Goal: Task Accomplishment & Management: Use online tool/utility

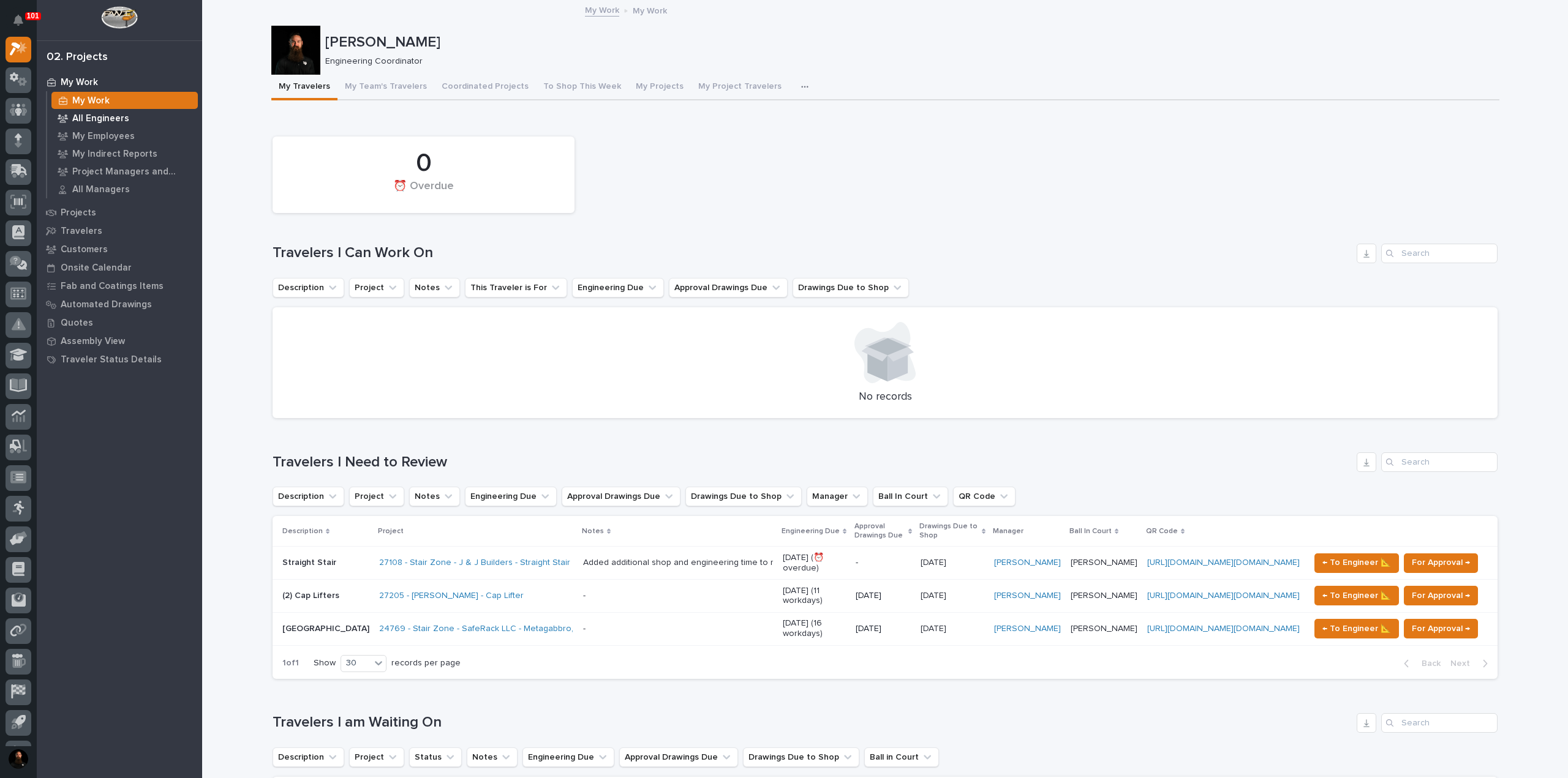
click at [95, 119] on p "All Engineers" at bounding box center [100, 118] width 57 height 11
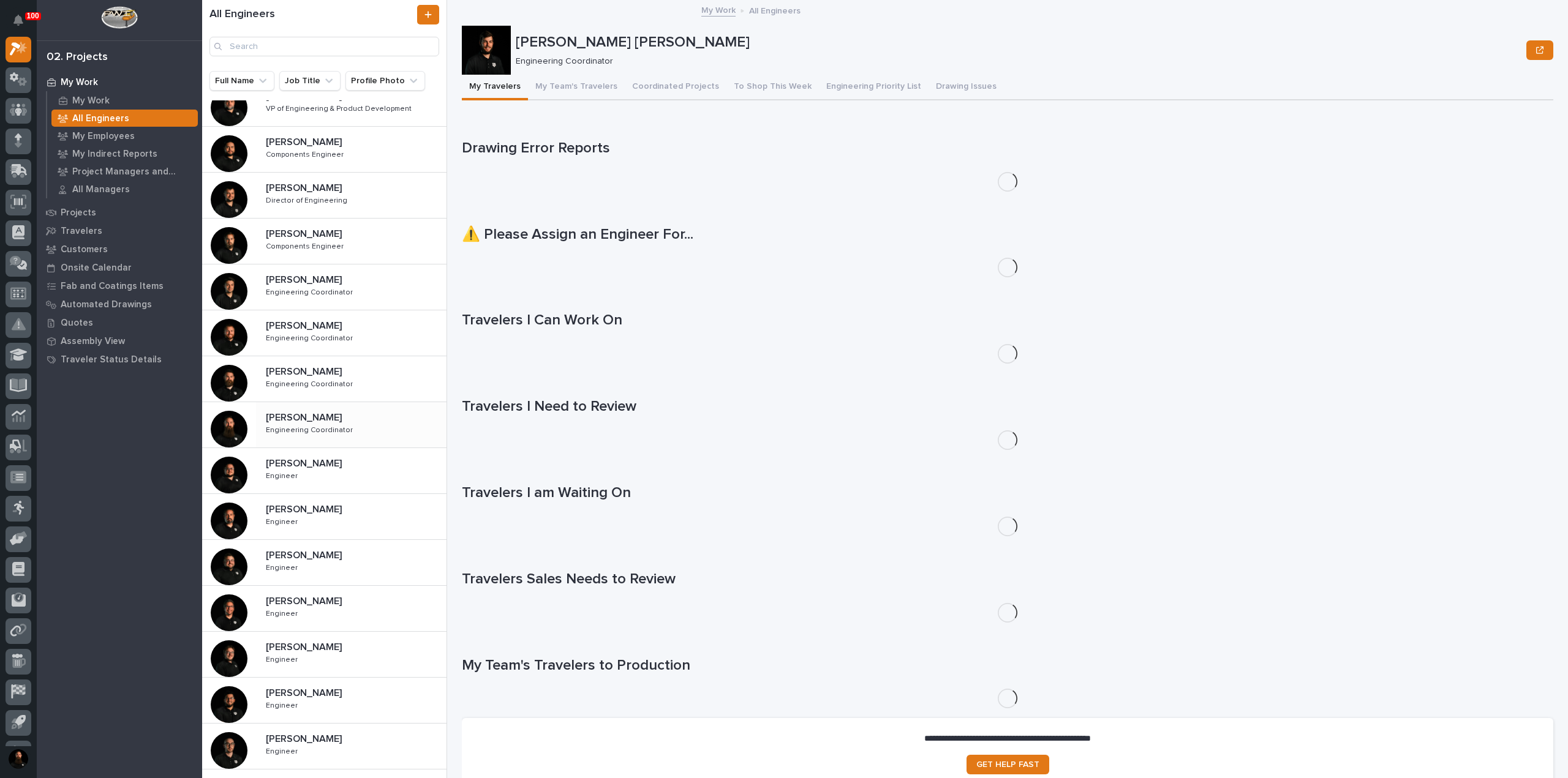
scroll to position [276, 0]
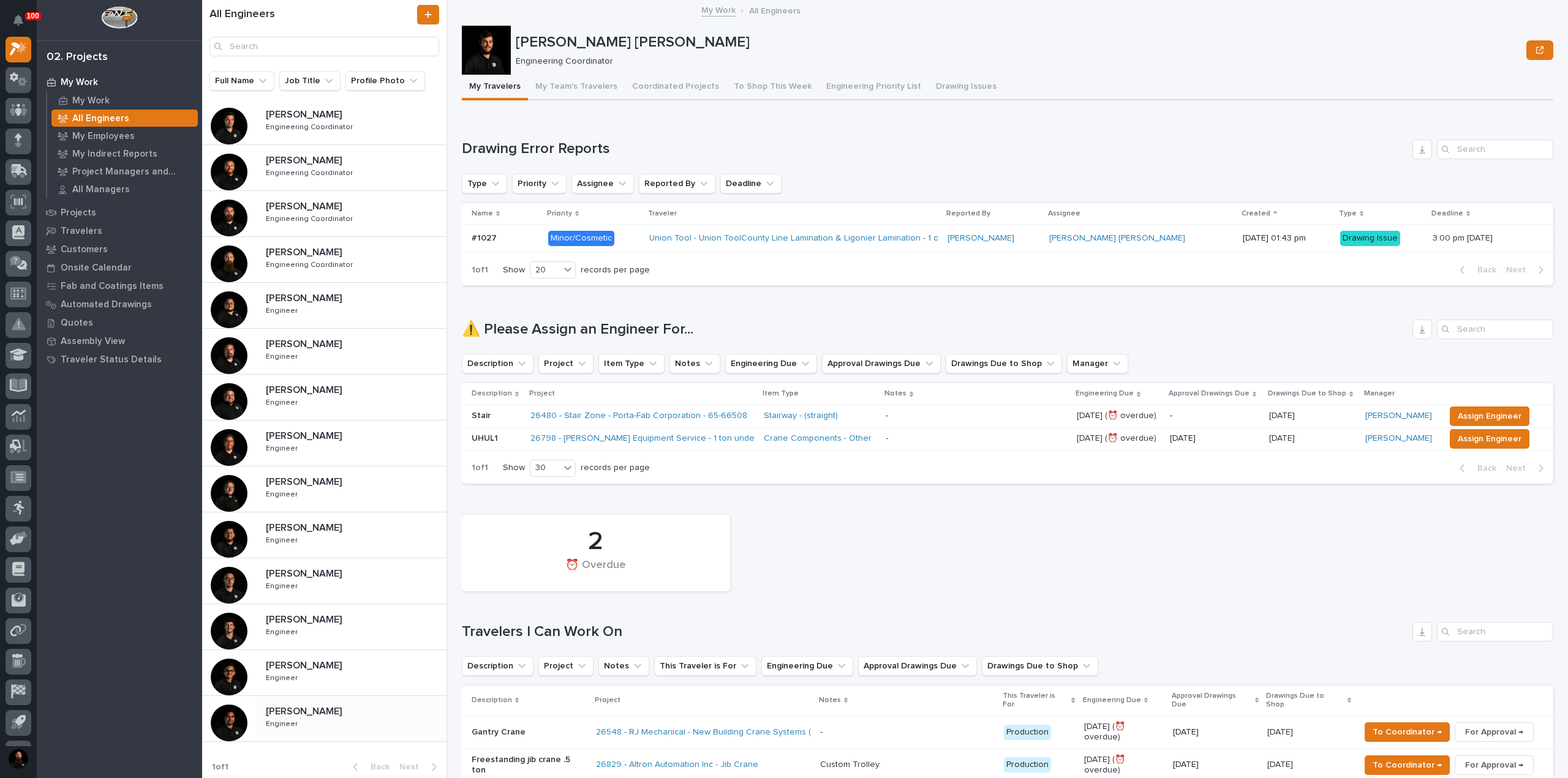
click at [286, 720] on p "Engineer" at bounding box center [282, 723] width 34 height 11
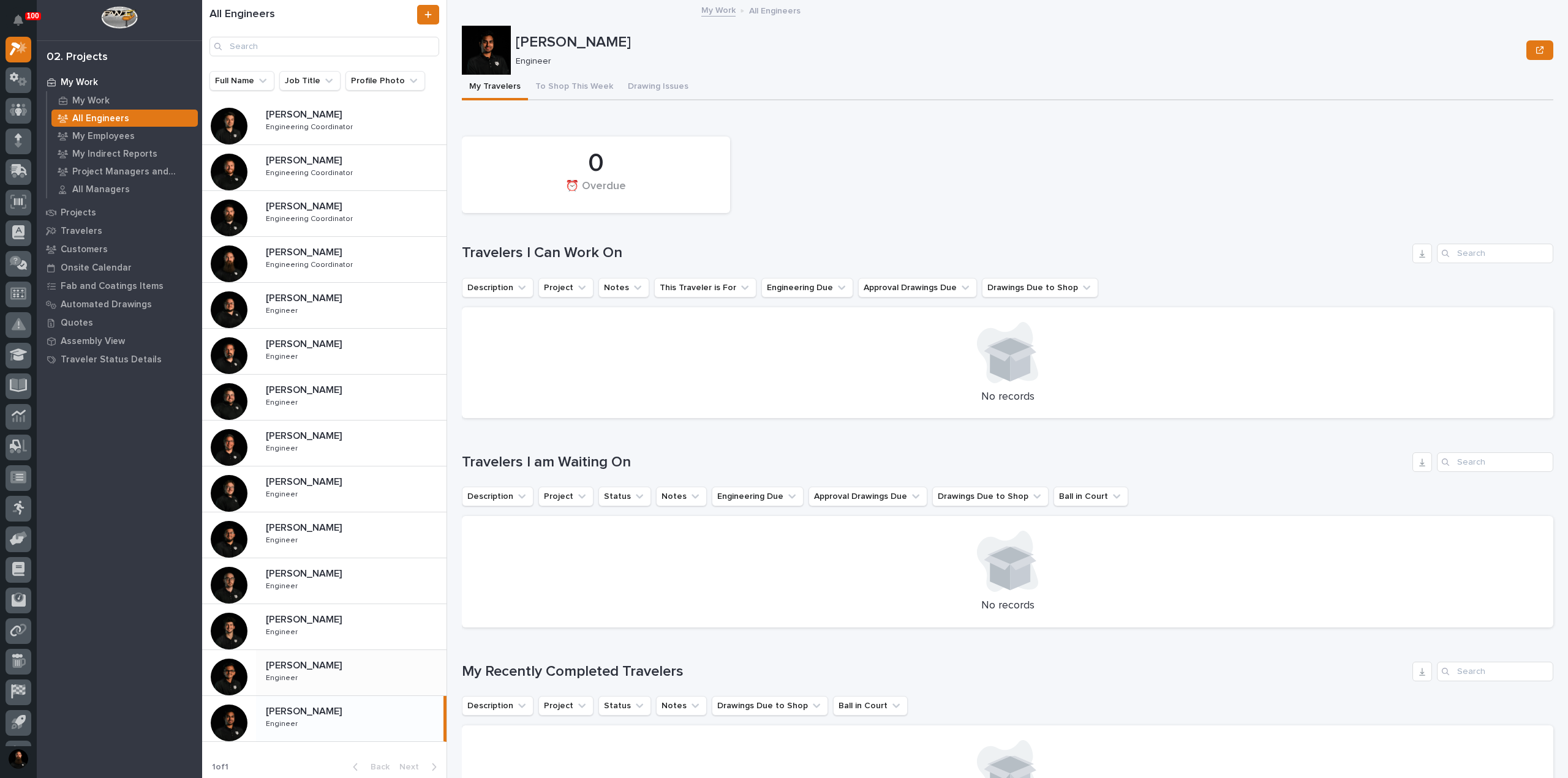
click at [384, 668] on div "Rishi Desai Rishi Desai Engineer Engineer" at bounding box center [351, 673] width 191 height 36
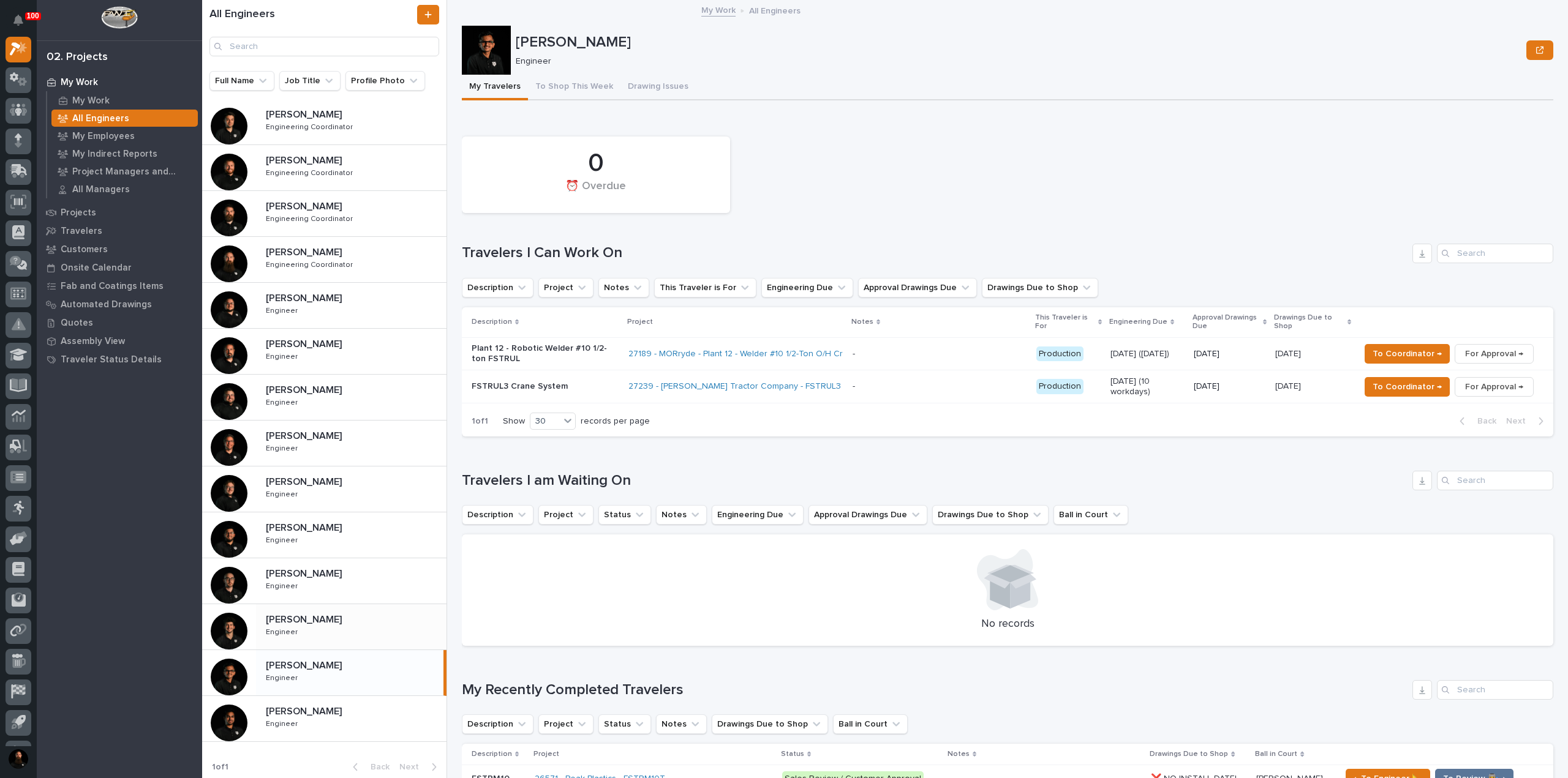
click at [358, 628] on div "Nate Rulli Nate Rulli Engineer Engineer" at bounding box center [351, 627] width 191 height 36
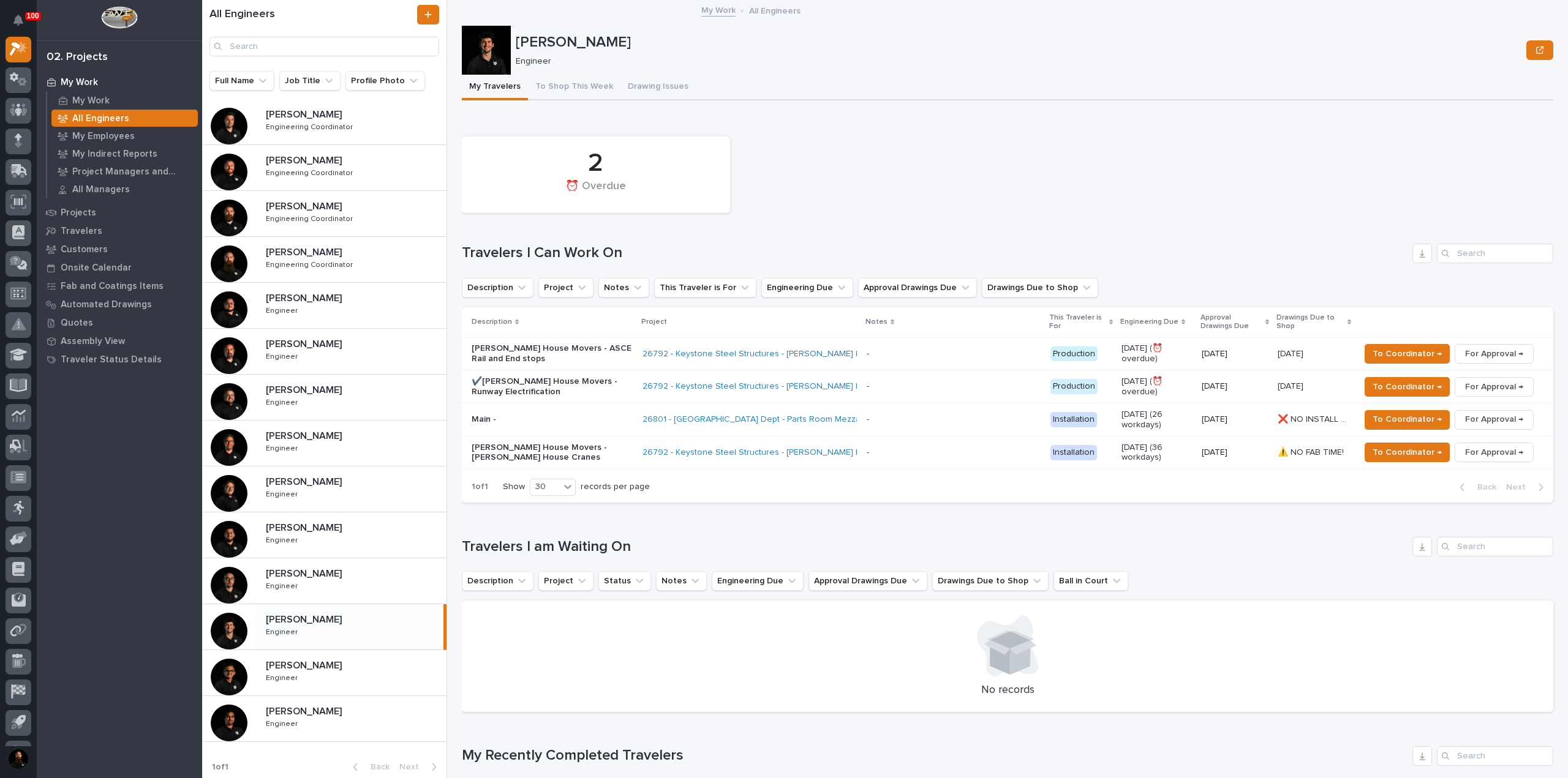
click at [552, 253] on h1 "Travelers I Can Work On" at bounding box center [935, 253] width 946 height 18
click at [550, 240] on div "2 ⏰ Overdue Travelers I Can Work On Description Project Notes This Traveler is …" at bounding box center [1007, 316] width 1092 height 372
click at [555, 261] on h1 "Travelers I Can Work On" at bounding box center [935, 253] width 946 height 18
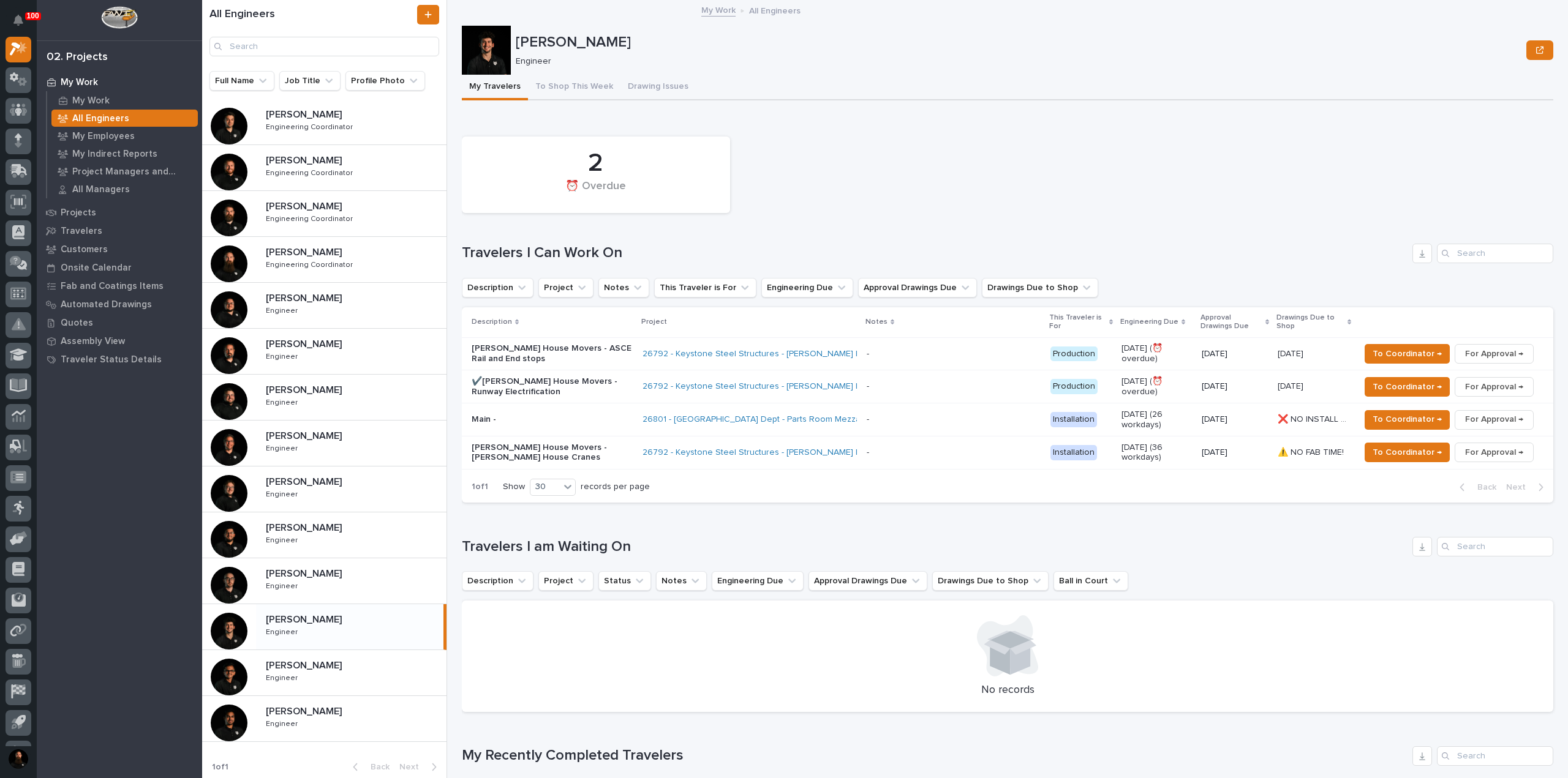
click at [555, 261] on h1 "Travelers I Can Work On" at bounding box center [935, 253] width 946 height 18
click at [555, 247] on h1 "Travelers I Can Work On" at bounding box center [935, 253] width 946 height 18
click at [555, 264] on div "2 ⏰ Overdue Travelers I Can Work On Description Project Notes This Traveler is …" at bounding box center [1007, 316] width 1092 height 372
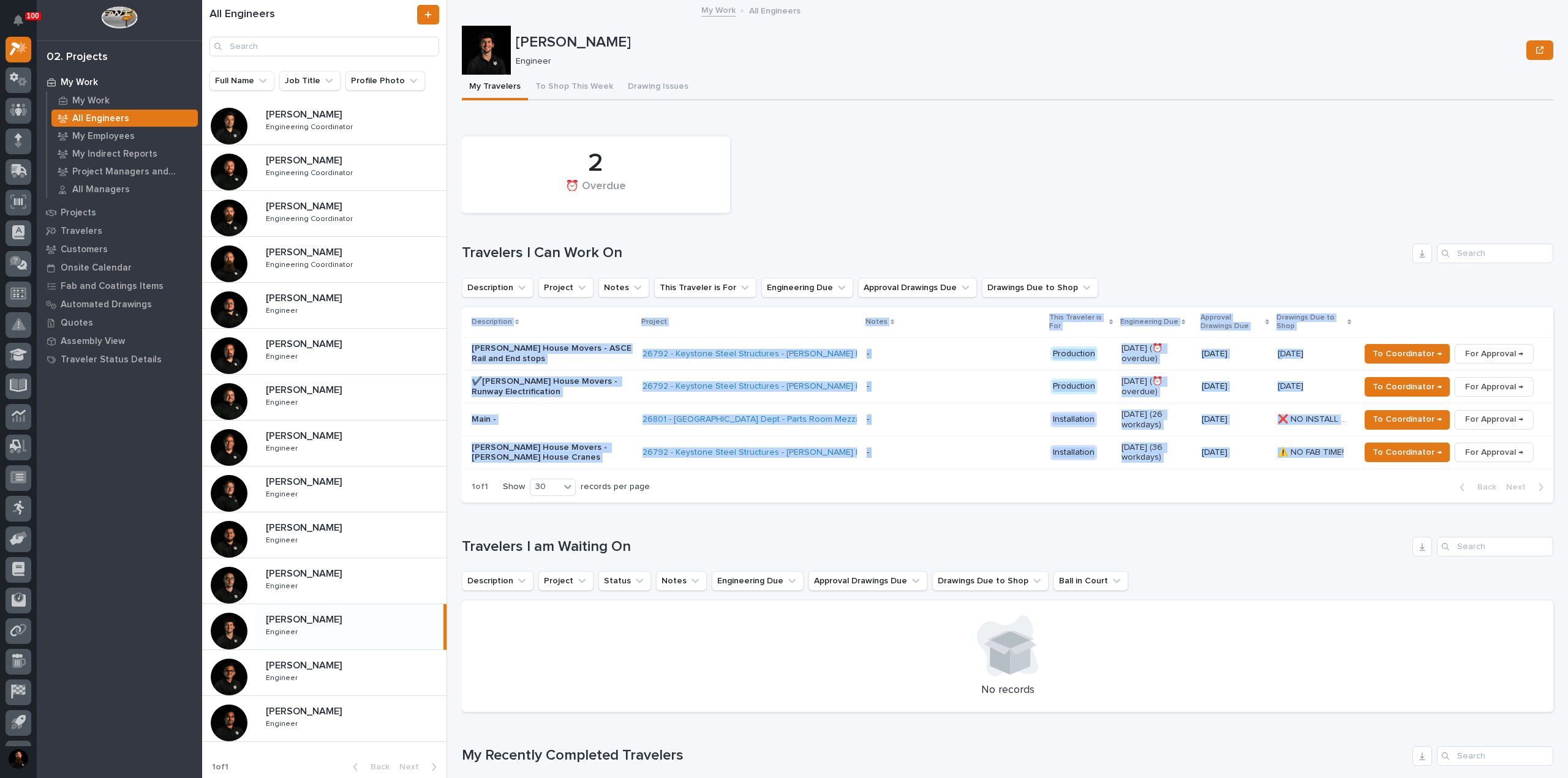
click at [555, 264] on div "2 ⏰ Overdue Travelers I Can Work On Description Project Notes This Traveler is …" at bounding box center [1007, 316] width 1092 height 372
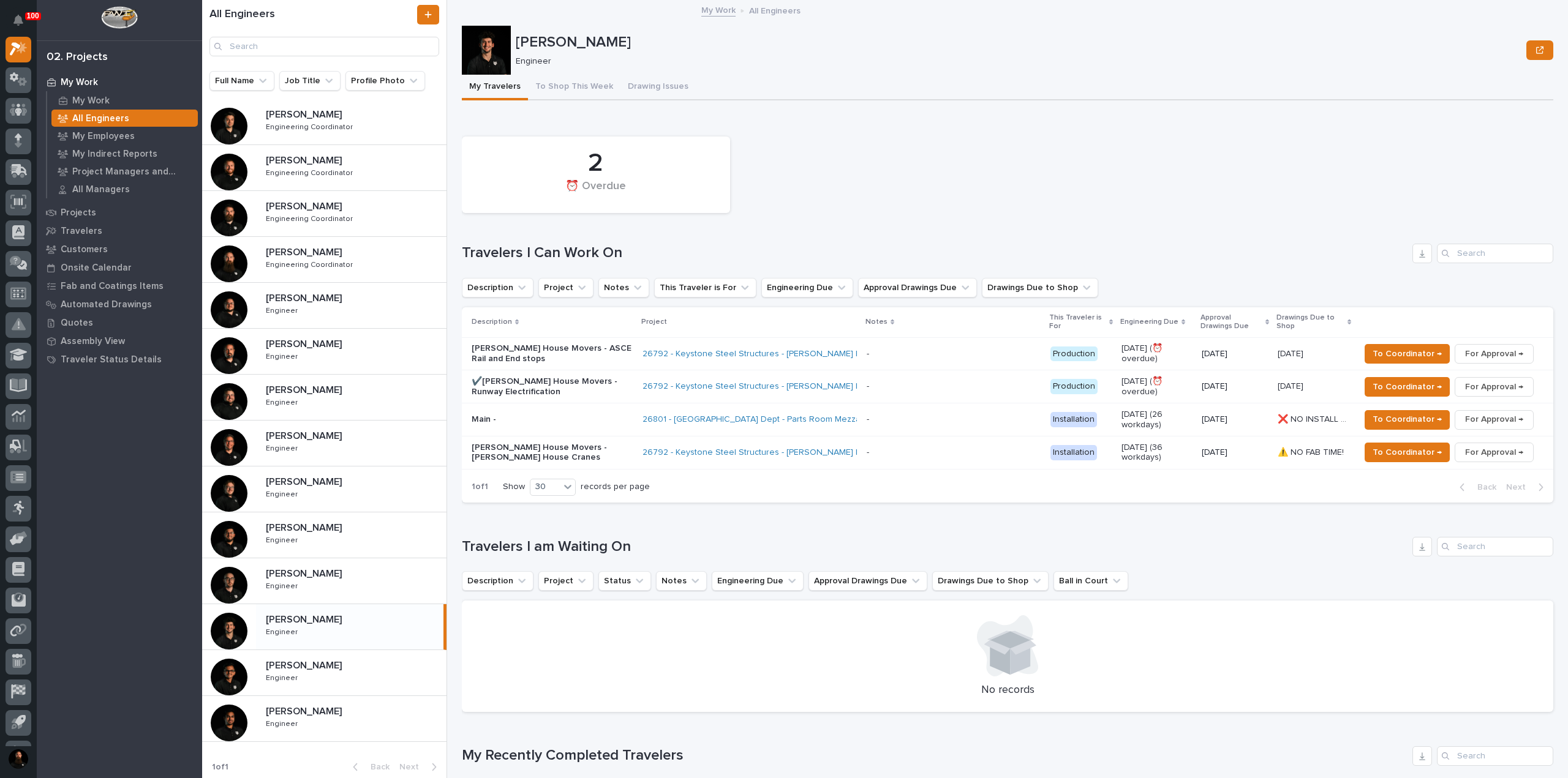
click at [551, 250] on h1 "Travelers I Can Work On" at bounding box center [935, 253] width 946 height 18
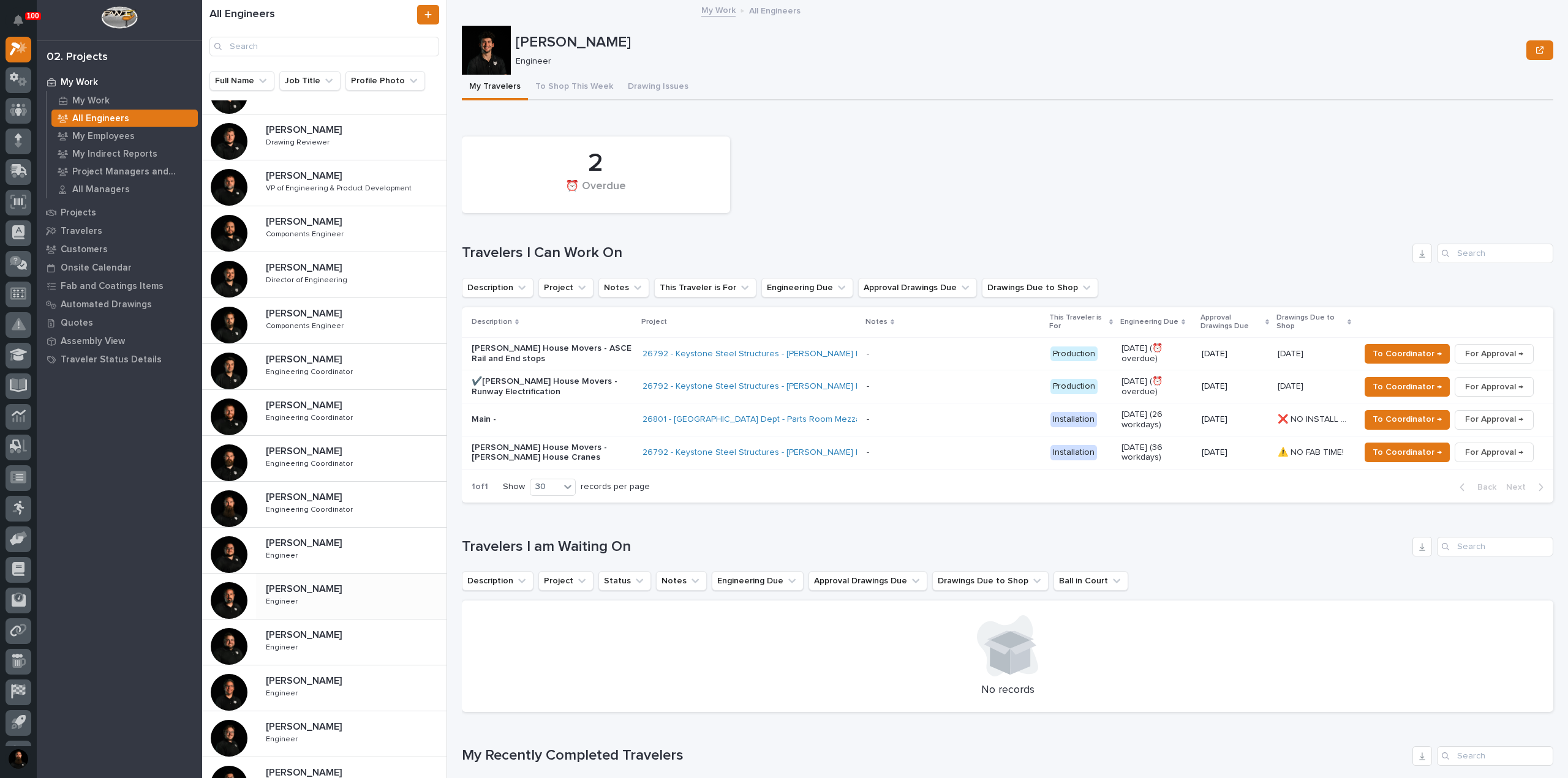
scroll to position [276, 0]
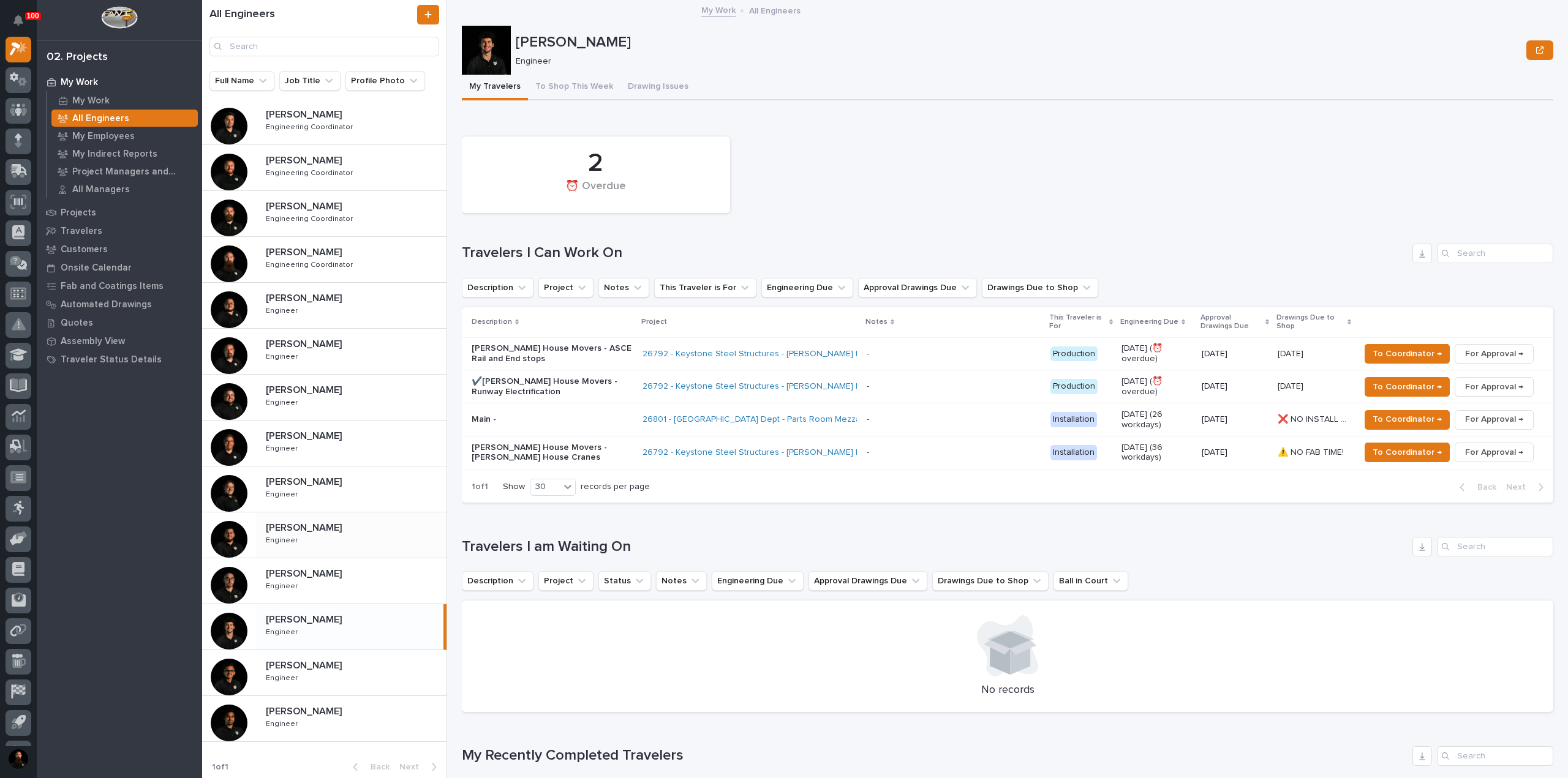
click at [330, 531] on div "Juan Santillan Juan Santillan Engineer Engineer" at bounding box center [351, 535] width 191 height 36
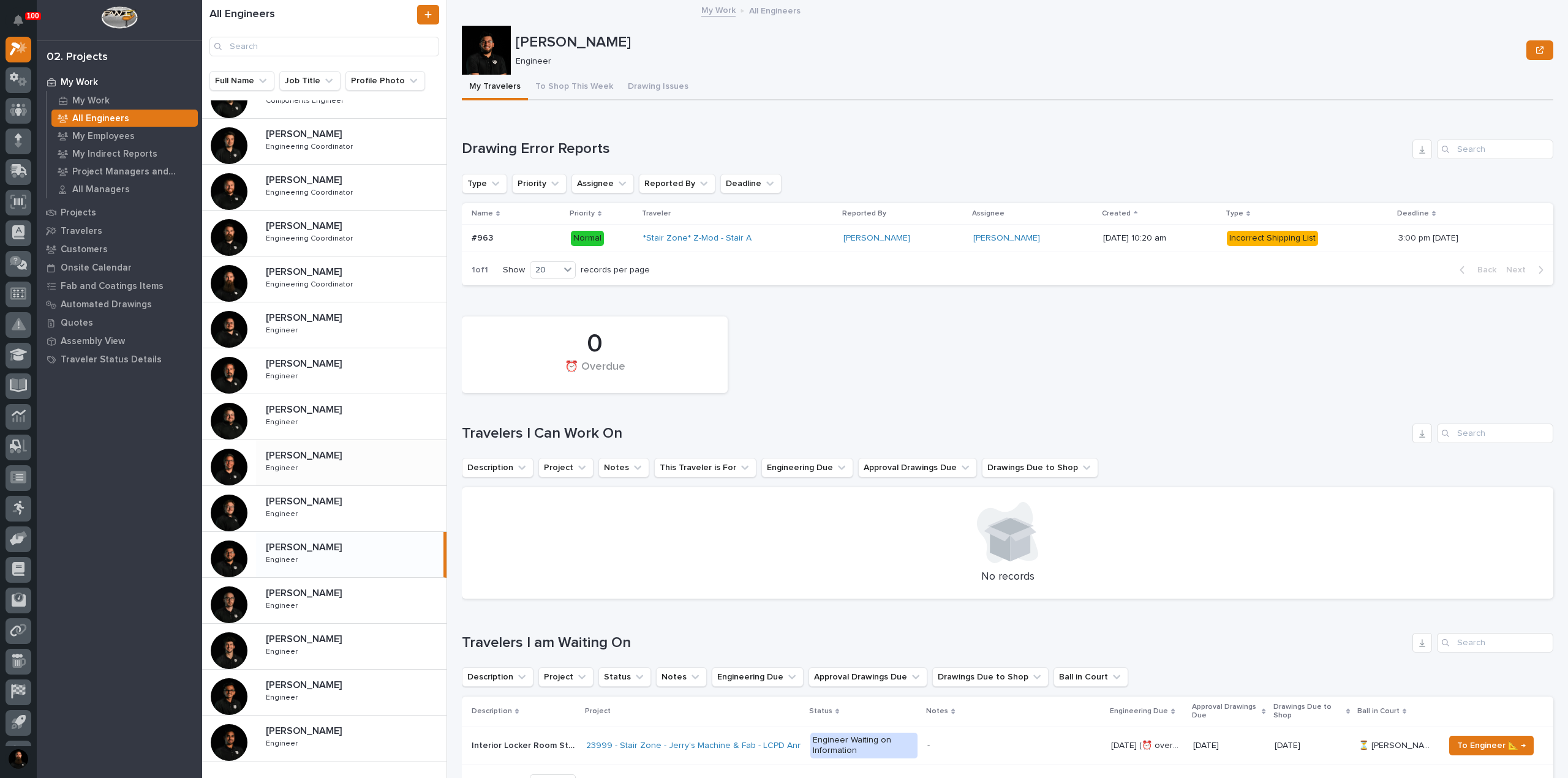
scroll to position [276, 0]
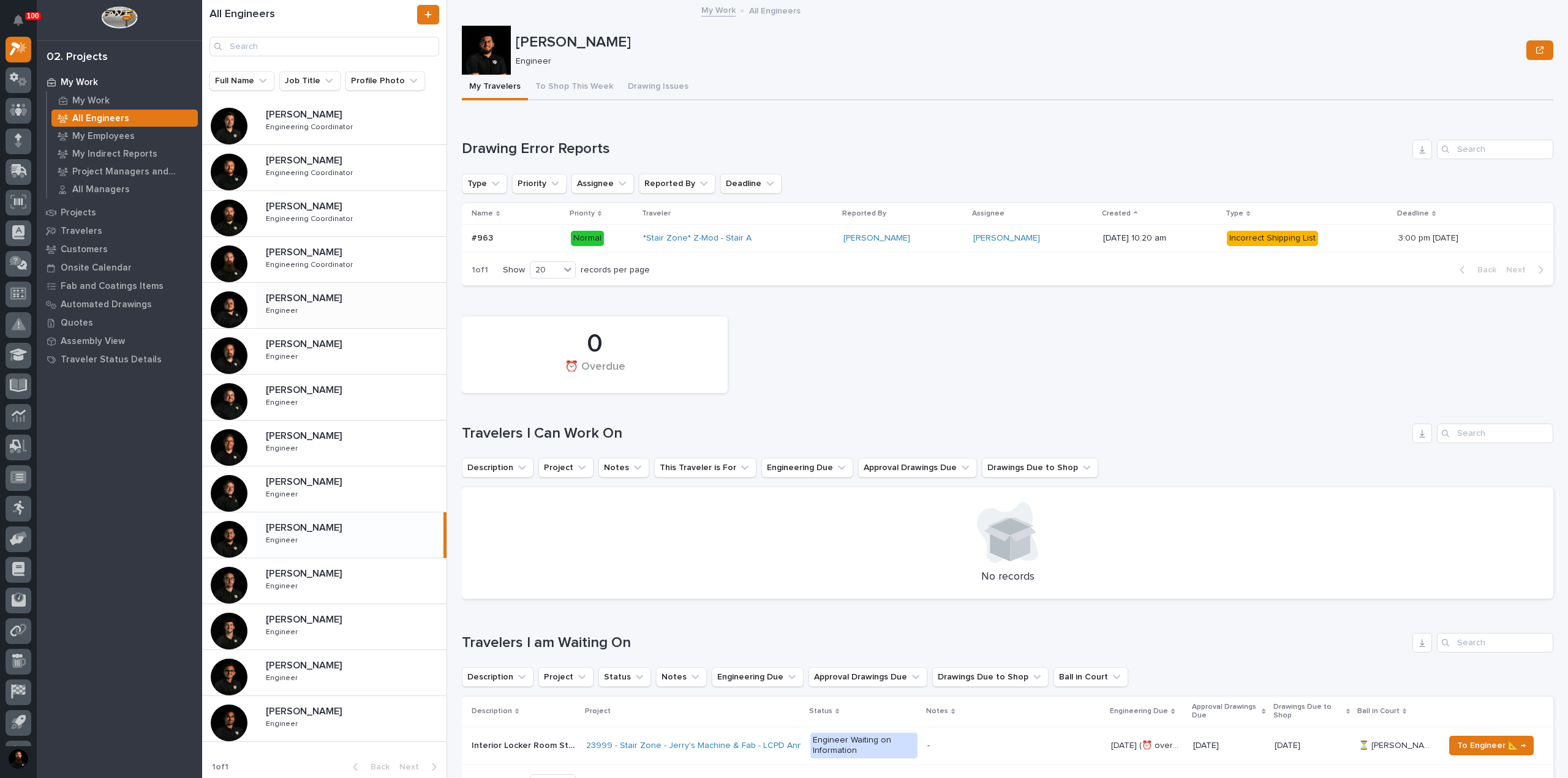
click at [362, 306] on div "Caleb Kaufman Caleb Kaufman Engineer Engineer" at bounding box center [351, 305] width 191 height 36
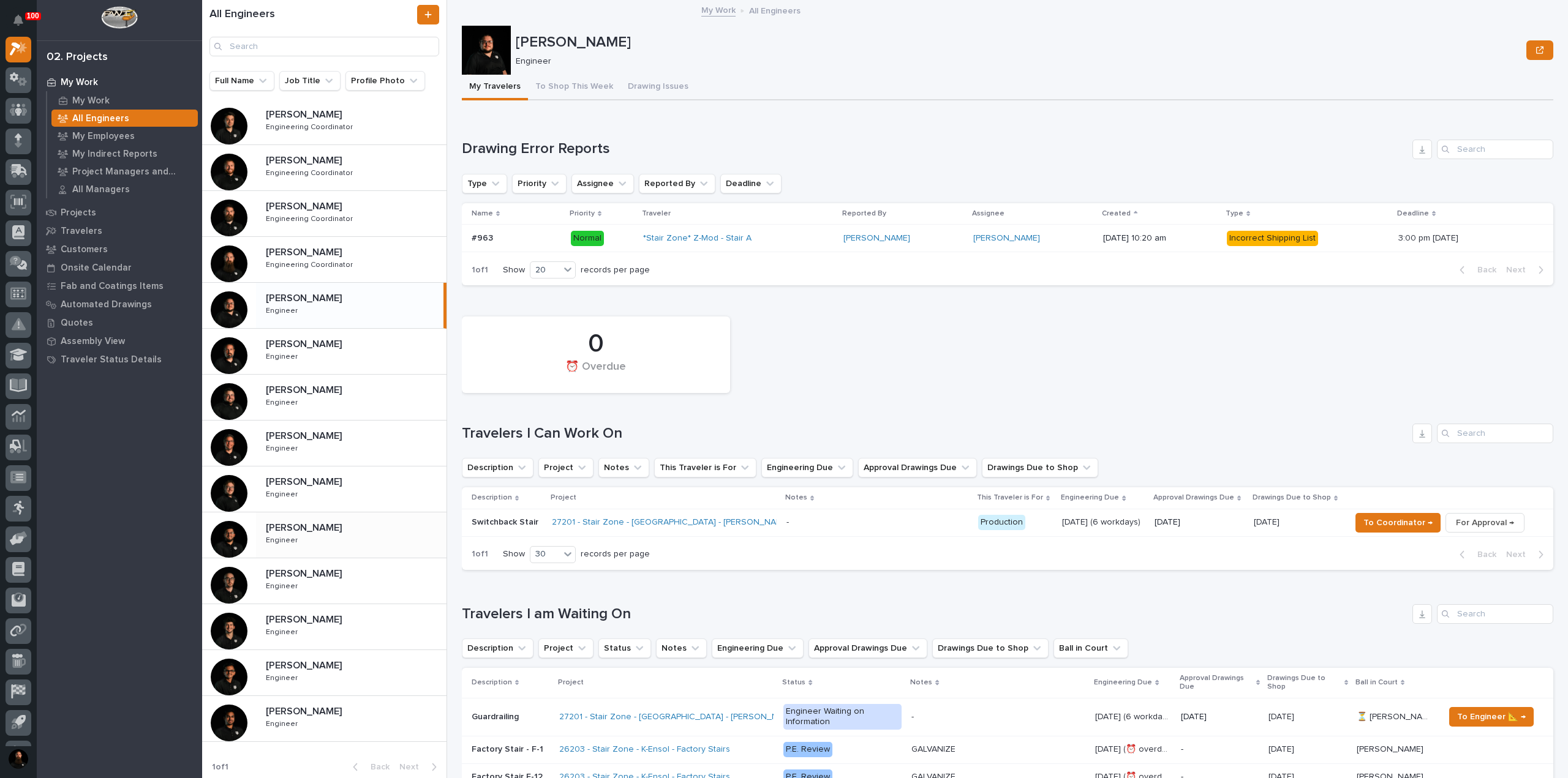
click at [303, 530] on p "Juan Santillan" at bounding box center [305, 526] width 78 height 14
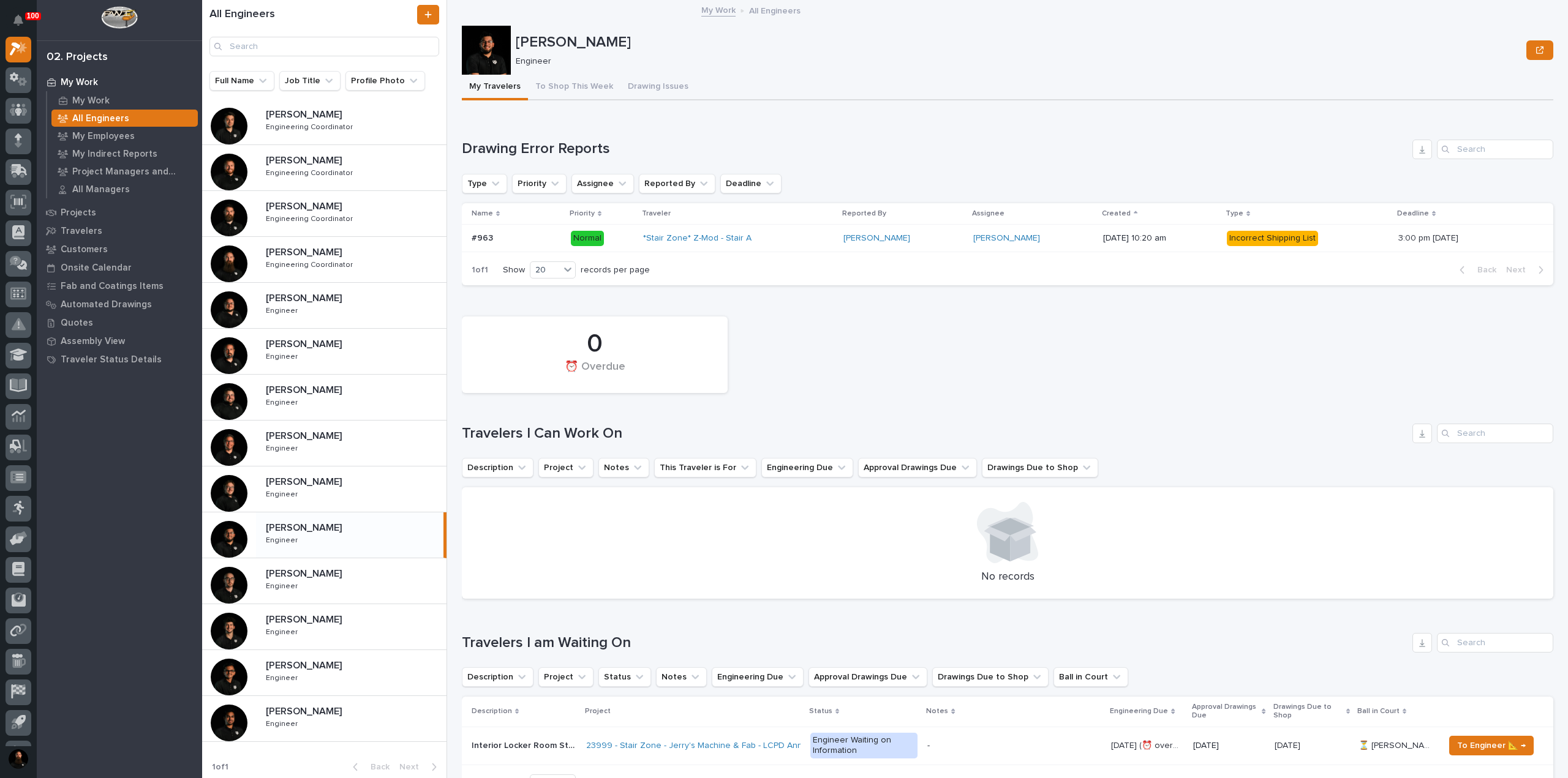
click at [77, 82] on p "My Work" at bounding box center [79, 82] width 37 height 11
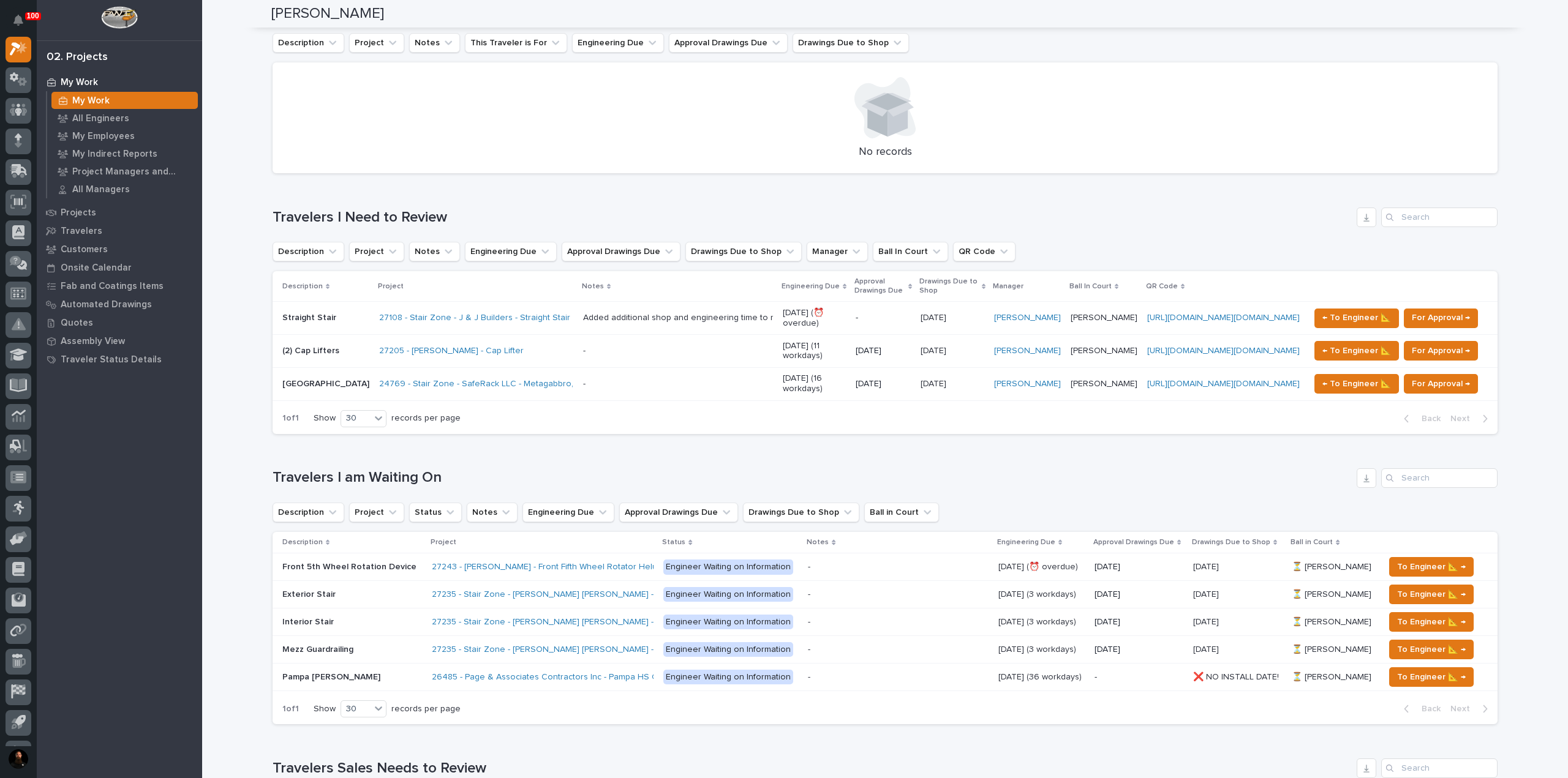
scroll to position [327, 0]
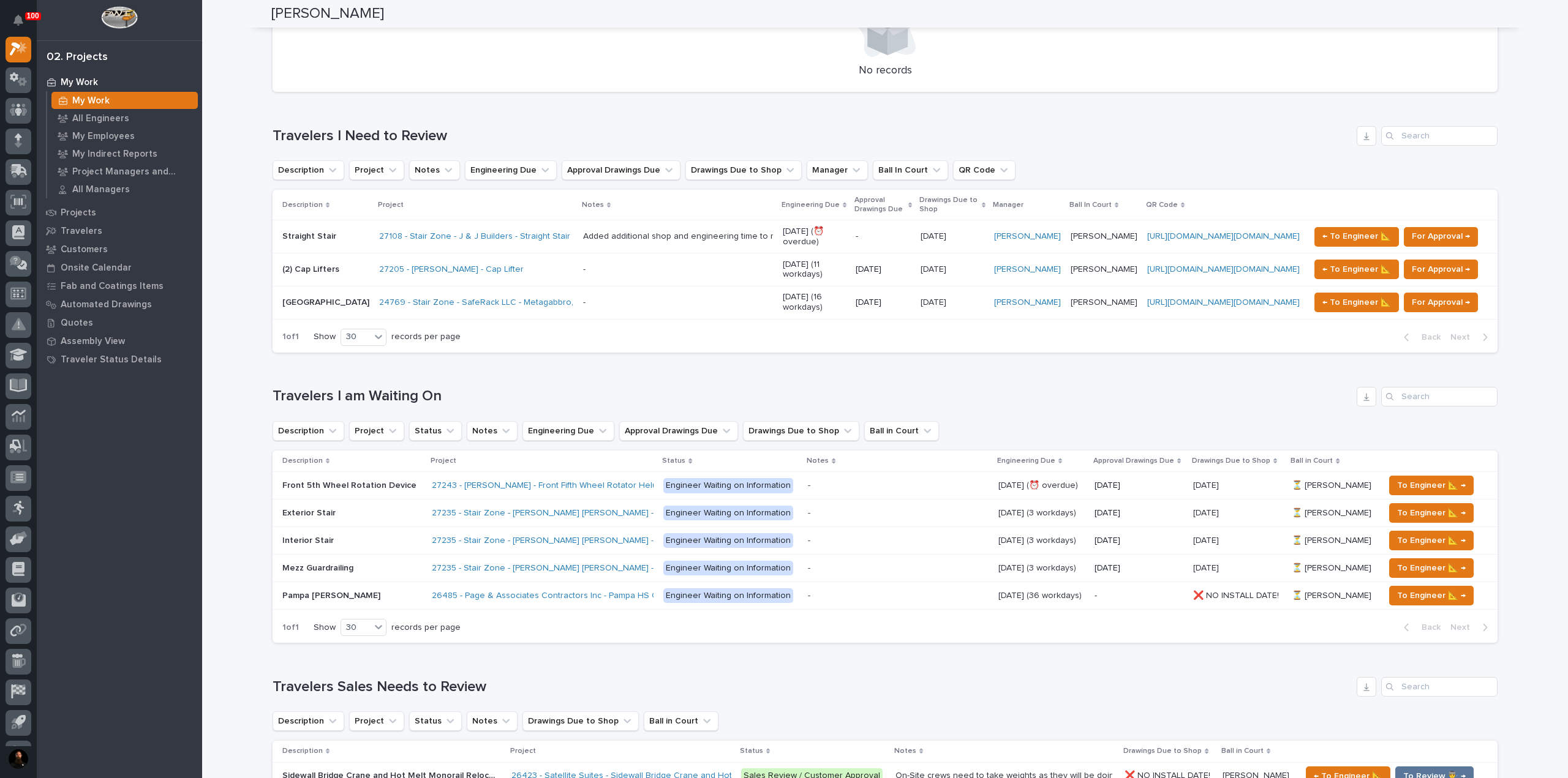
click at [386, 395] on h1 "Travelers I am Waiting On" at bounding box center [812, 396] width 1080 height 18
click at [438, 389] on h1 "Travelers I am Waiting On" at bounding box center [812, 396] width 1080 height 18
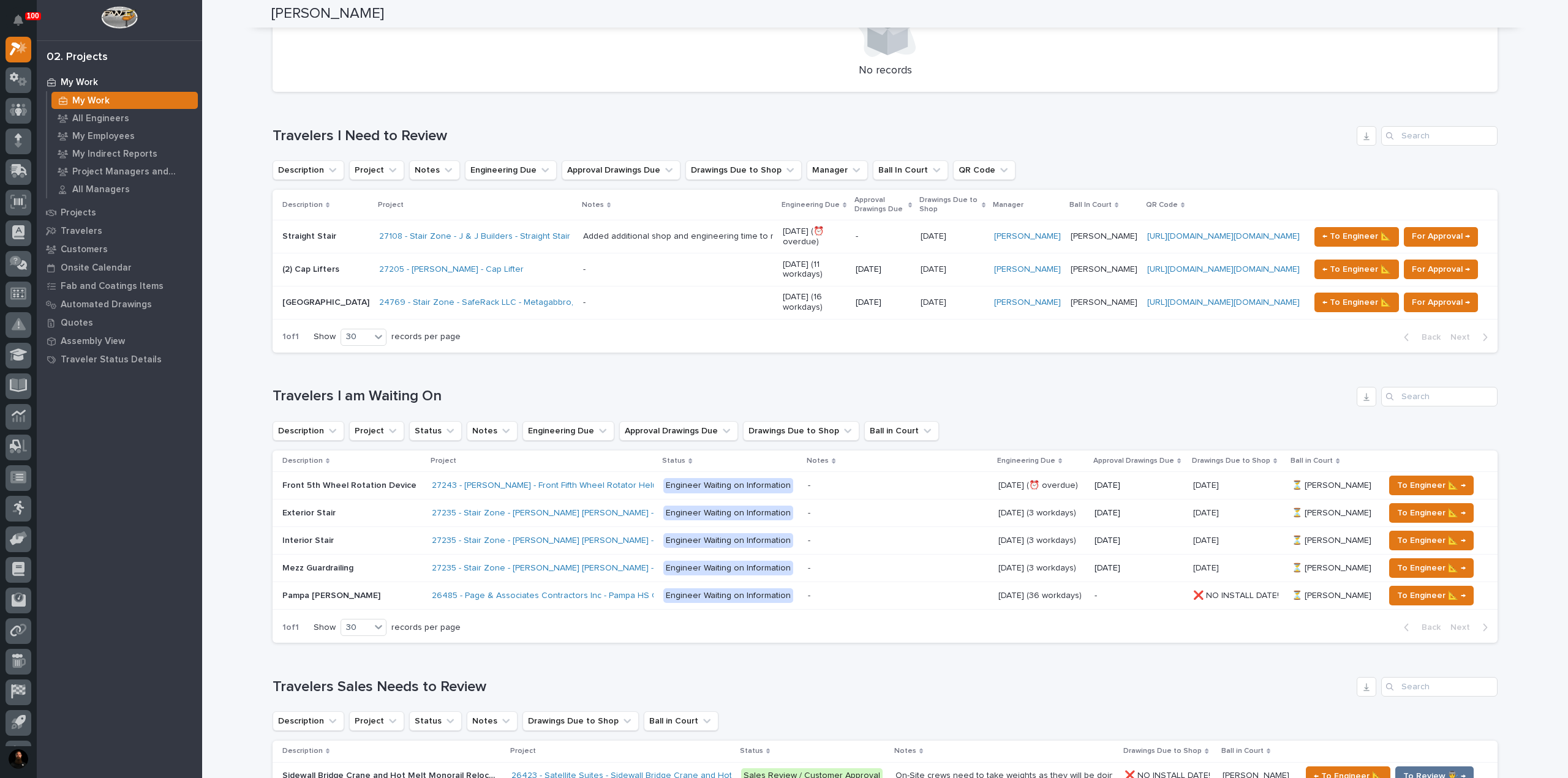
click at [390, 395] on h1 "Travelers I am Waiting On" at bounding box center [812, 396] width 1080 height 18
click at [387, 383] on div "Loading... Saving… Travelers I am Waiting On Description Project Status Notes E…" at bounding box center [885, 508] width 1225 height 291
click at [381, 393] on h1 "Travelers I am Waiting On" at bounding box center [812, 396] width 1080 height 18
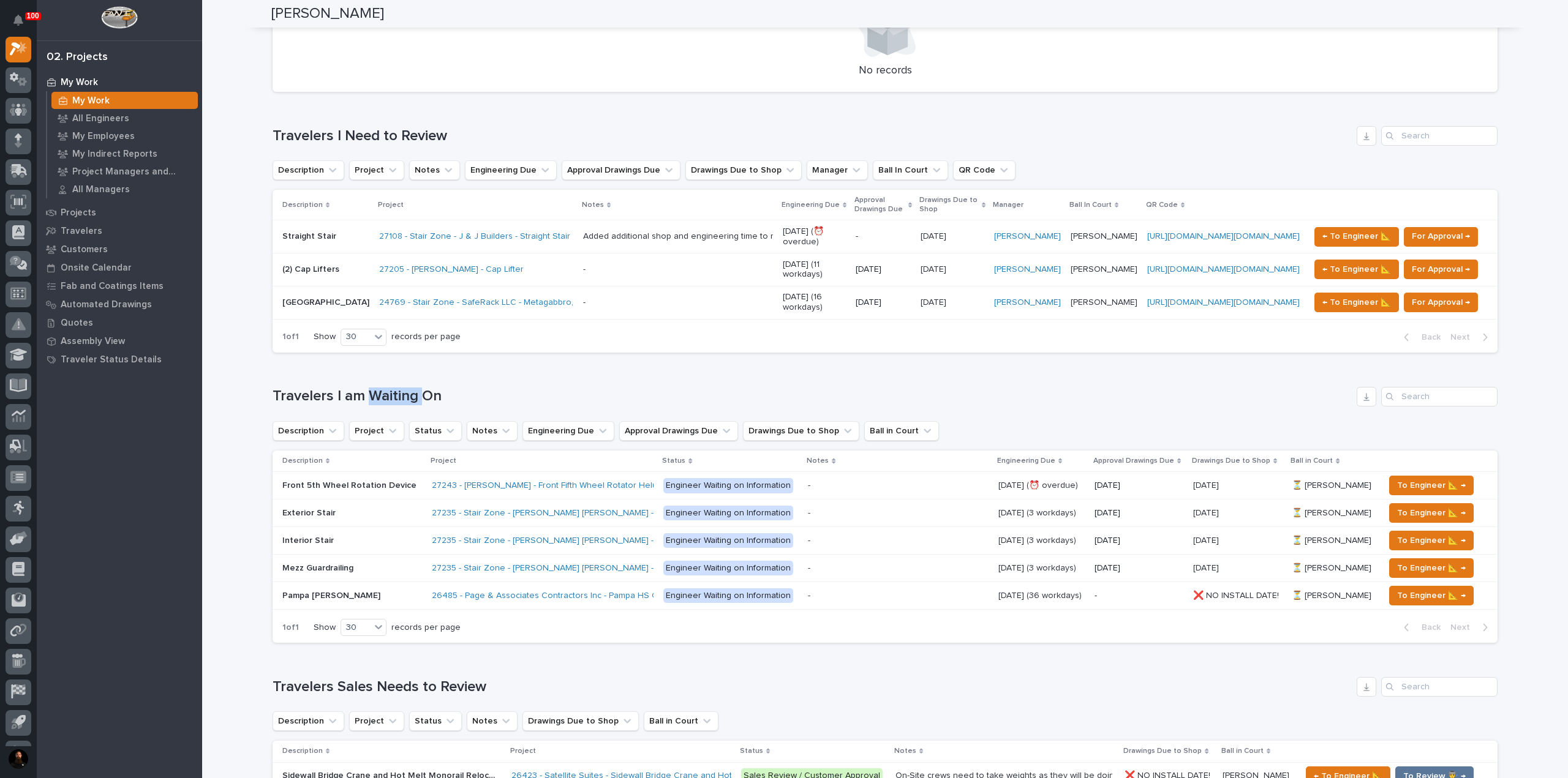
click at [381, 393] on h1 "Travelers I am Waiting On" at bounding box center [812, 396] width 1080 height 18
click at [381, 382] on div "Loading... Saving… Travelers I am Waiting On Description Project Status Notes E…" at bounding box center [885, 508] width 1225 height 291
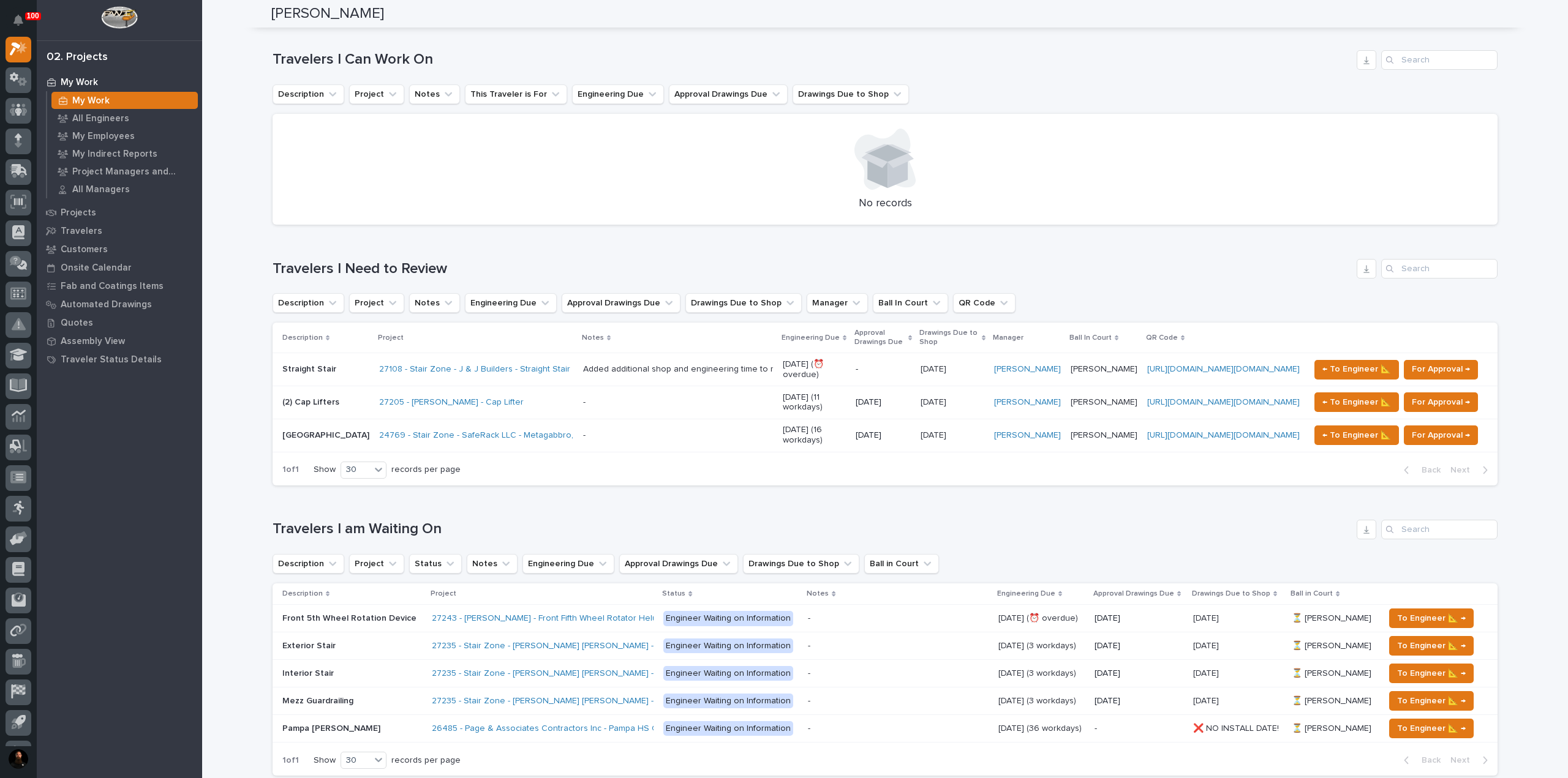
scroll to position [0, 0]
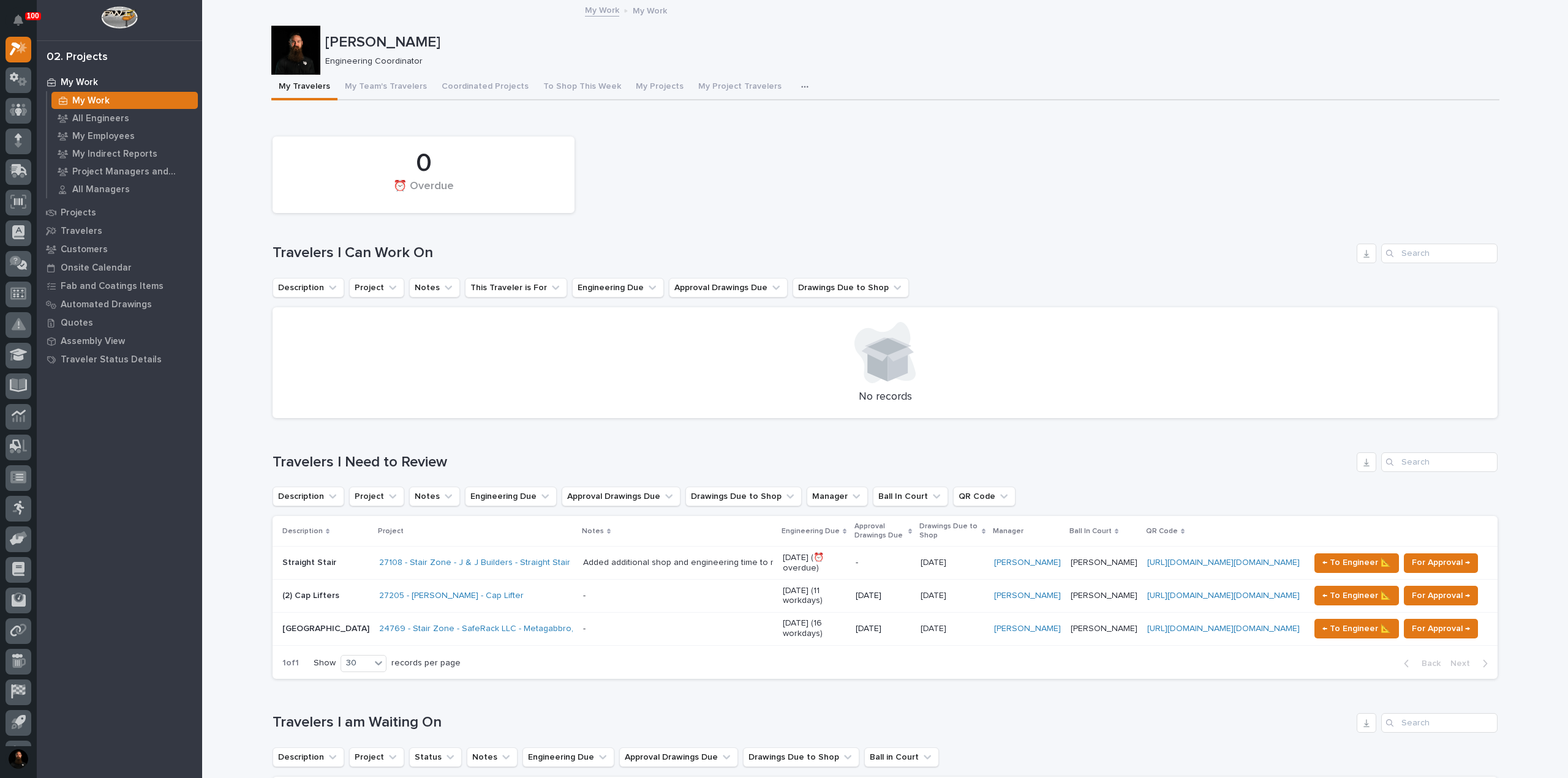
click at [391, 41] on p "[PERSON_NAME]" at bounding box center [909, 43] width 1170 height 18
click at [391, 41] on p "[PERSON_NAME]" at bounding box center [909, 43] width 1170 height 18
click at [386, 29] on div "Wynne Hochstetler Engineering Coordinator" at bounding box center [886, 50] width 1229 height 49
click at [120, 118] on p "All Engineers" at bounding box center [100, 118] width 57 height 11
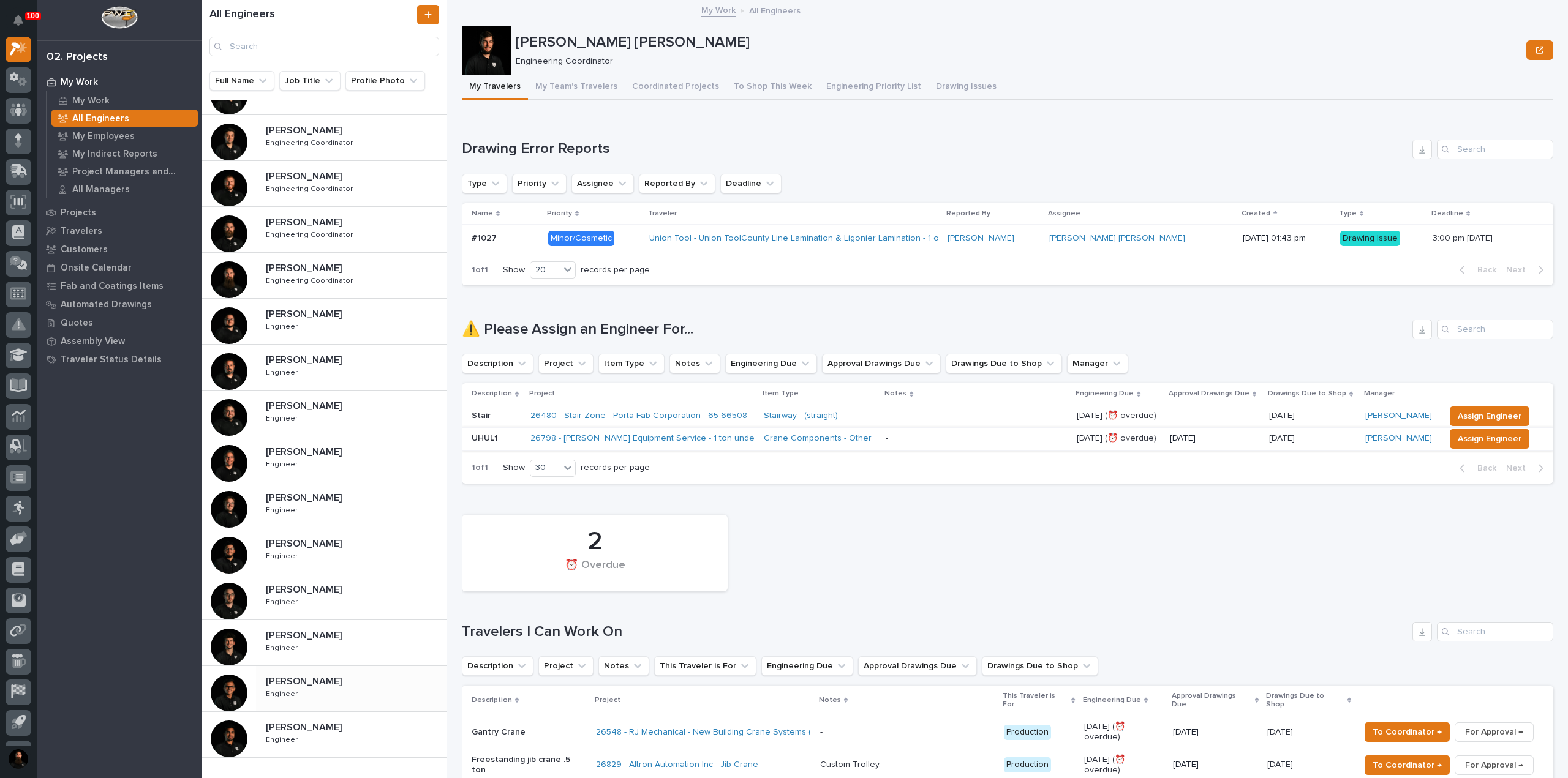
scroll to position [276, 0]
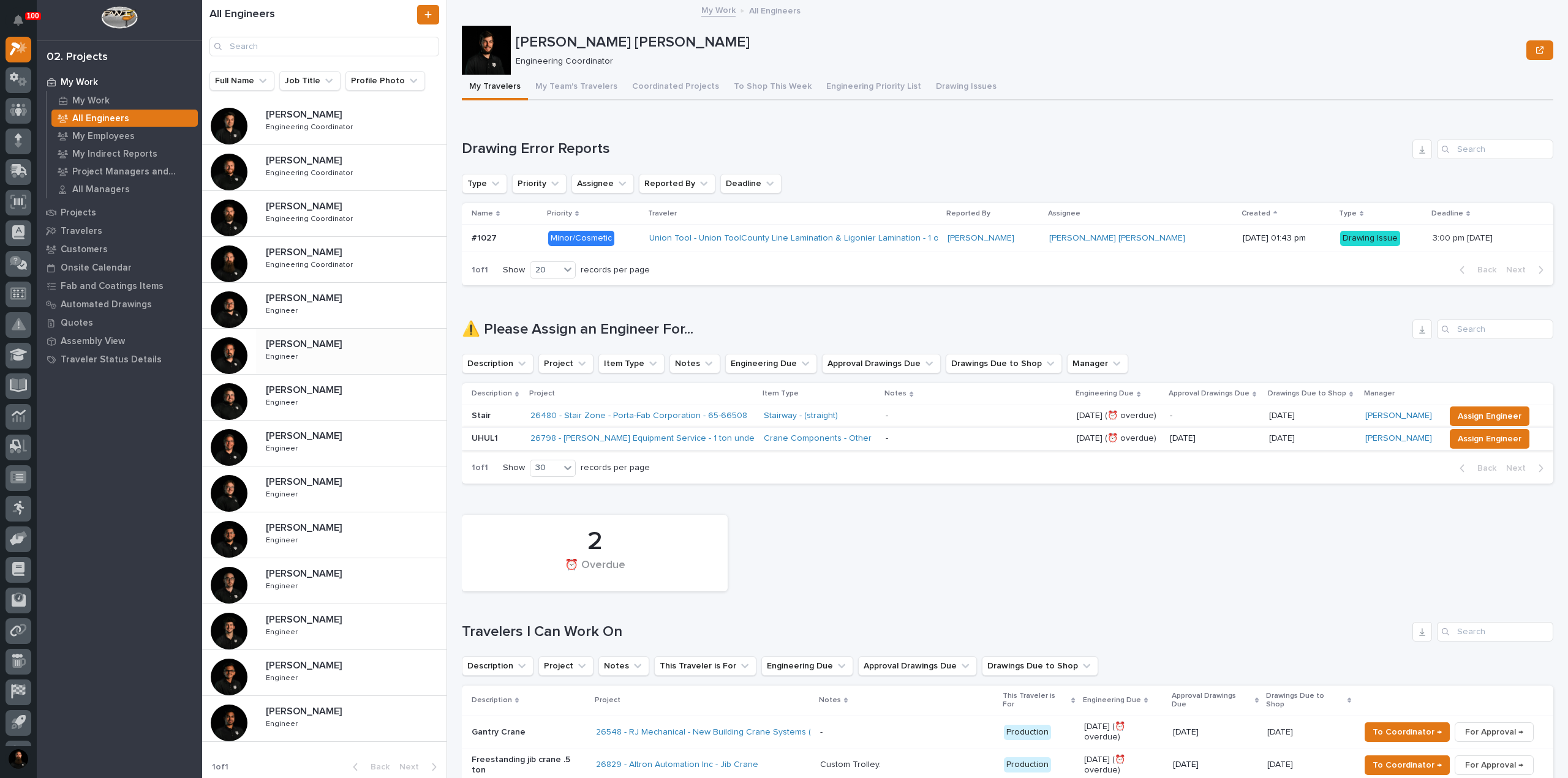
click at [326, 356] on div "Jack Erickson Jack Erickson Engineer Engineer" at bounding box center [351, 351] width 191 height 36
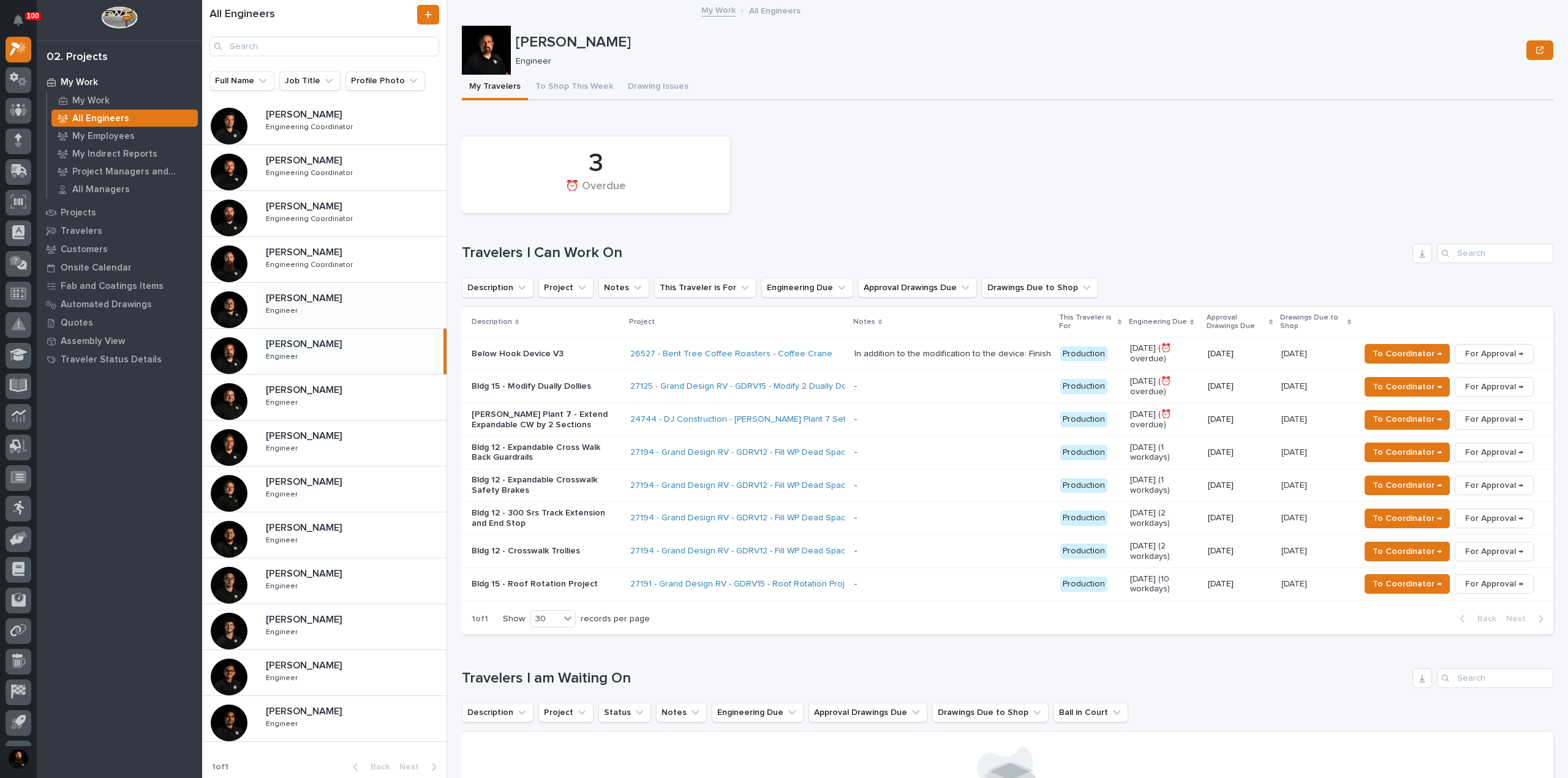
click at [348, 304] on div "Caleb Kaufman Caleb Kaufman Engineer Engineer" at bounding box center [351, 305] width 191 height 36
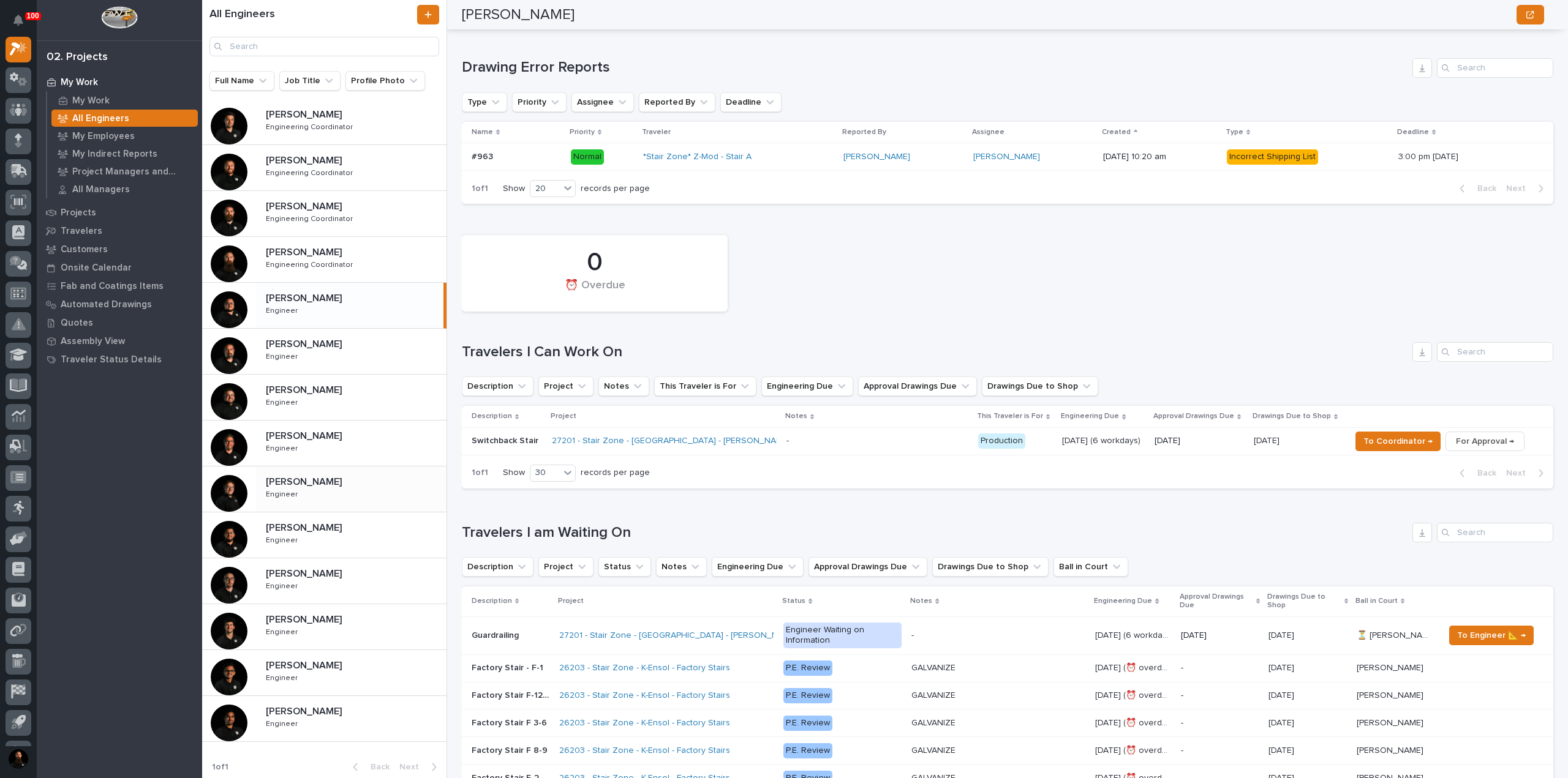
scroll to position [196, 0]
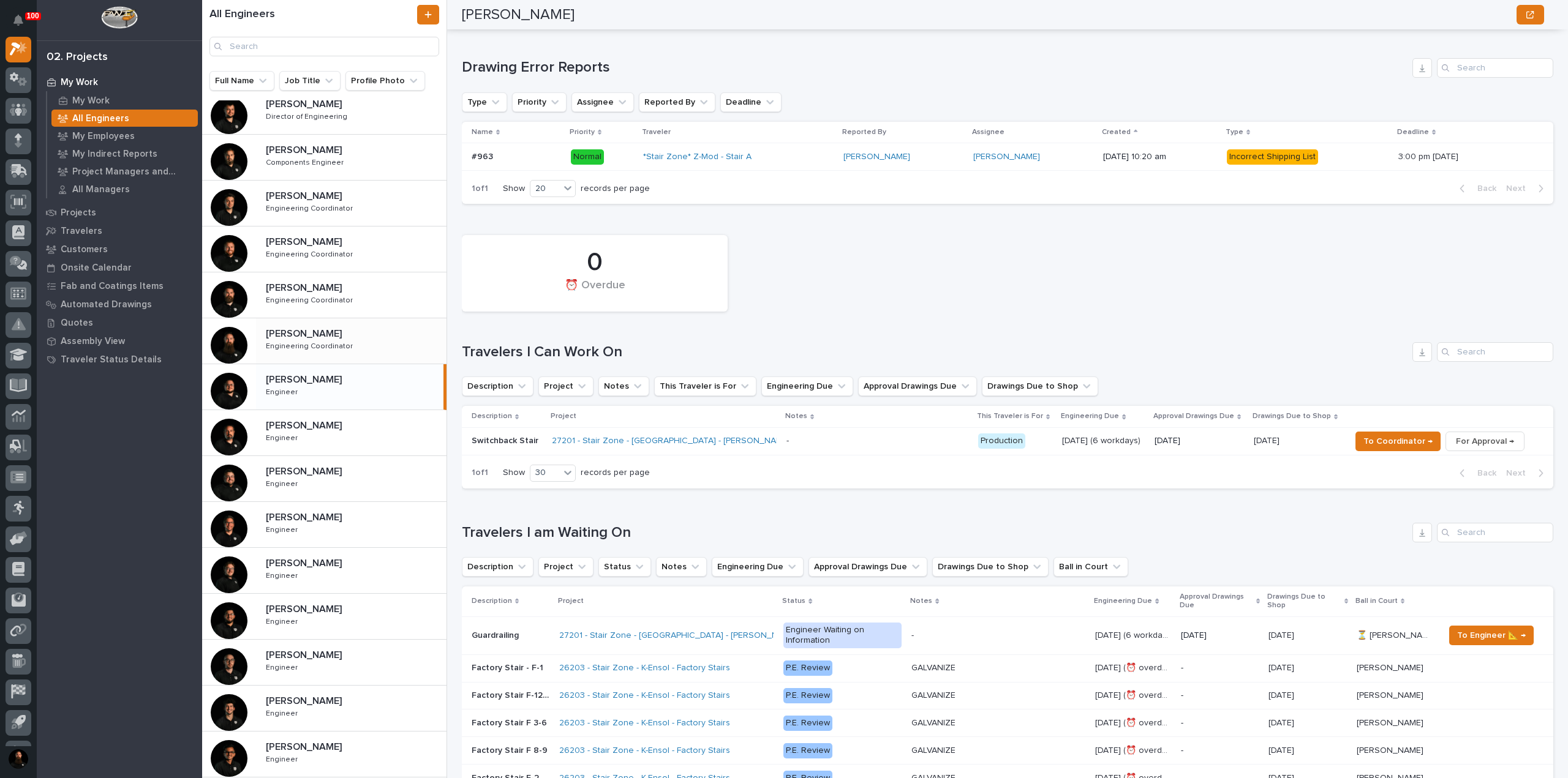
click at [353, 335] on p at bounding box center [353, 334] width 176 height 12
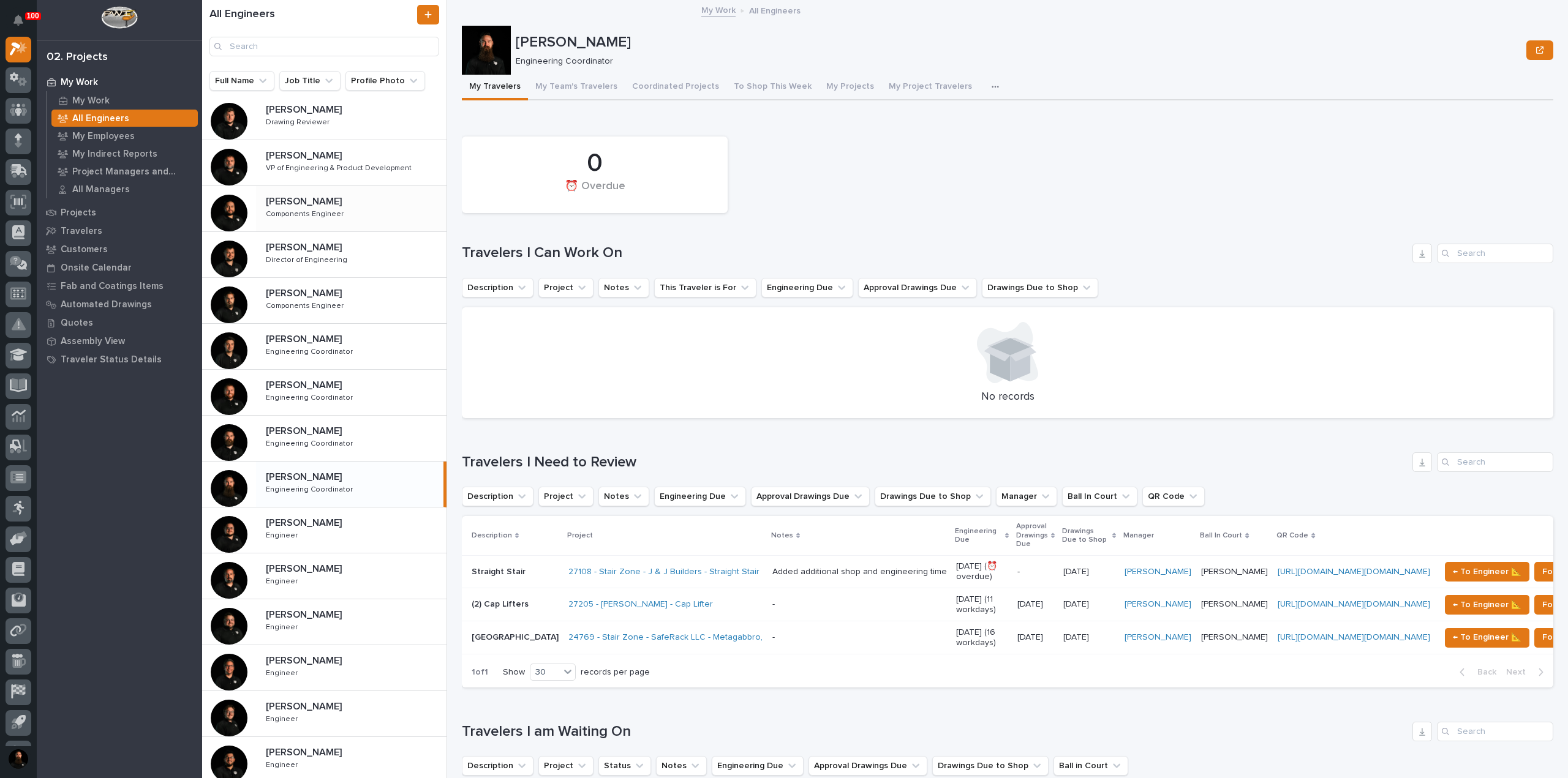
scroll to position [31, 0]
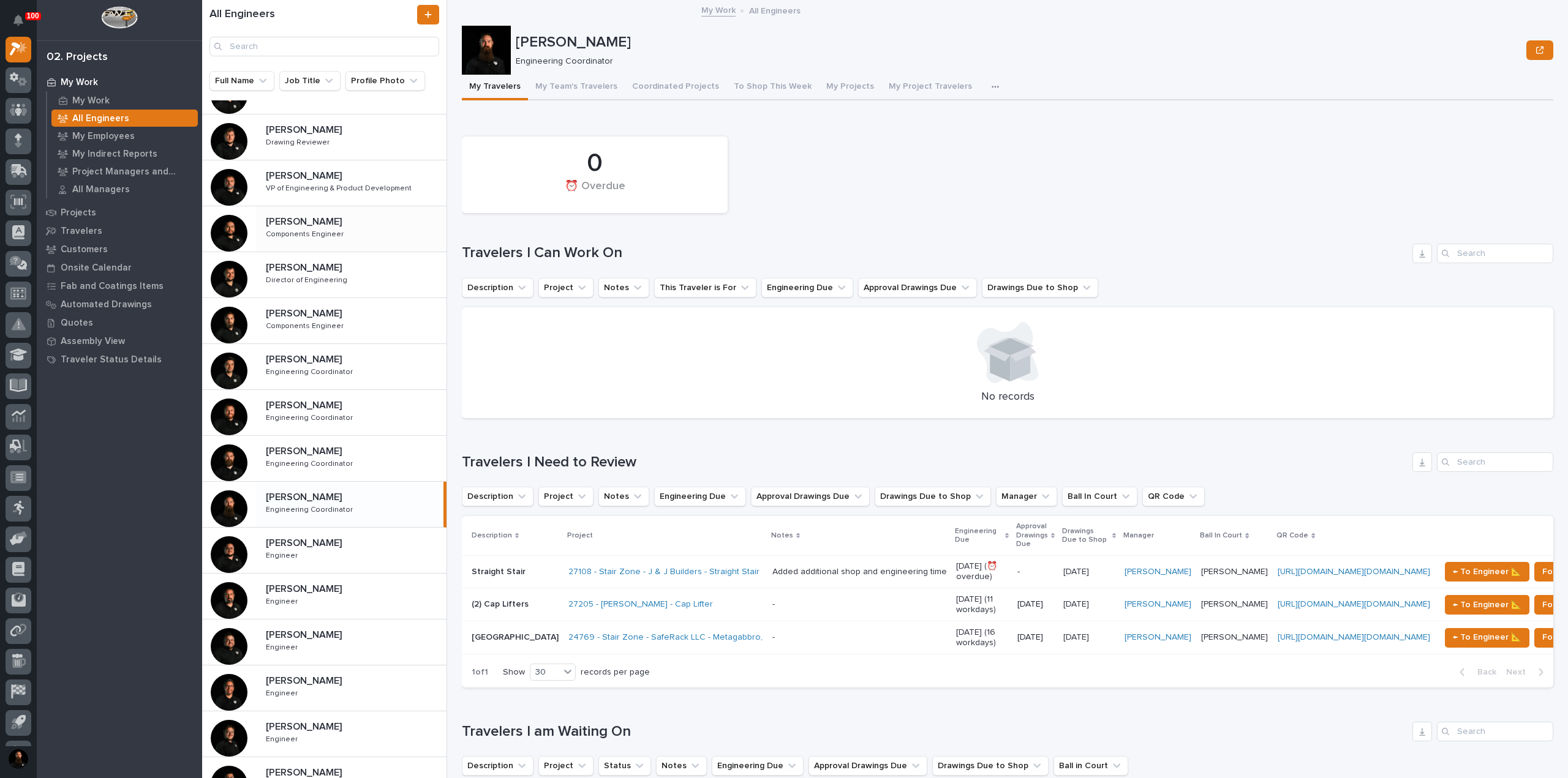
click at [345, 224] on p at bounding box center [353, 222] width 176 height 12
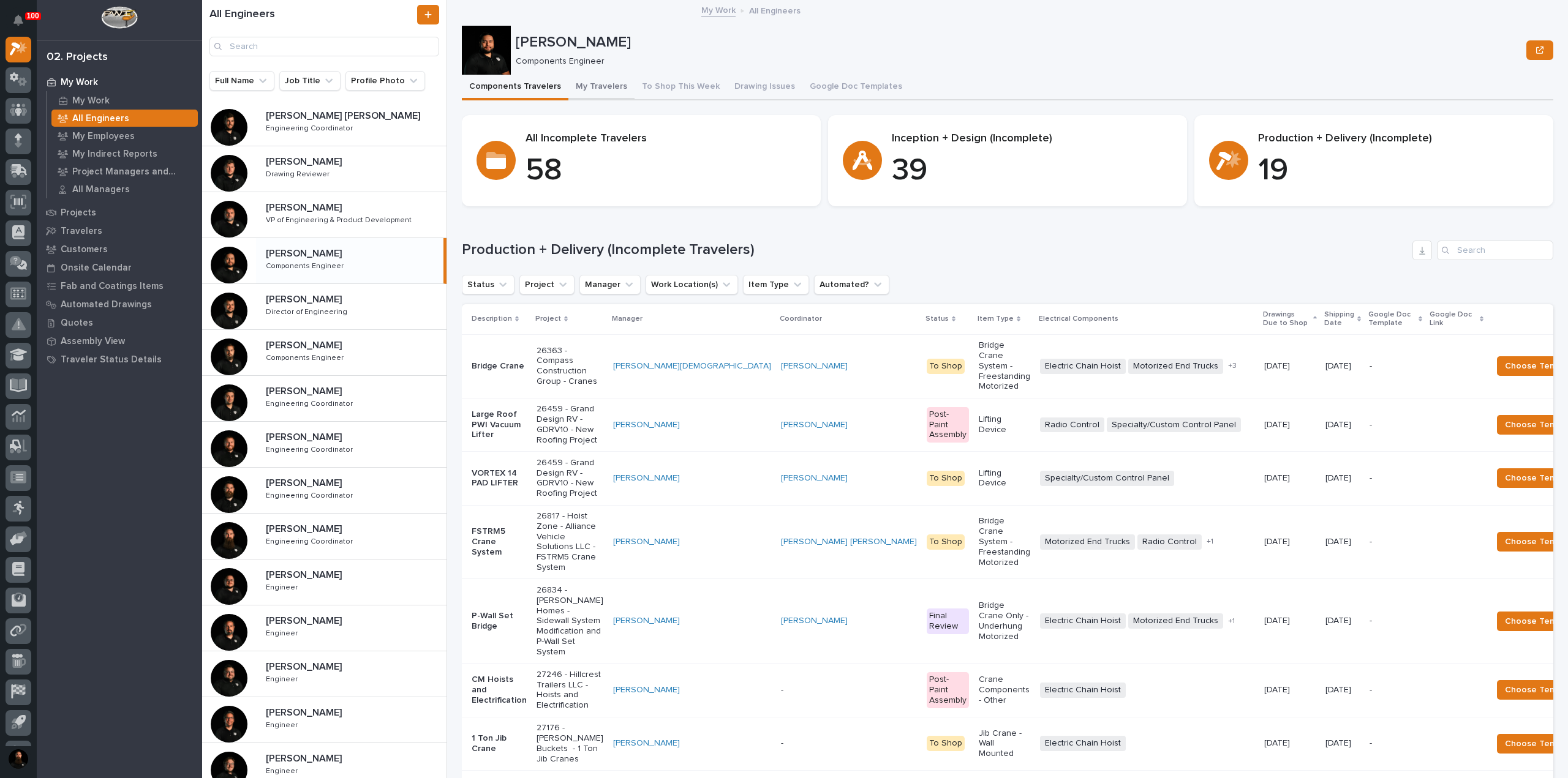
click at [597, 94] on button "My Travelers" at bounding box center [602, 88] width 66 height 26
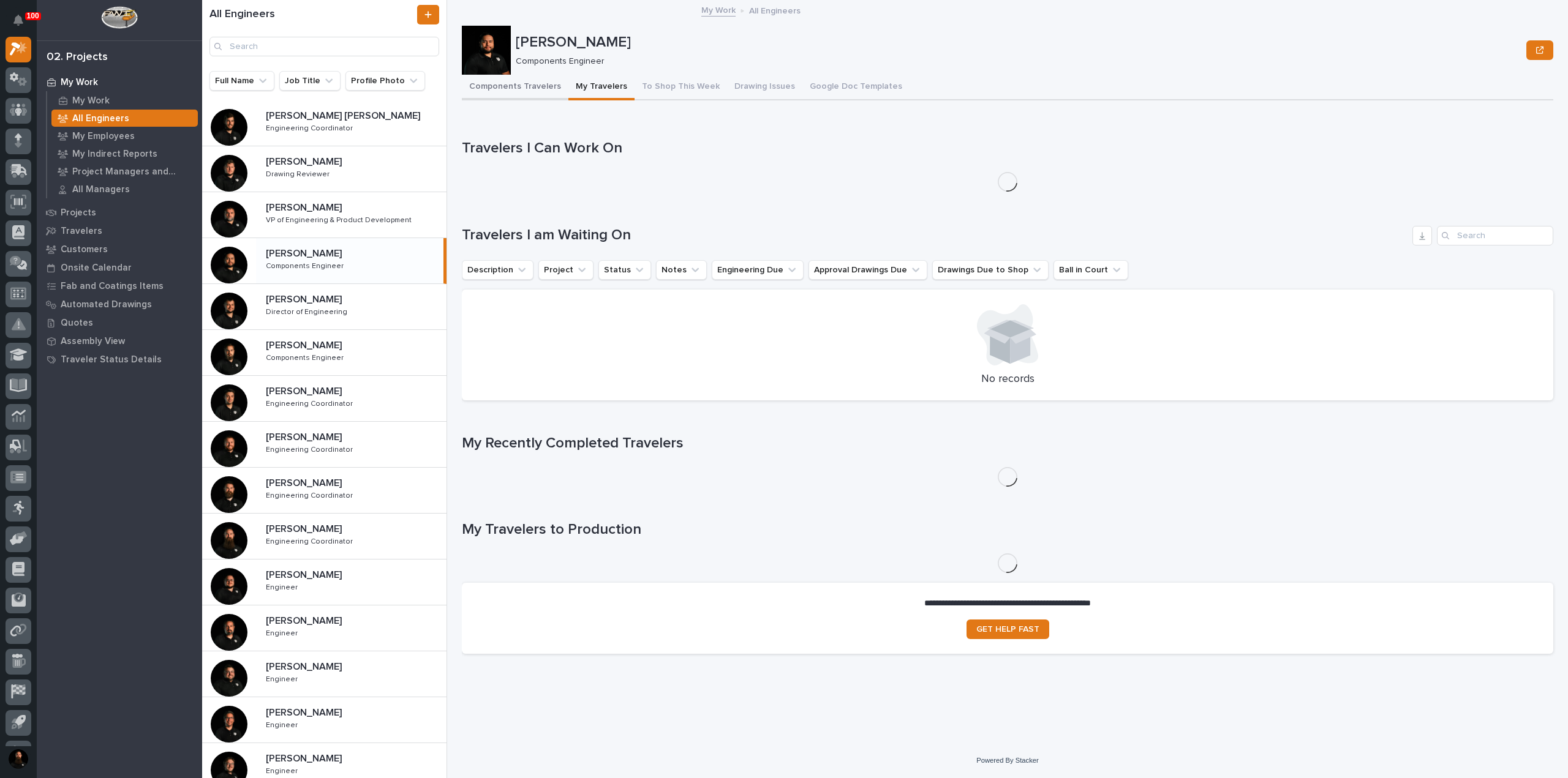
click at [500, 90] on button "Components Travelers" at bounding box center [515, 88] width 106 height 26
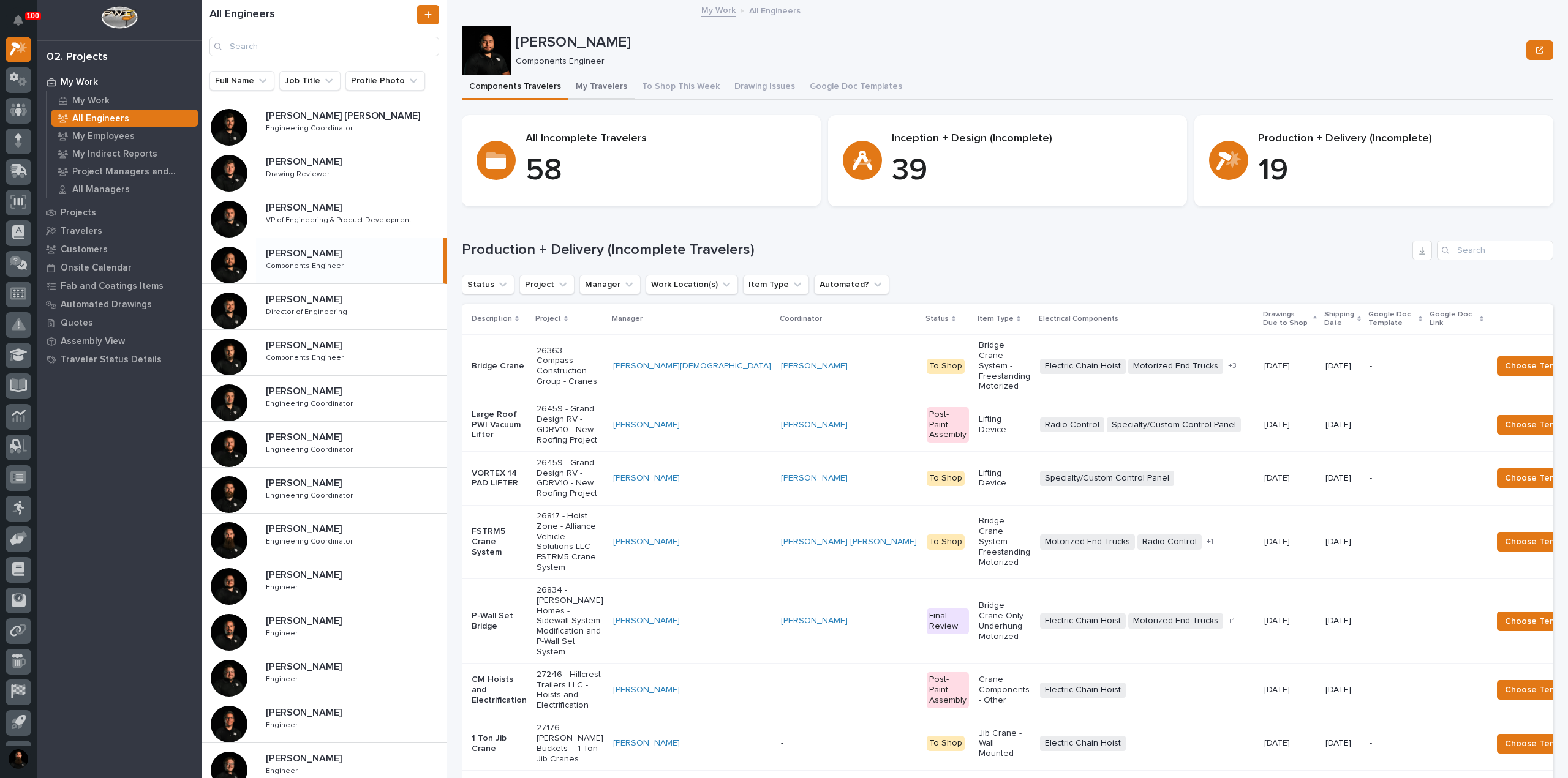
click at [602, 90] on button "My Travelers" at bounding box center [602, 88] width 66 height 26
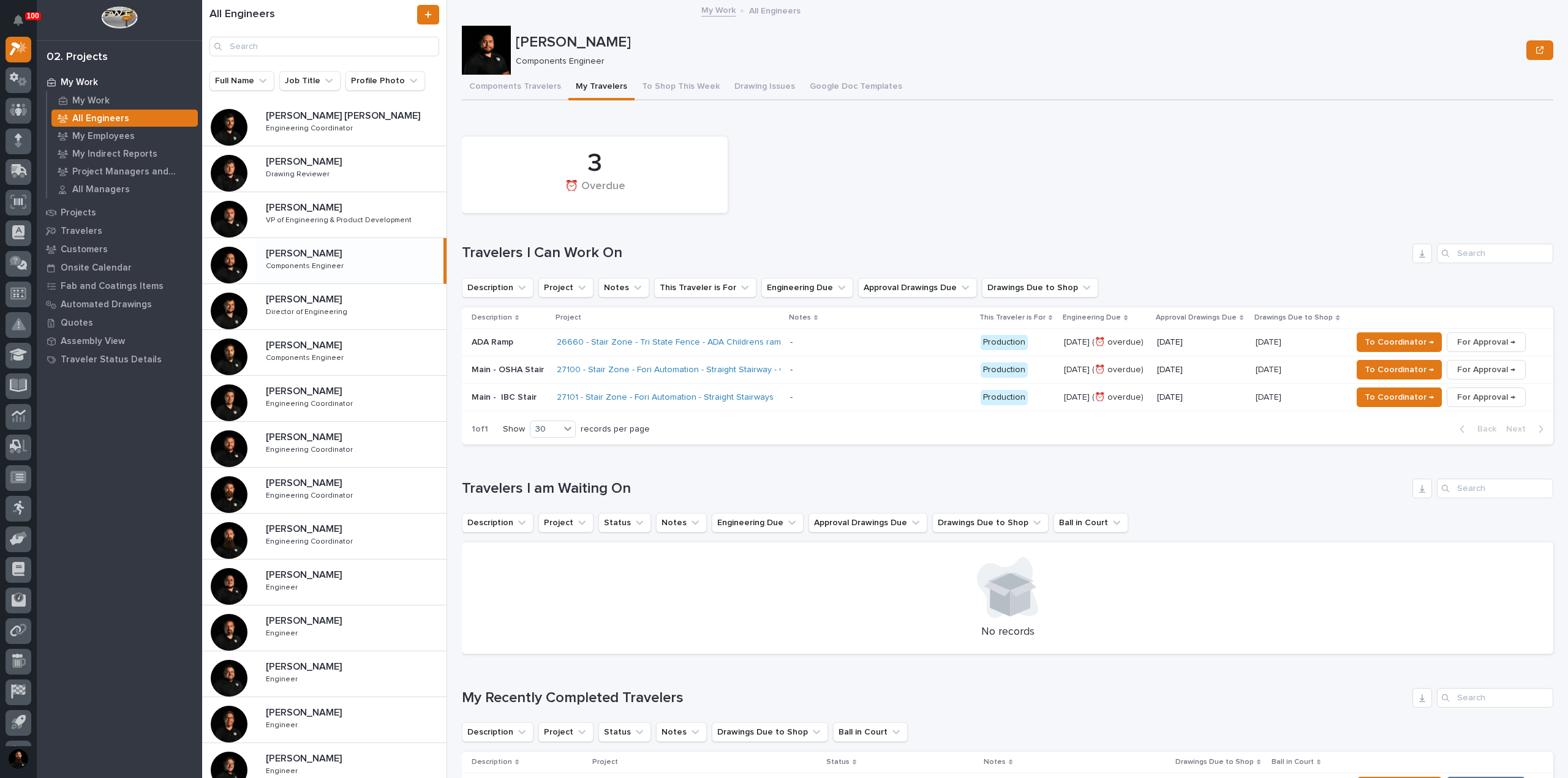
click at [594, 492] on h1 "Travelers I am Waiting On" at bounding box center [935, 489] width 946 height 18
click at [654, 474] on div "Loading... Saving… Travelers I am Waiting On Description Project Status Notes E…" at bounding box center [1007, 559] width 1092 height 209
click at [647, 485] on h1 "Travelers I am Waiting On" at bounding box center [935, 489] width 946 height 18
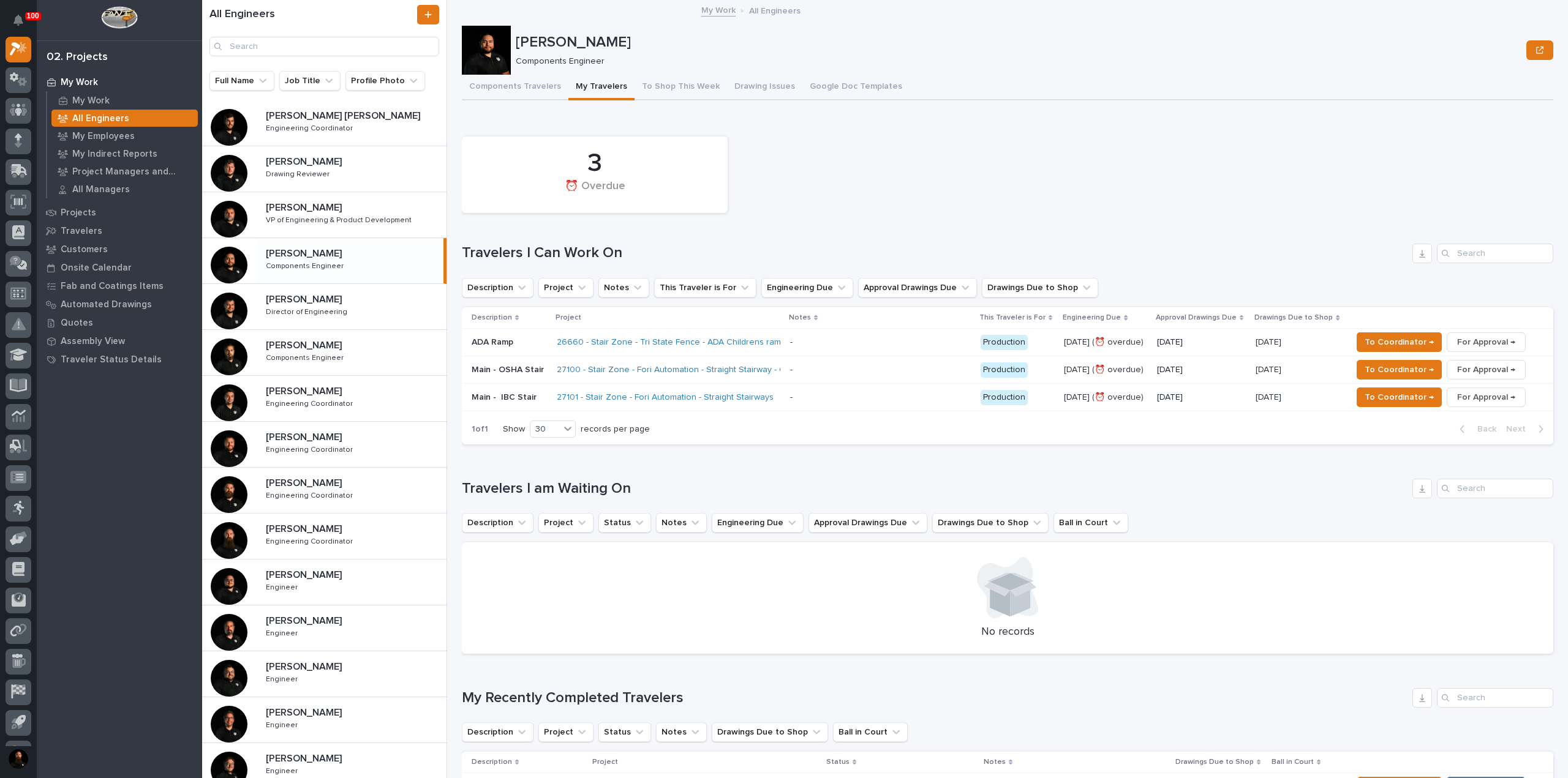
click at [575, 489] on h1 "Travelers I am Waiting On" at bounding box center [935, 489] width 946 height 18
click at [624, 485] on h1 "Travelers I am Waiting On" at bounding box center [935, 489] width 946 height 18
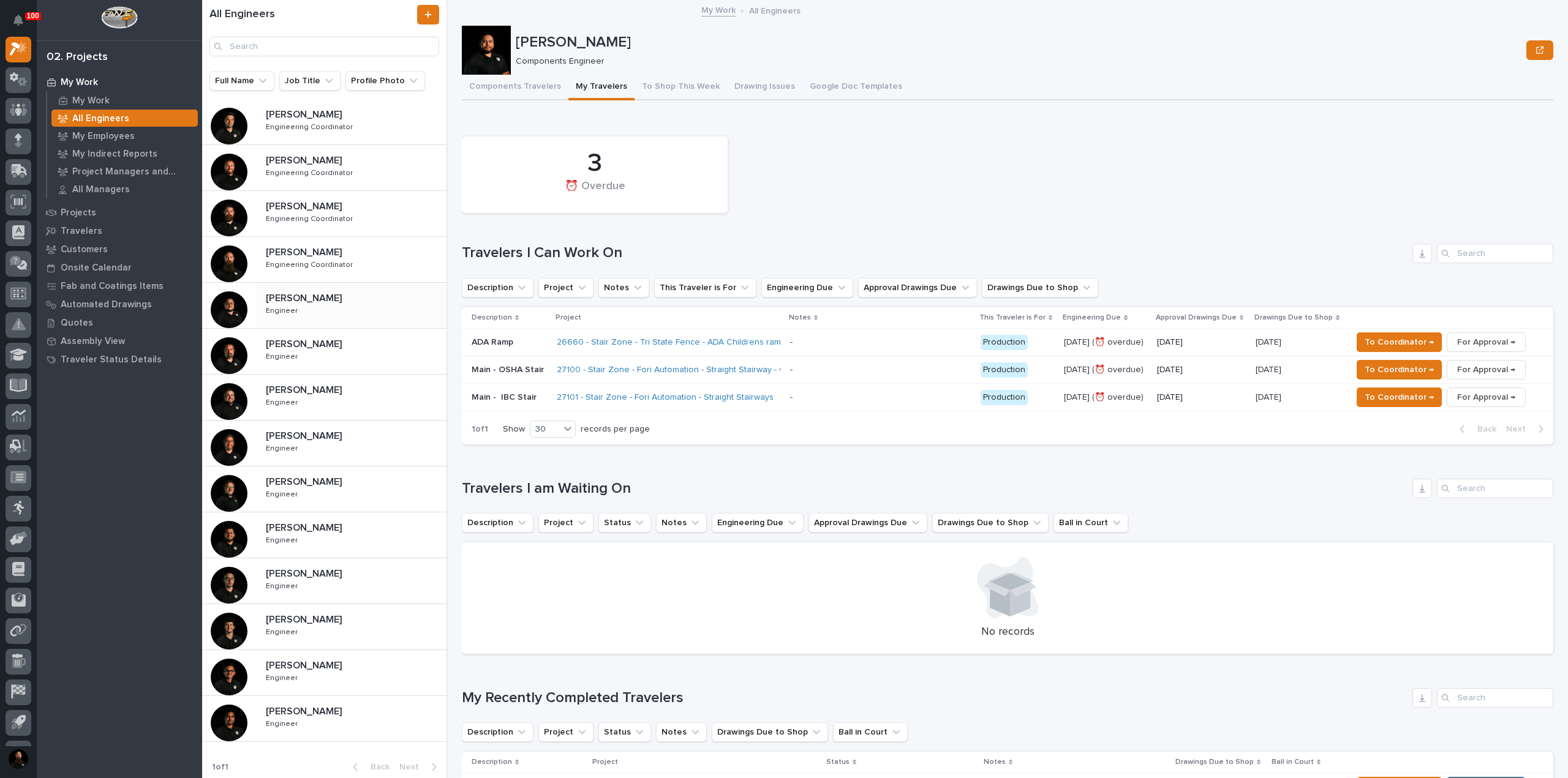
click at [298, 308] on div "Caleb Kaufman Caleb Kaufman Engineer Engineer" at bounding box center [351, 305] width 191 height 36
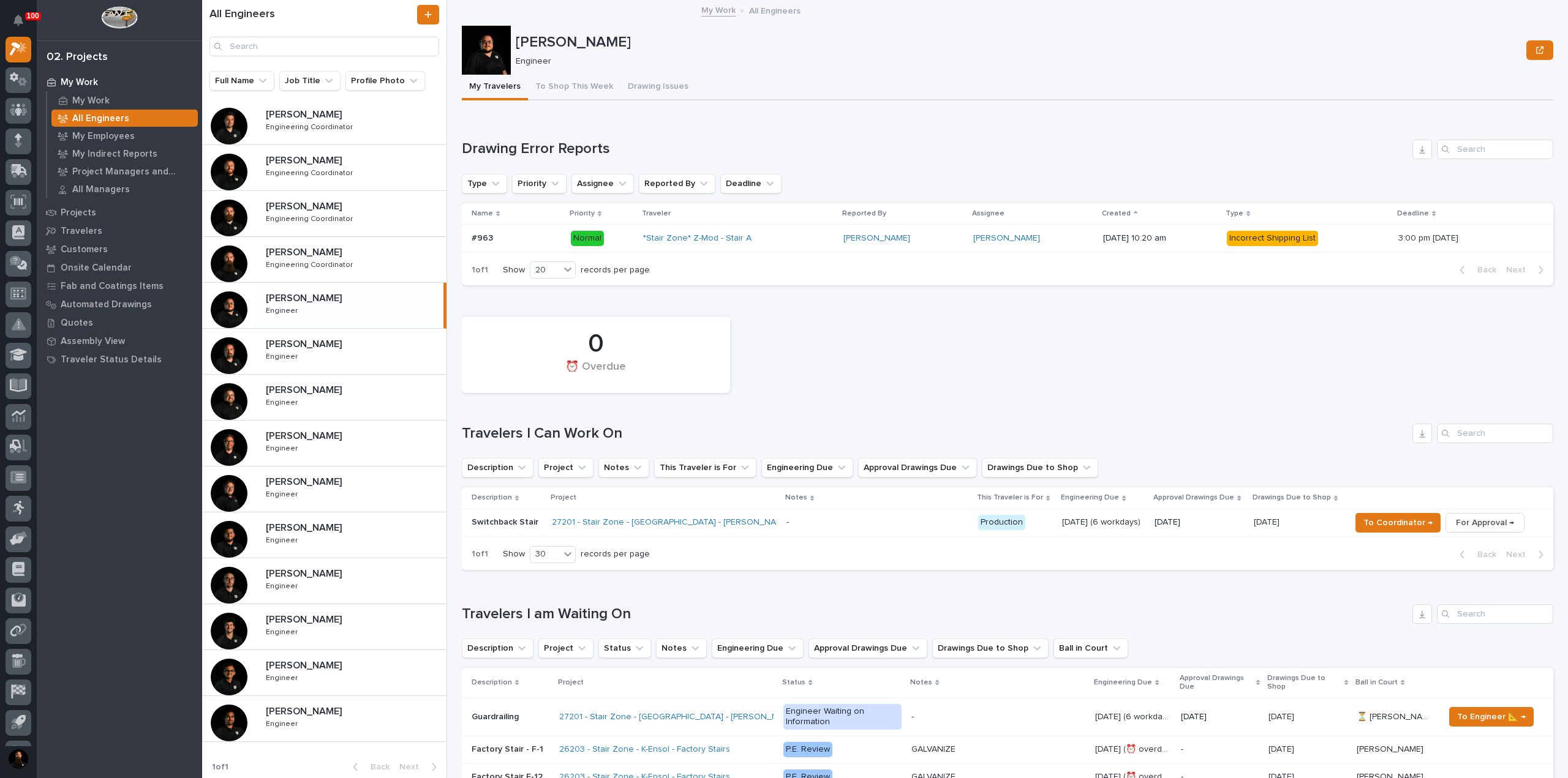
click at [98, 81] on div "My Work" at bounding box center [119, 82] width 159 height 17
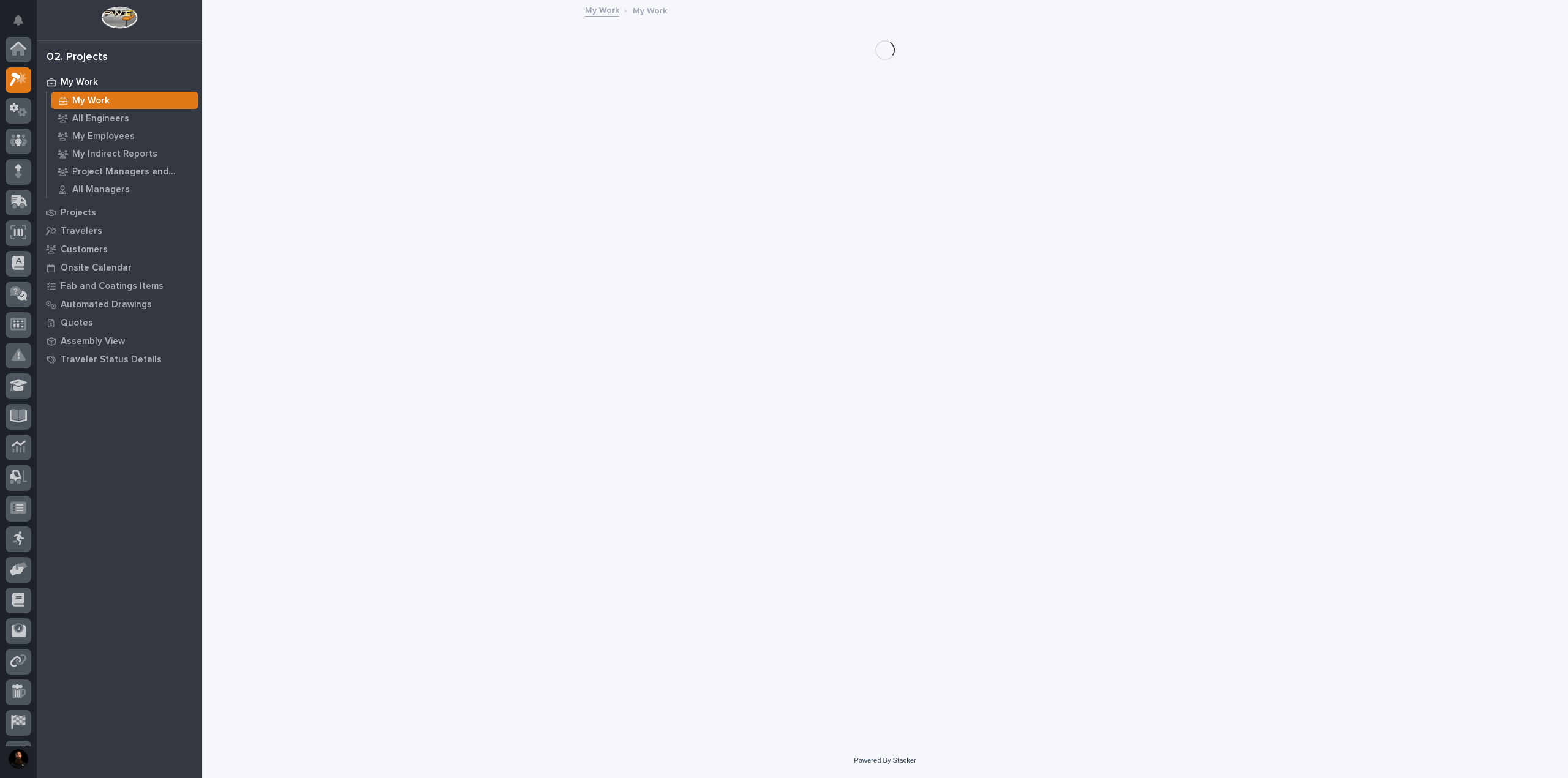
scroll to position [31, 0]
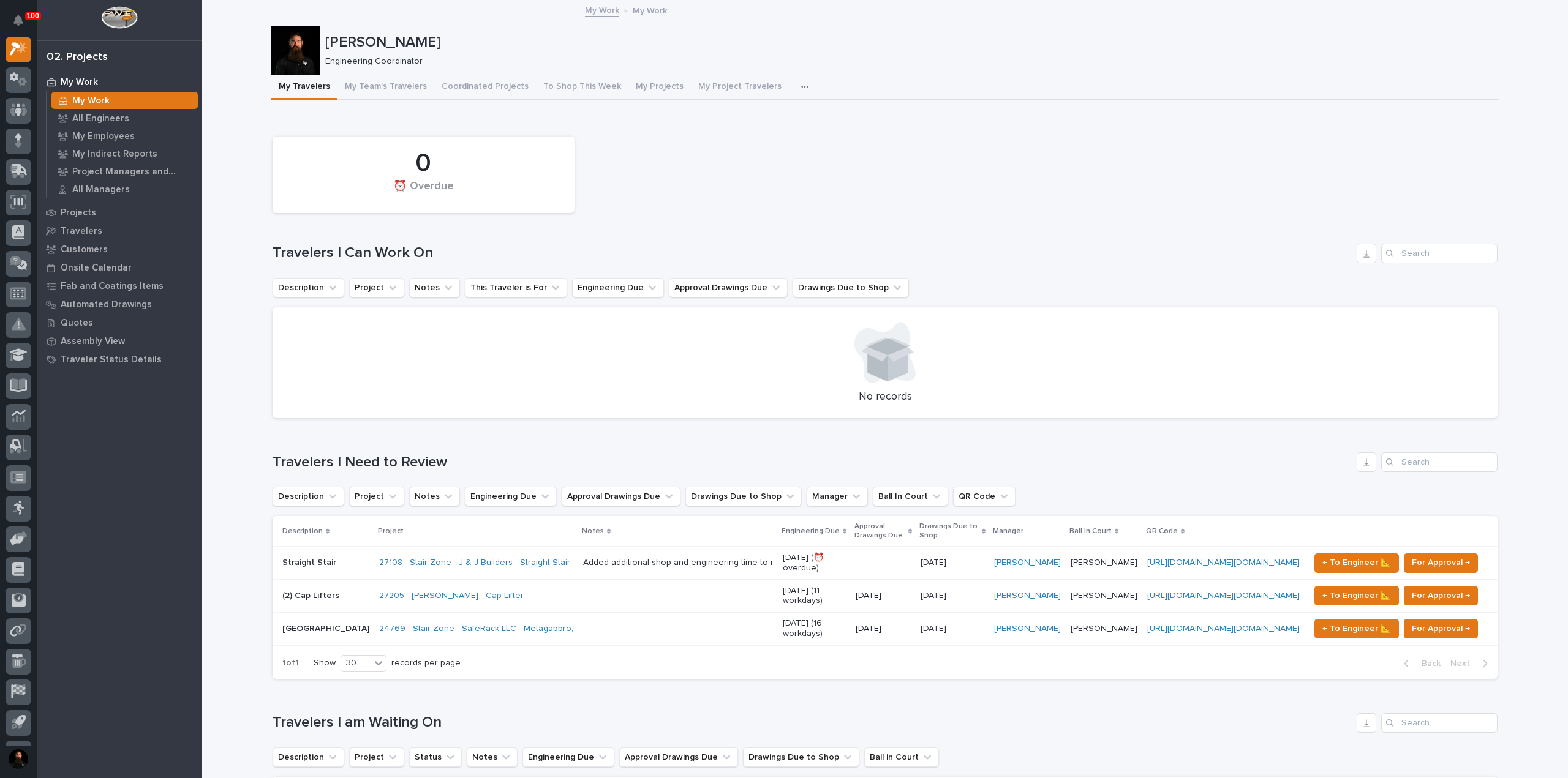
click at [602, 204] on div "0 ⏰ Overdue" at bounding box center [885, 174] width 1237 height 88
click at [371, 47] on p "[PERSON_NAME]" at bounding box center [909, 43] width 1170 height 18
click at [370, 47] on p "[PERSON_NAME]" at bounding box center [909, 43] width 1170 height 18
drag, startPoint x: 370, startPoint y: 47, endPoint x: 361, endPoint y: 31, distance: 18.4
click at [368, 44] on p "[PERSON_NAME]" at bounding box center [909, 43] width 1170 height 18
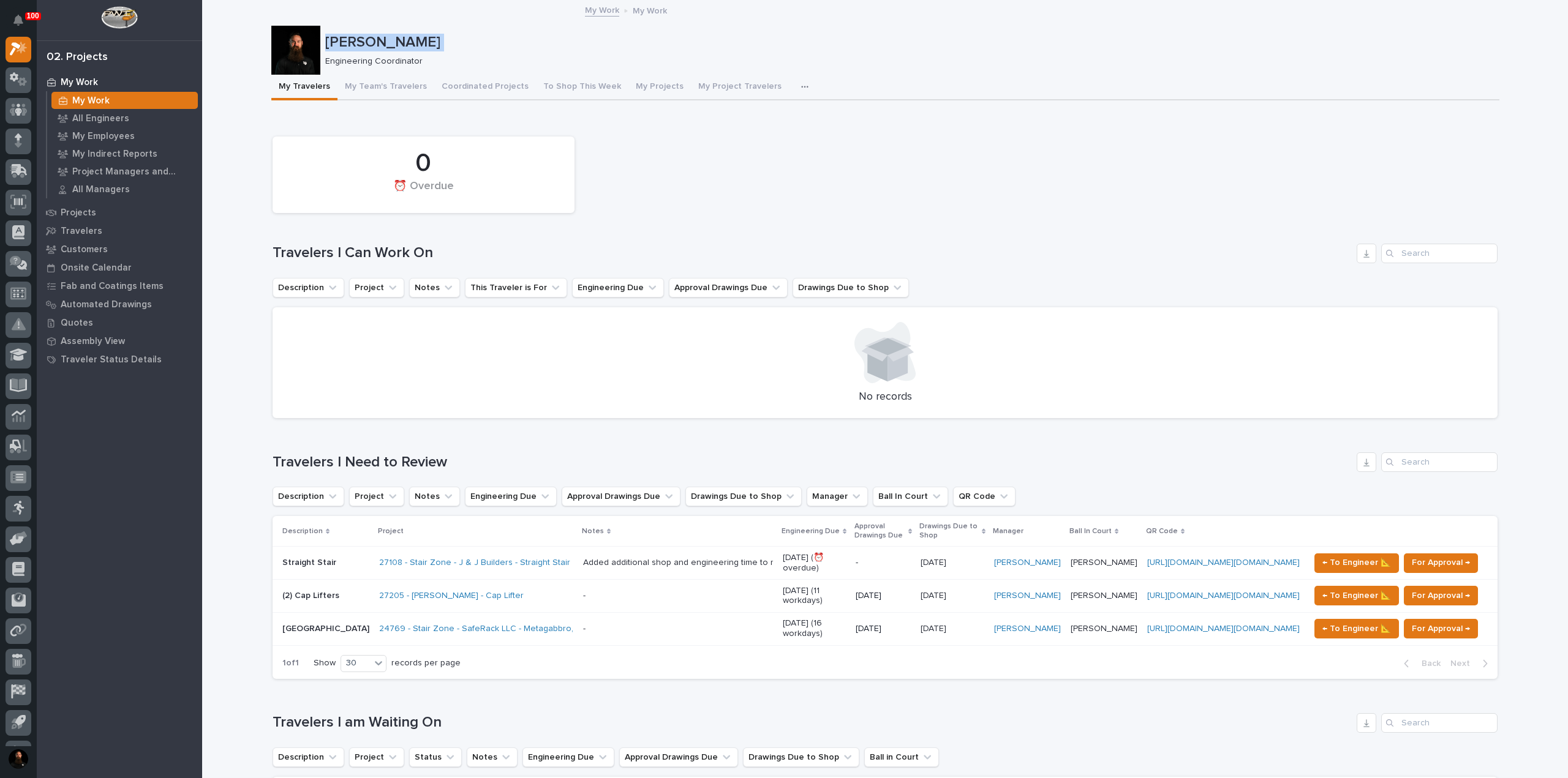
click at [373, 43] on p "[PERSON_NAME]" at bounding box center [909, 43] width 1170 height 18
click at [373, 34] on p "[PERSON_NAME]" at bounding box center [909, 43] width 1170 height 18
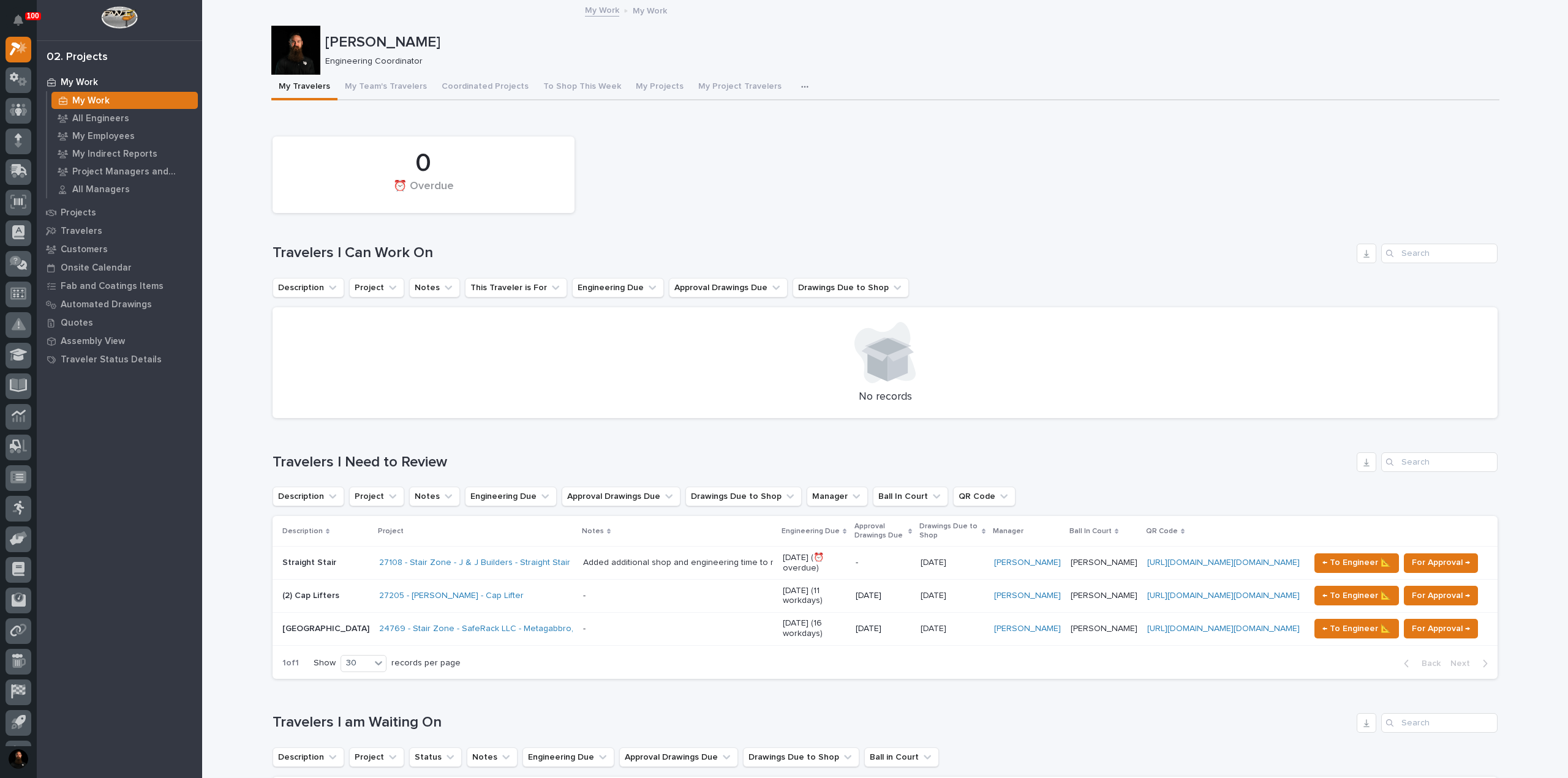
click at [377, 47] on p "[PERSON_NAME]" at bounding box center [909, 43] width 1170 height 18
click at [377, 48] on p "[PERSON_NAME]" at bounding box center [909, 43] width 1170 height 18
click at [378, 29] on div "Wynne Hochstetler Engineering Coordinator" at bounding box center [886, 50] width 1229 height 49
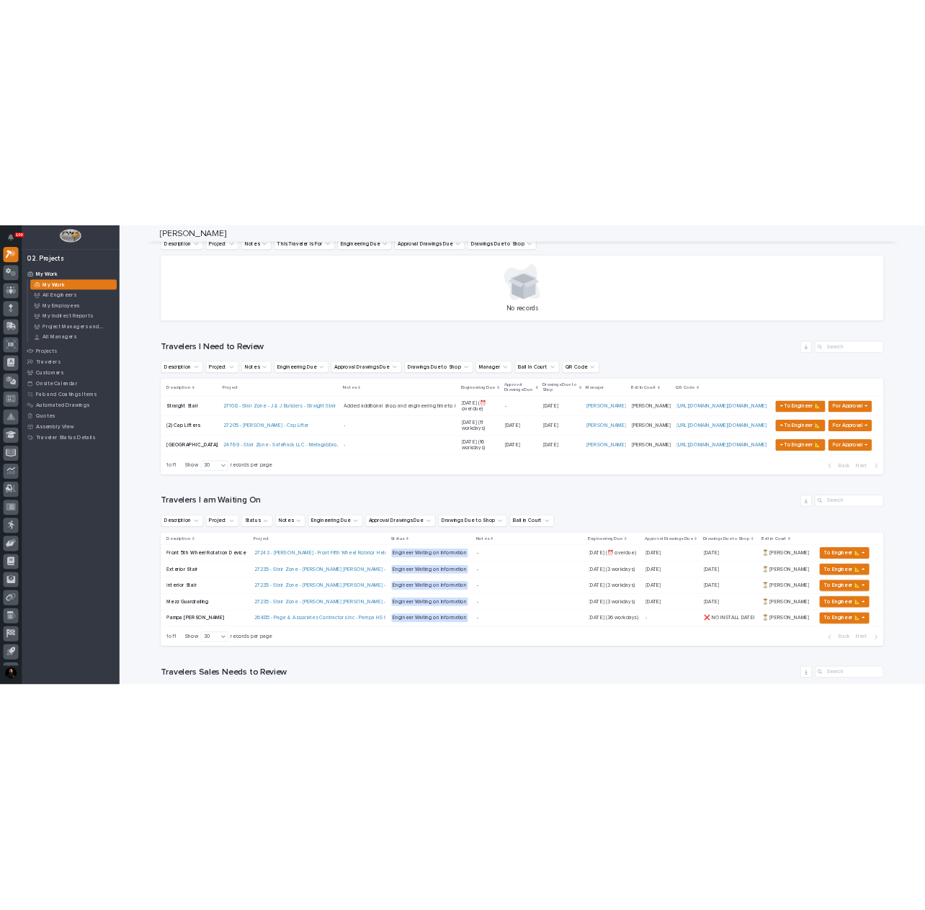
scroll to position [384, 0]
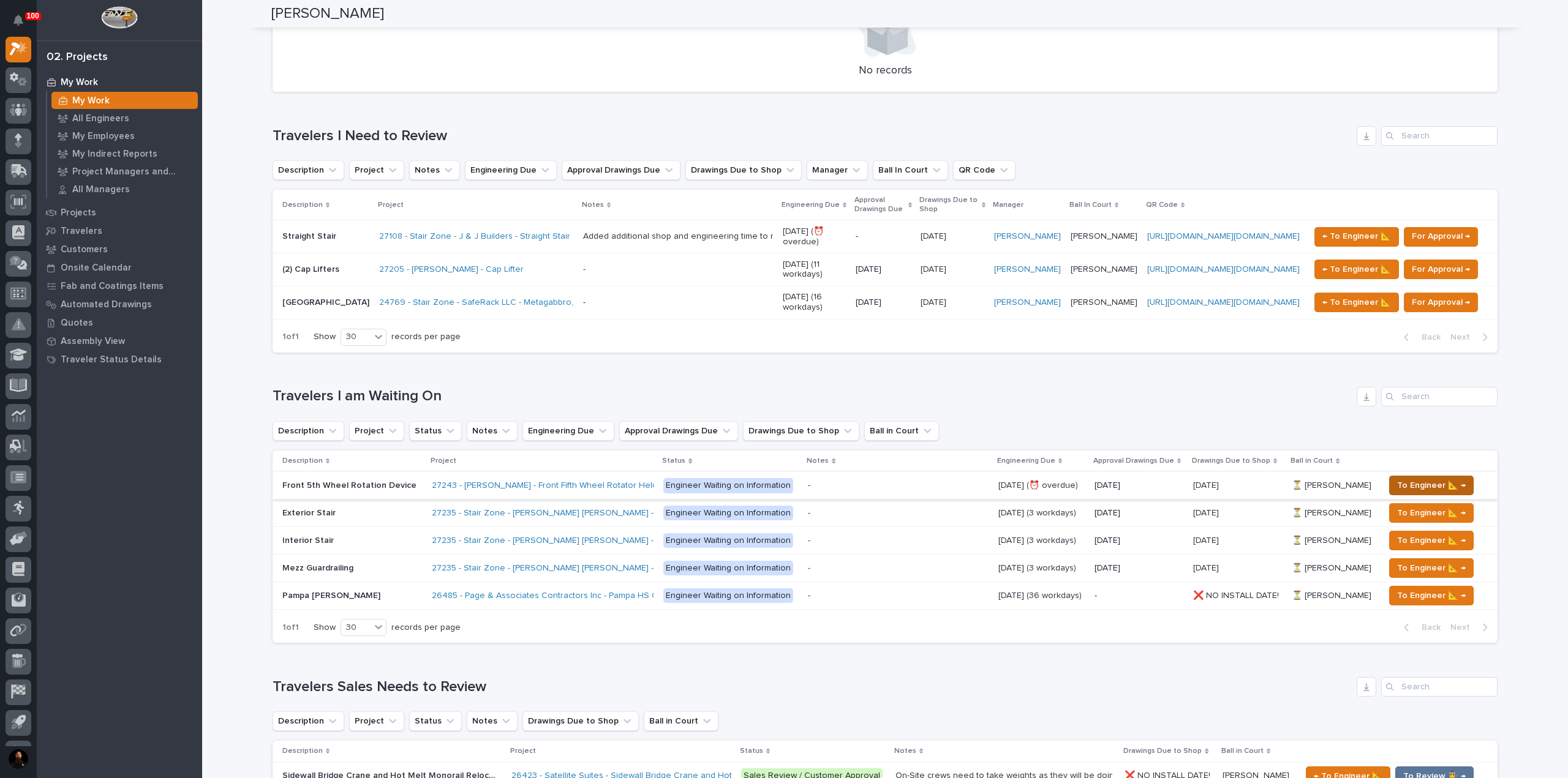
click at [1435, 485] on span "To Engineer 📐 →" at bounding box center [1431, 485] width 69 height 14
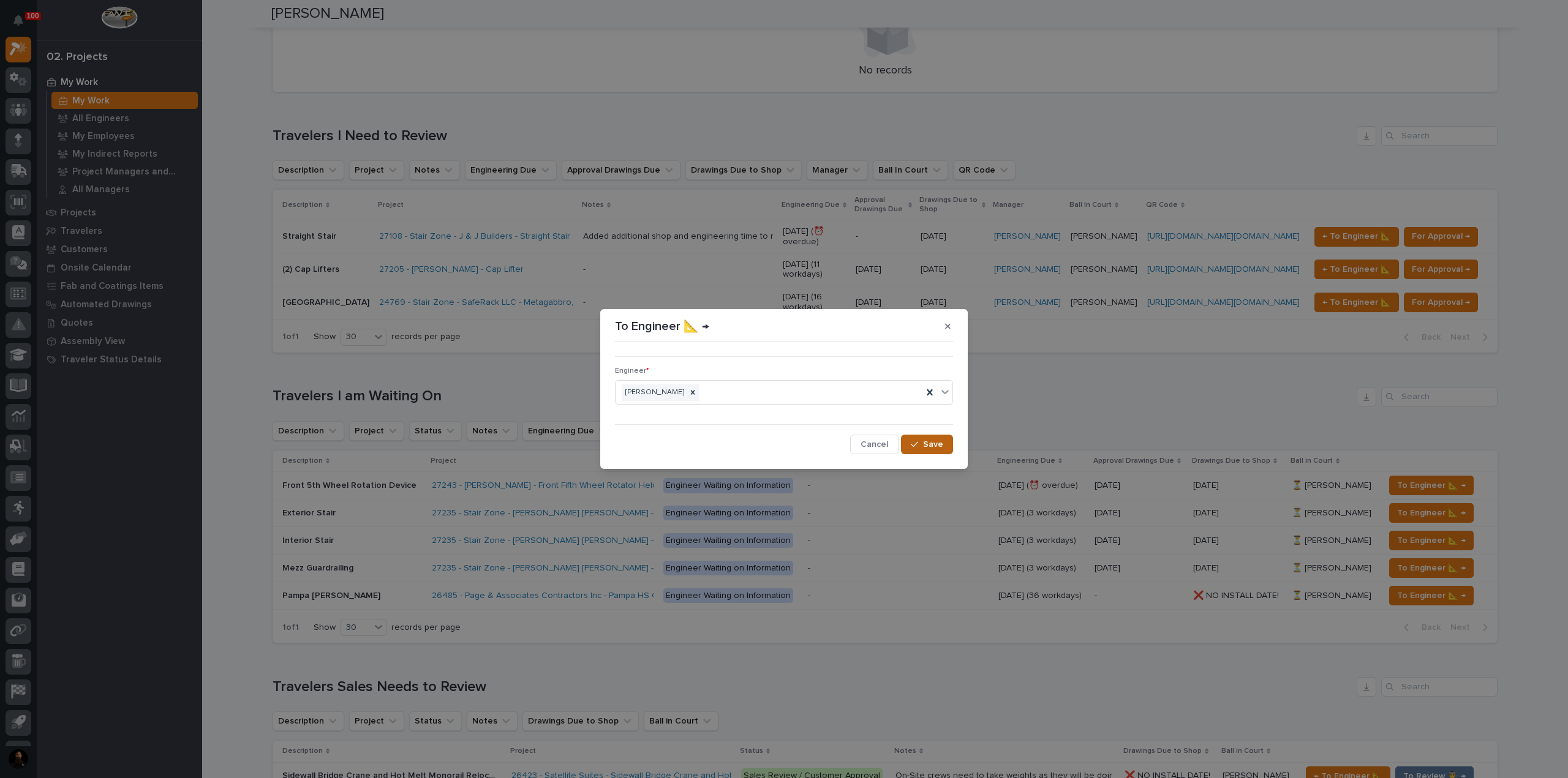
click at [929, 448] on span "Save" at bounding box center [933, 444] width 20 height 11
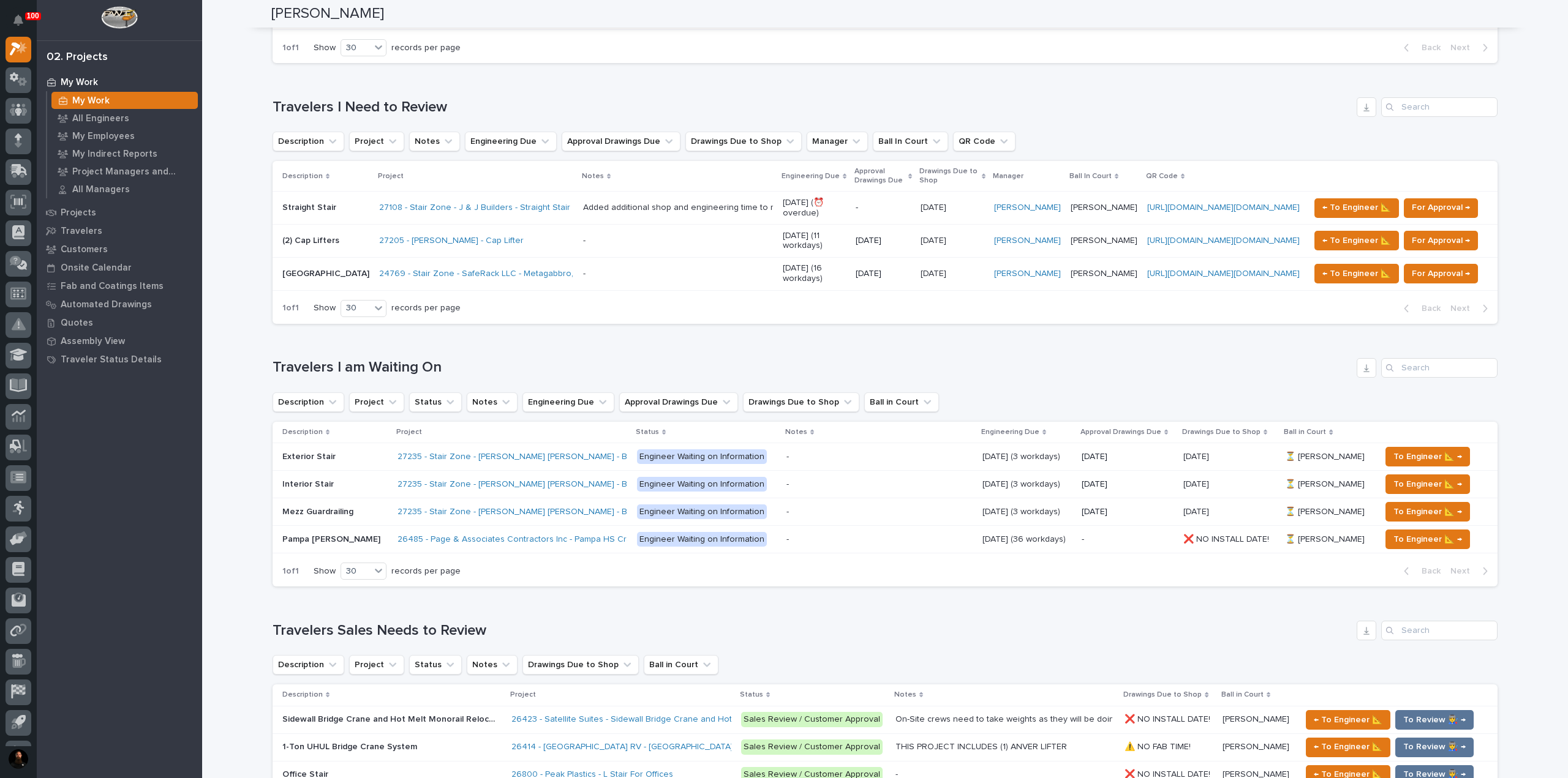
click at [946, 373] on h1 "Travelers I am Waiting On" at bounding box center [812, 367] width 1080 height 18
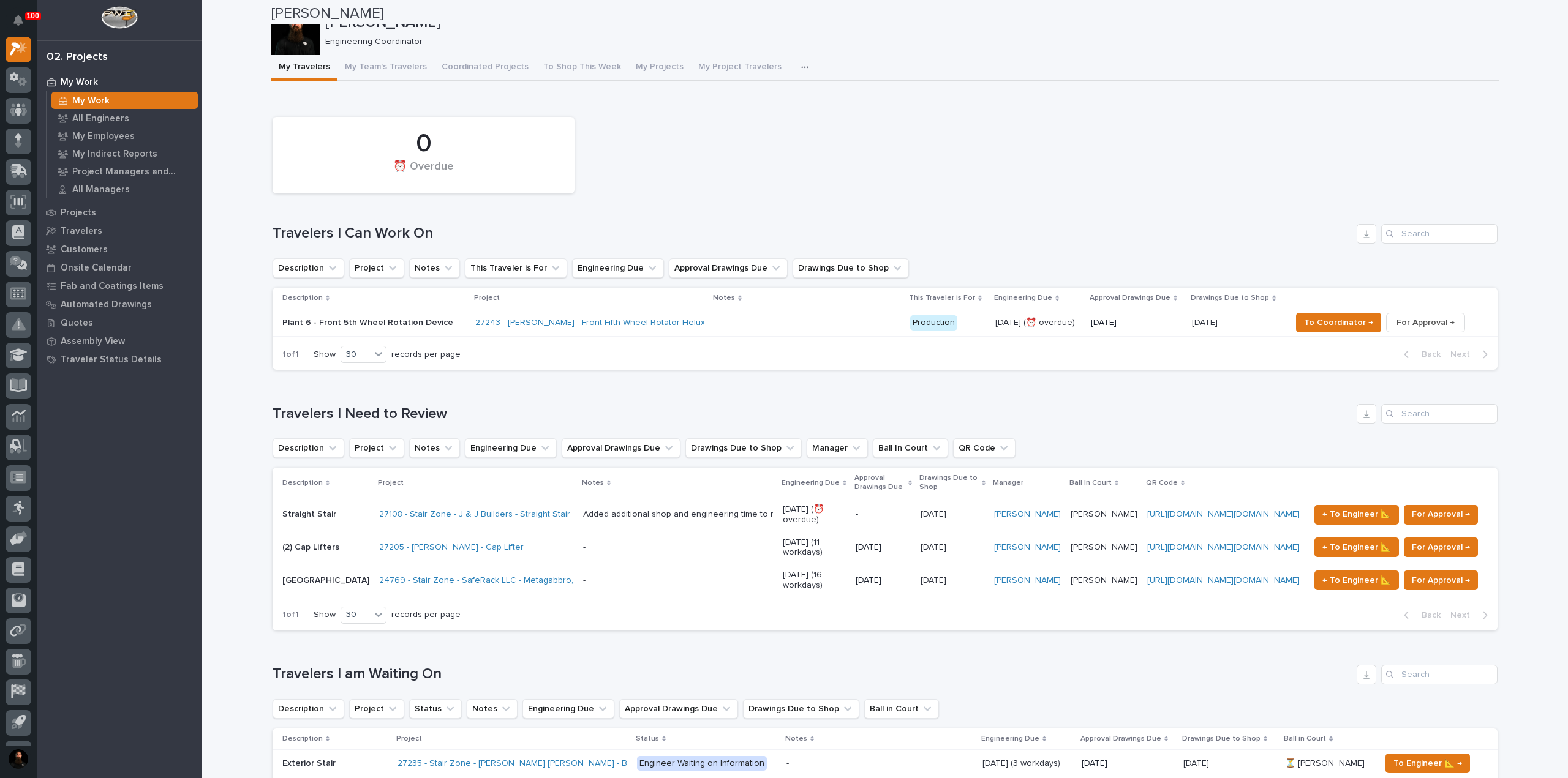
scroll to position [0, 0]
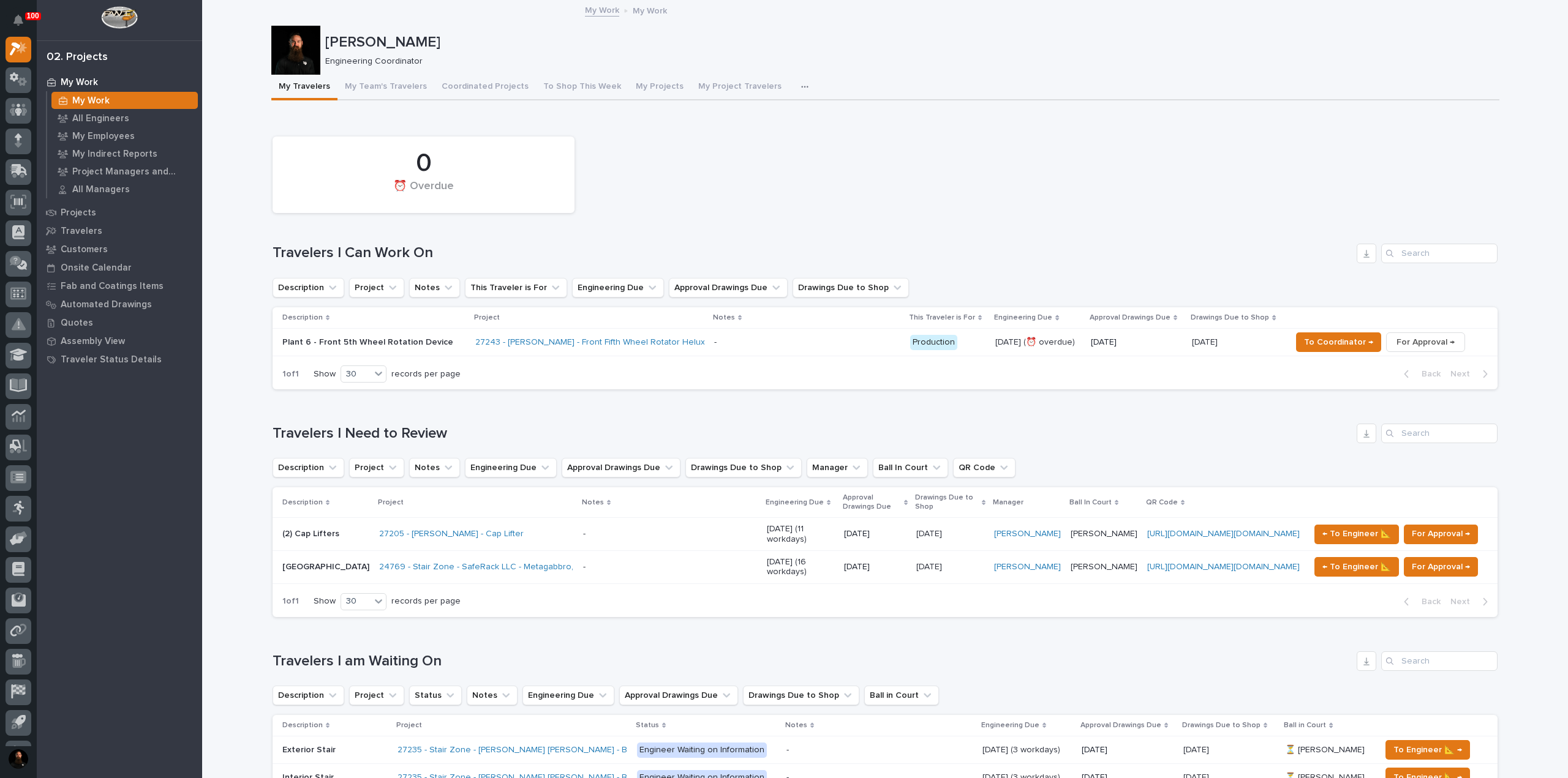
click at [362, 345] on p "Plant 6 - Front 5th Wheel Rotation Device" at bounding box center [373, 343] width 183 height 10
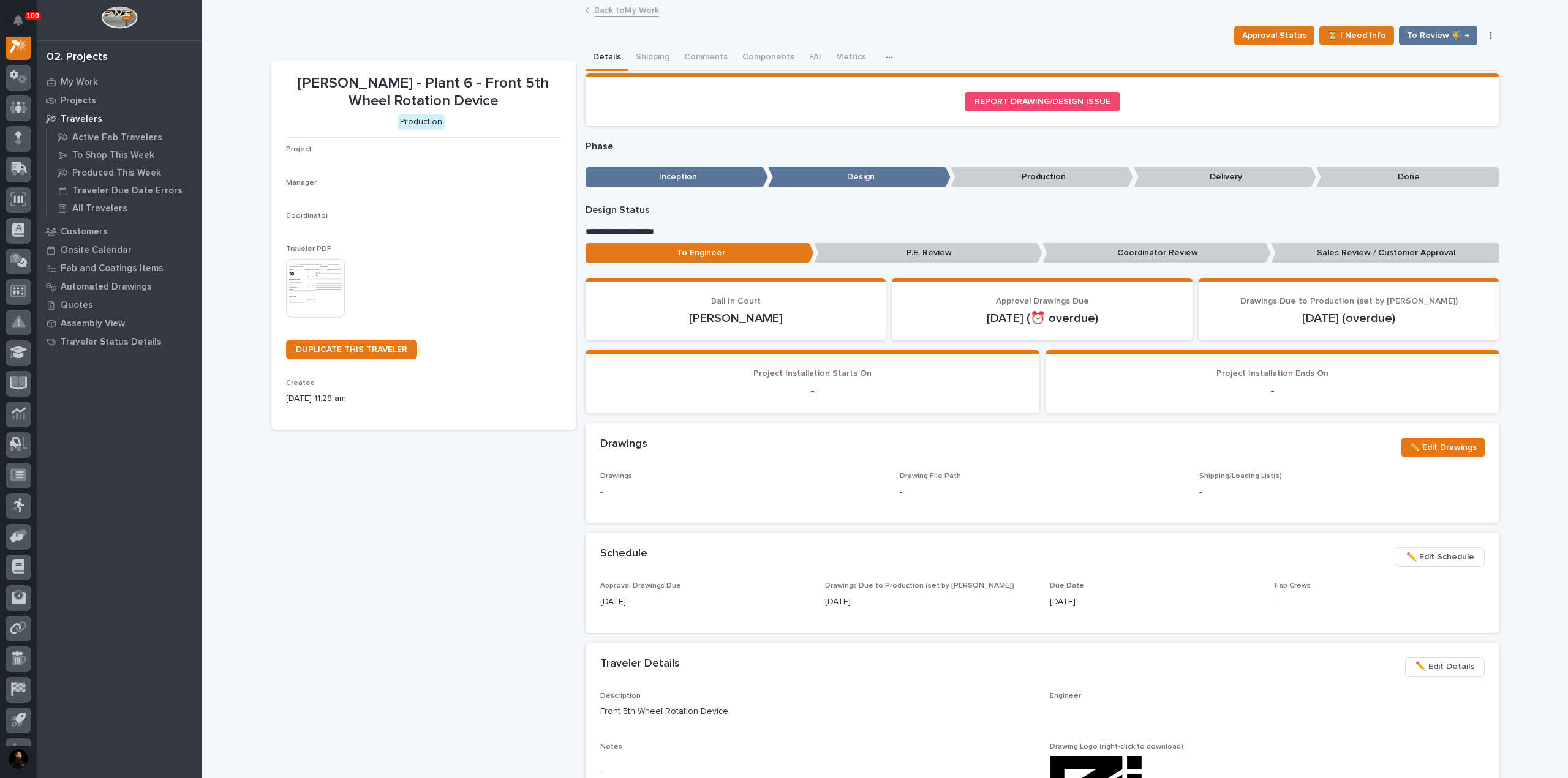
scroll to position [31, 0]
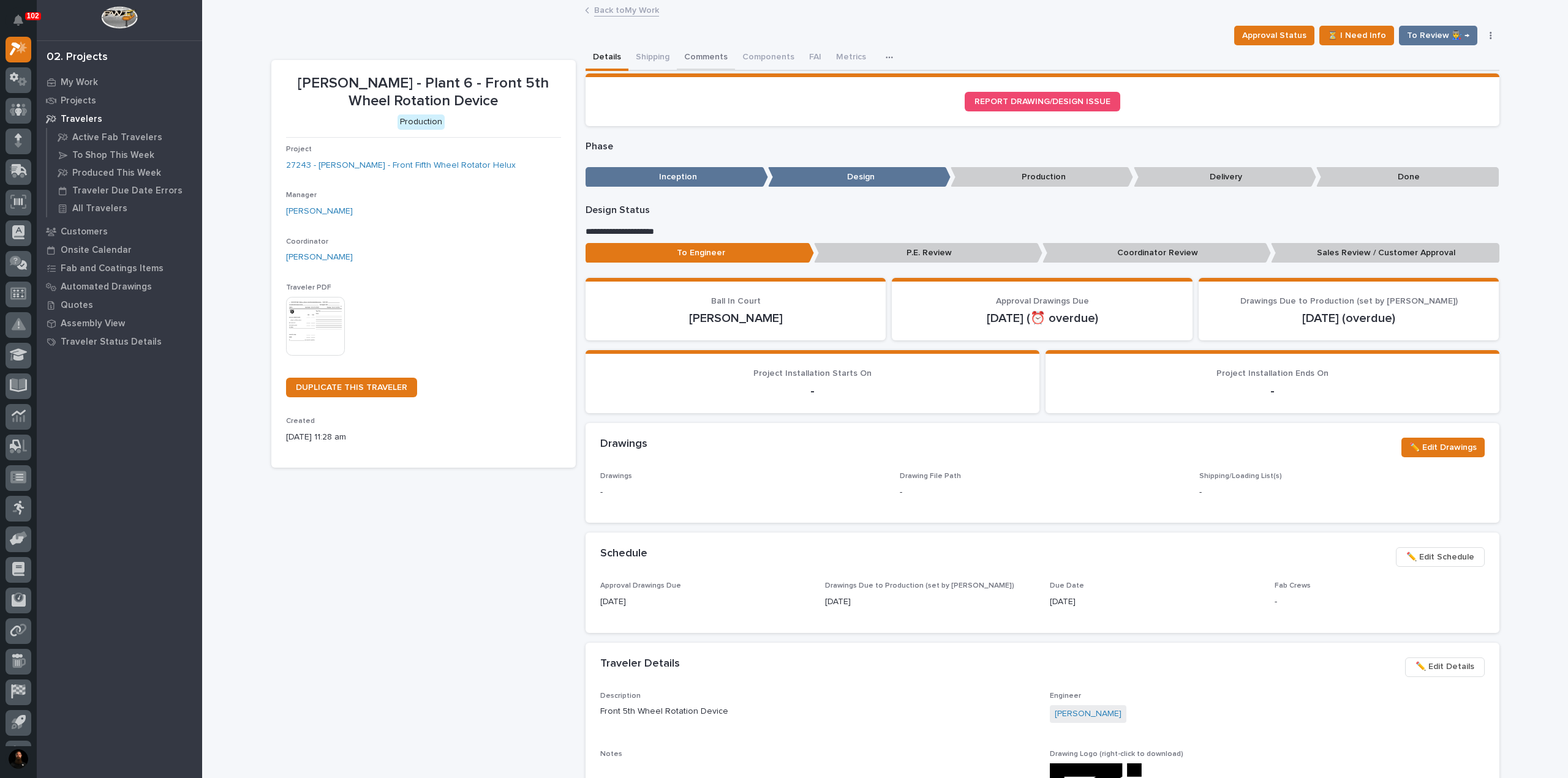
click at [693, 62] on button "Comments" at bounding box center [706, 58] width 58 height 26
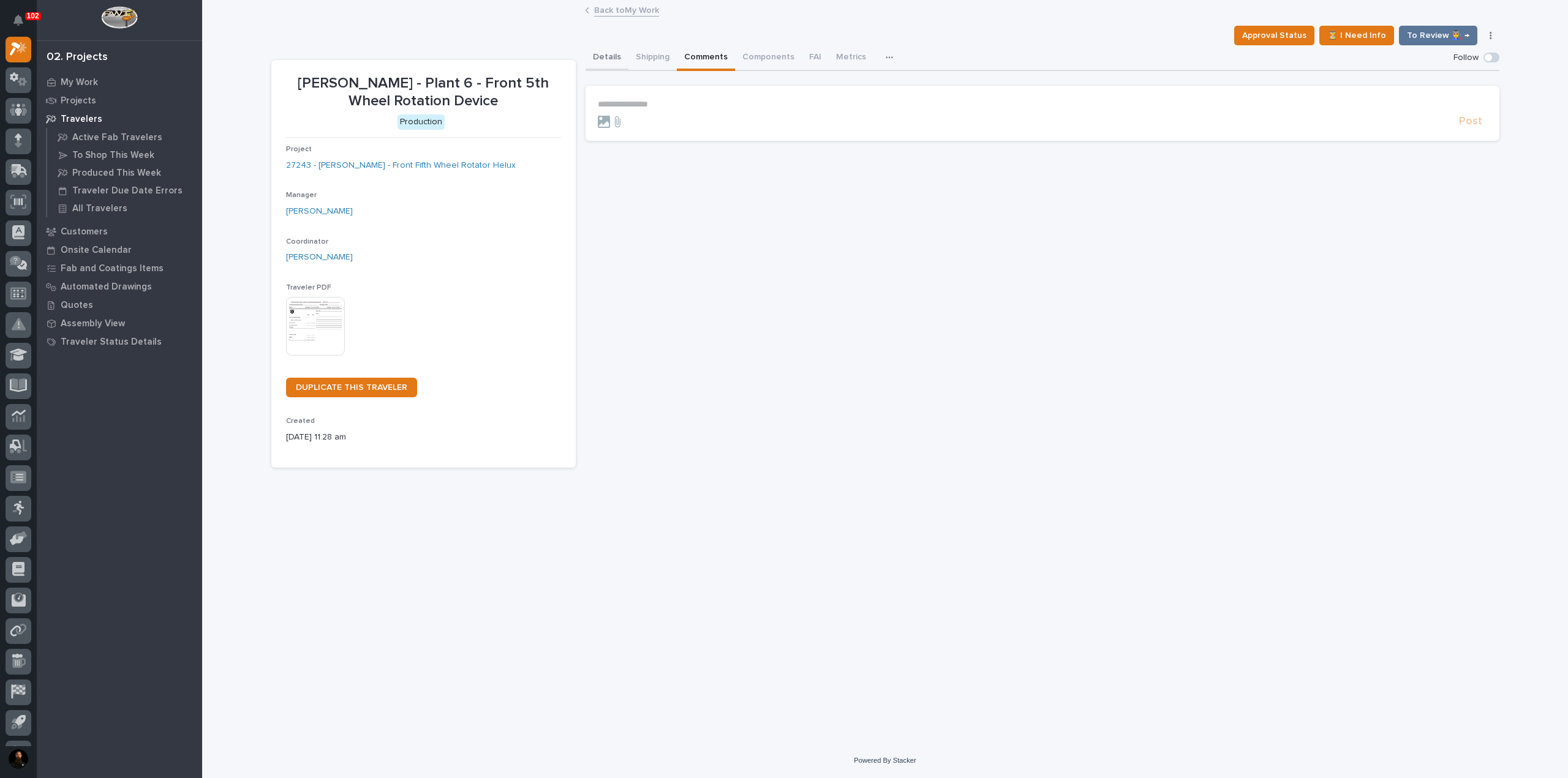
click at [617, 51] on button "Details" at bounding box center [607, 58] width 43 height 26
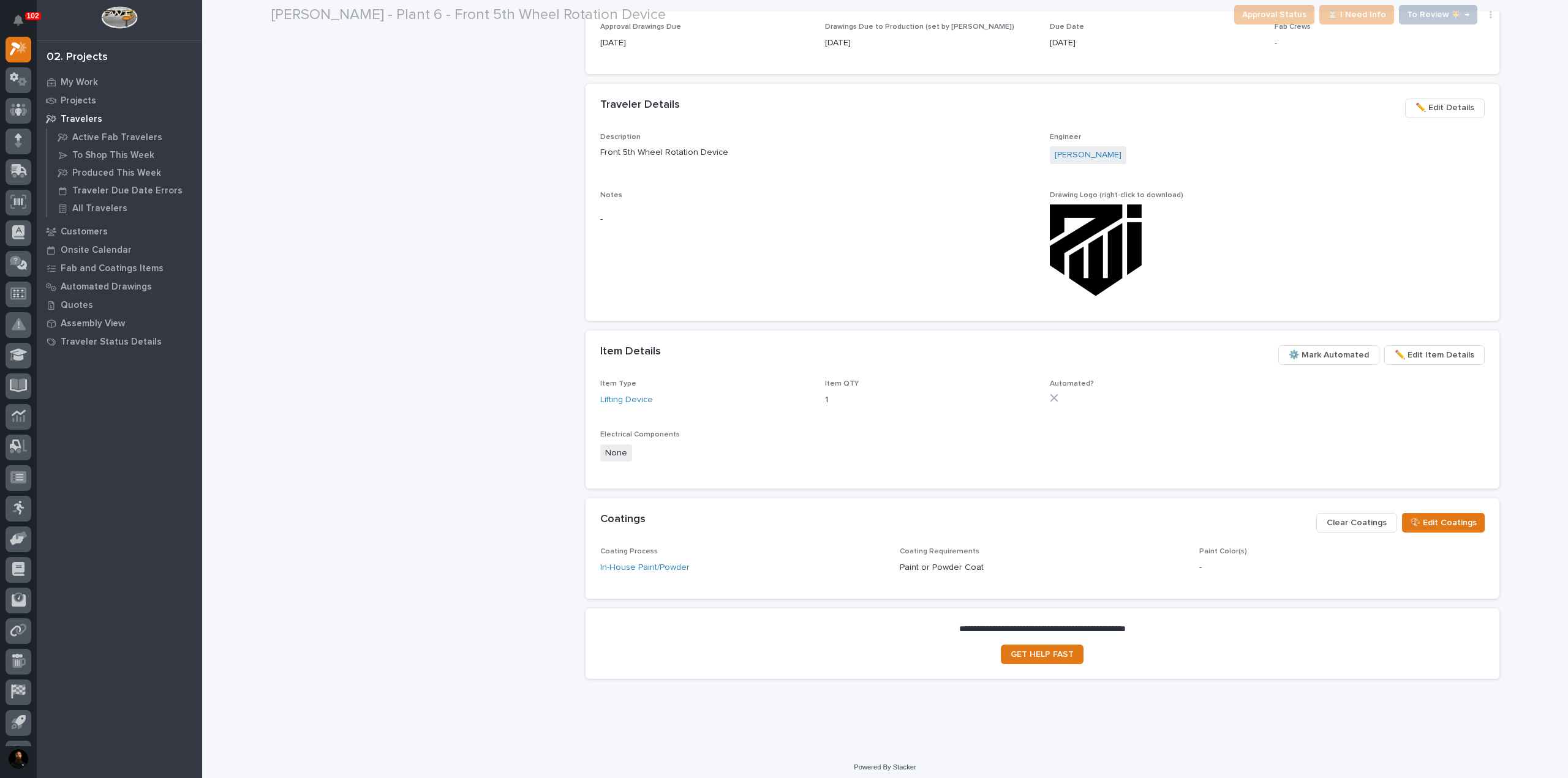
scroll to position [565, 0]
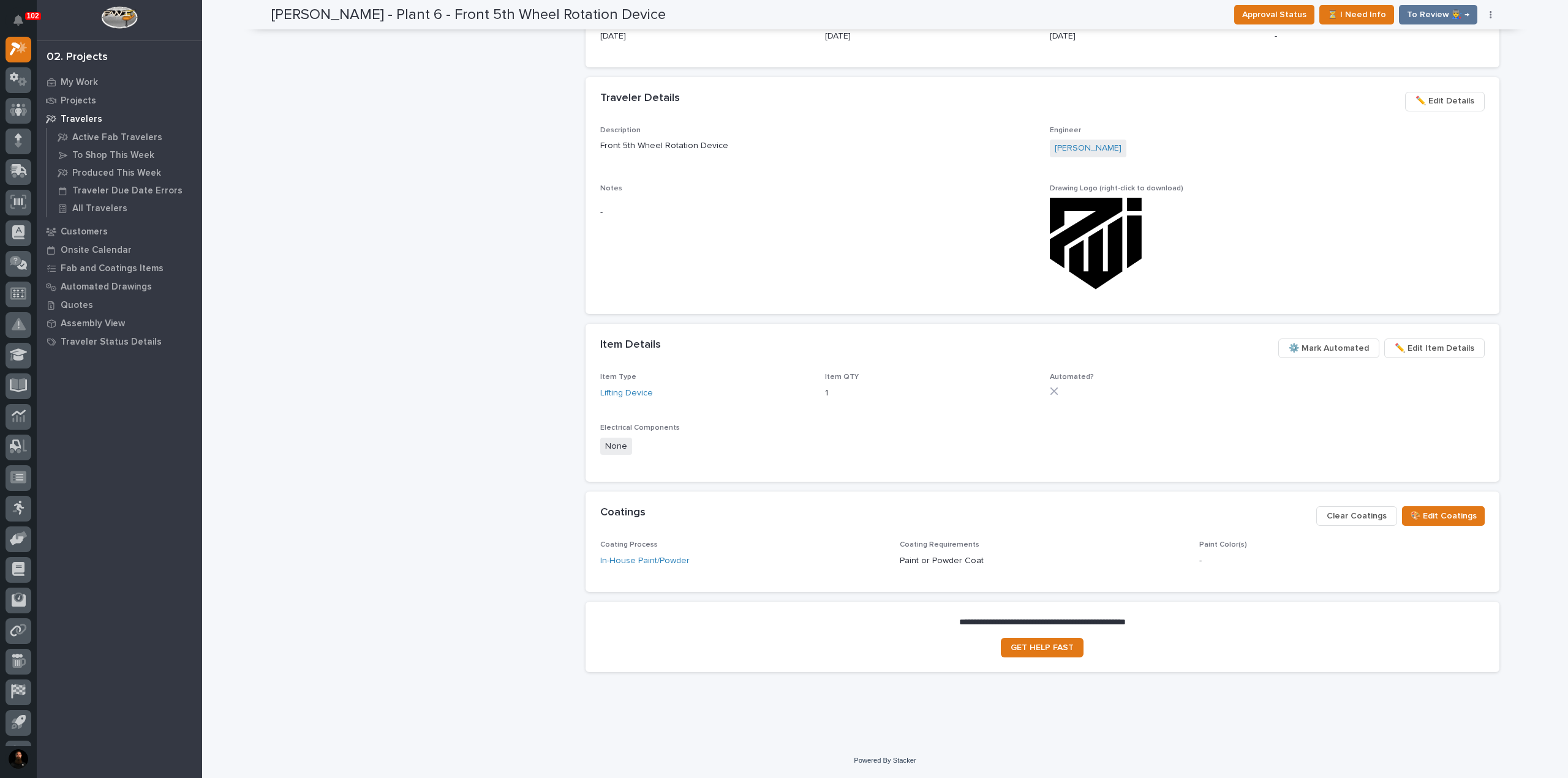
click at [1331, 351] on span "⚙️ Mark Automated" at bounding box center [1329, 348] width 80 height 14
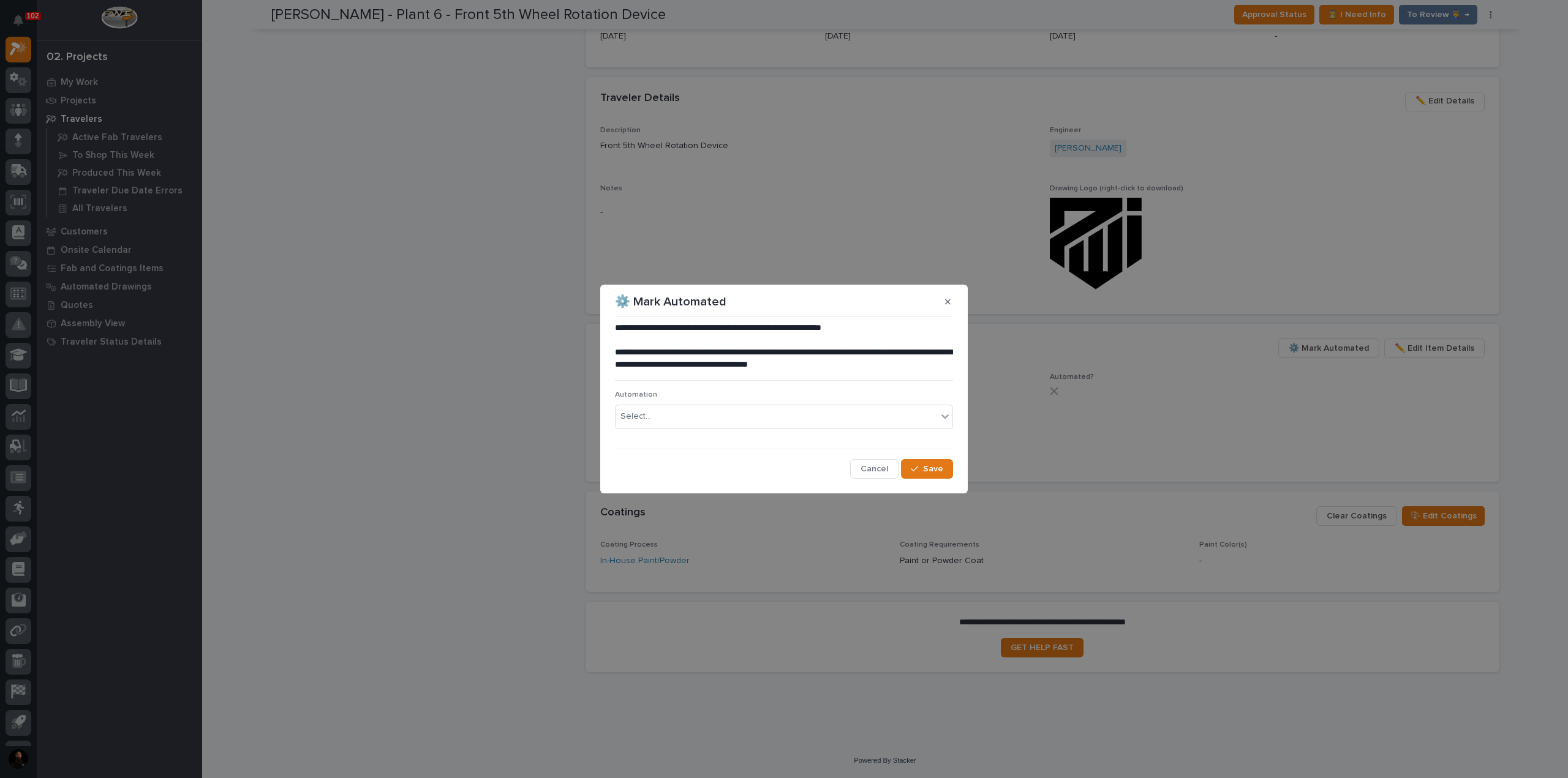
click at [690, 433] on div "Automation Select..." at bounding box center [784, 414] width 338 height 48
click at [685, 417] on div "Select..." at bounding box center [777, 417] width 322 height 20
type input "****"
click at [678, 441] on div "FBH #42053" at bounding box center [784, 440] width 337 height 21
click at [940, 472] on span "Save" at bounding box center [933, 469] width 20 height 11
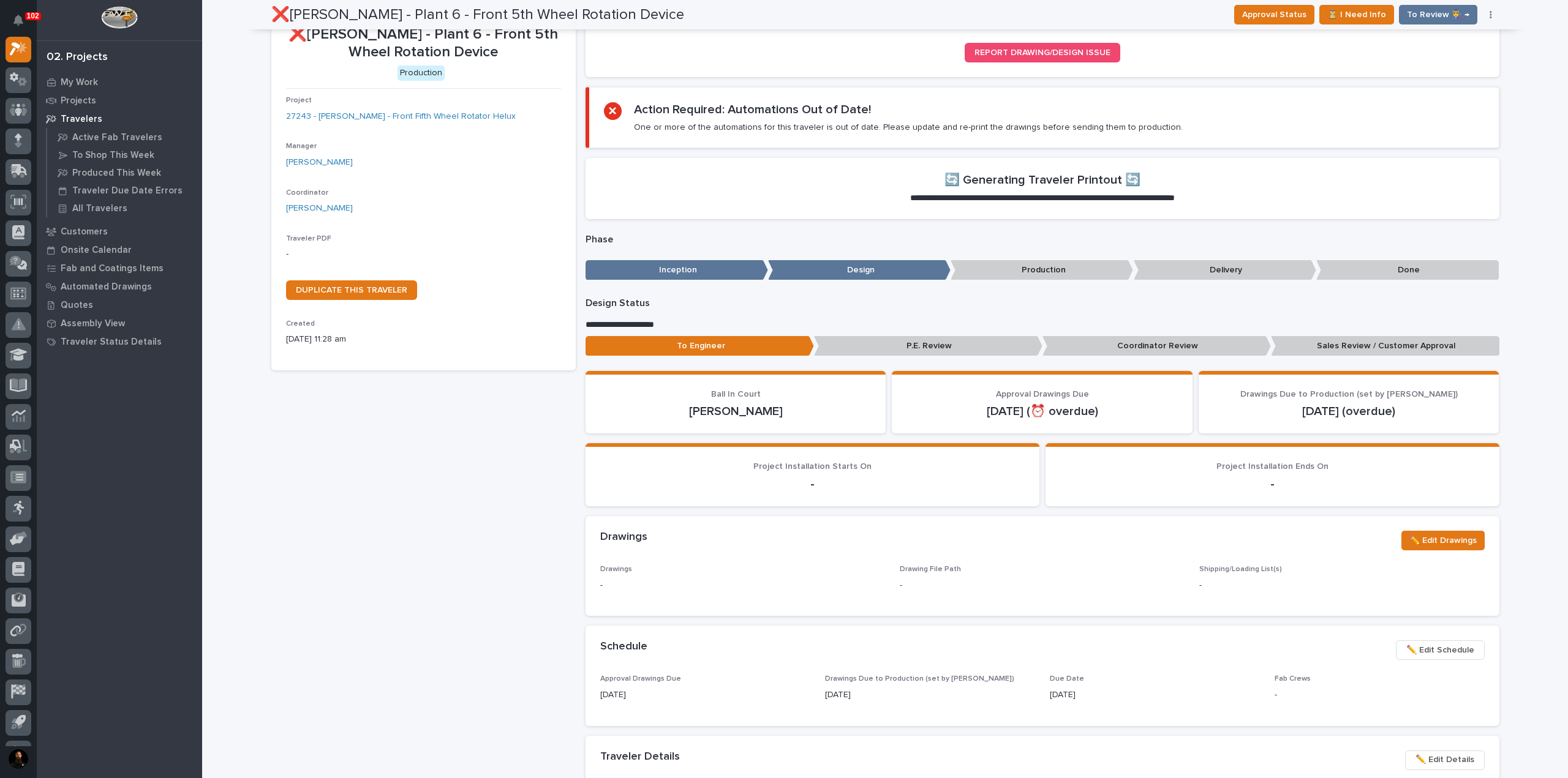
scroll to position [0, 0]
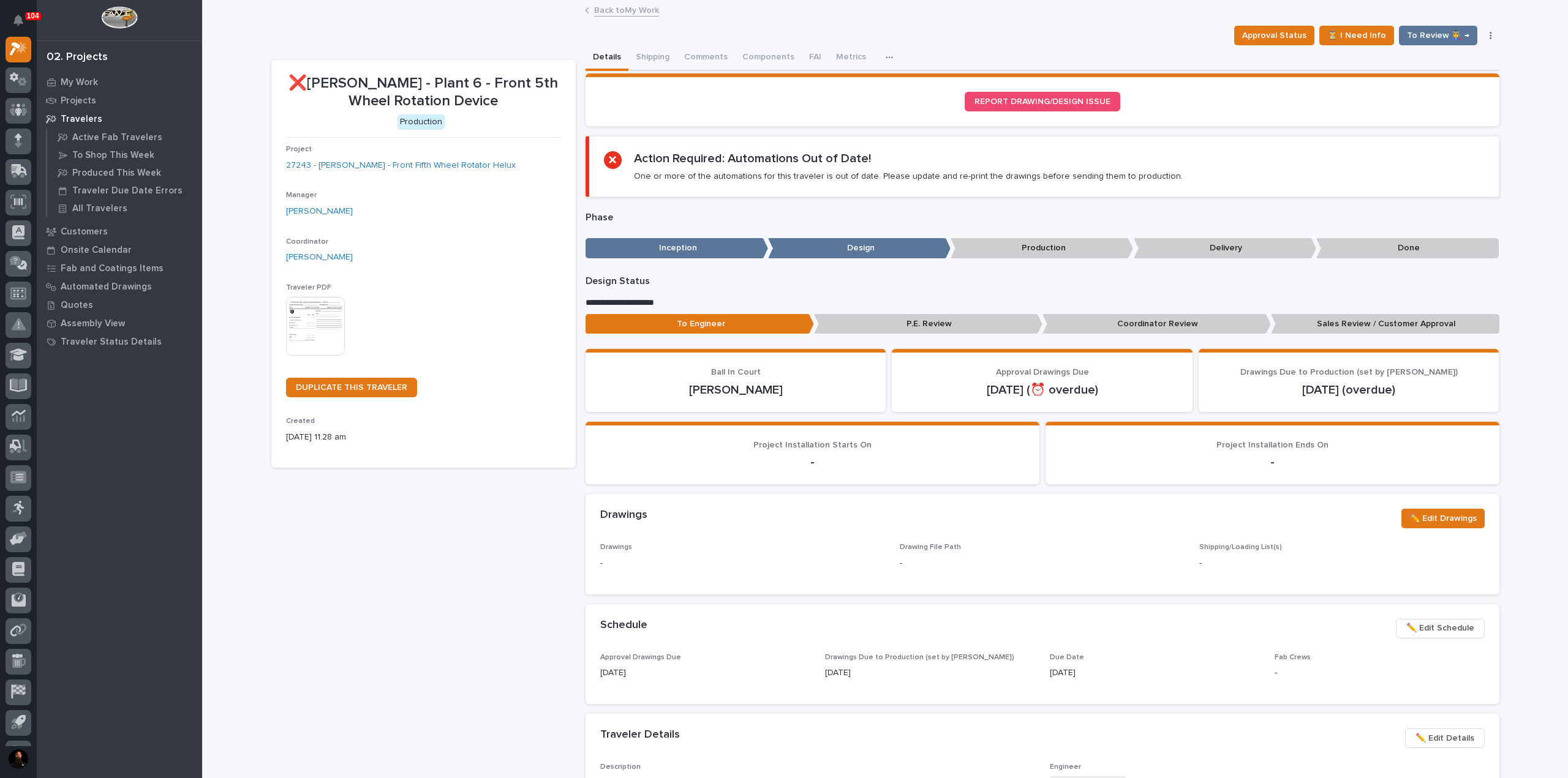
click at [818, 172] on p "One or more of the automations for this traveler is out of date. Please update …" at bounding box center [908, 176] width 549 height 11
click at [816, 168] on div "Action Required: Automations Out of Date! One or more of the automations for th…" at bounding box center [908, 167] width 549 height 31
click at [811, 158] on h2 "Action Required: Automations Out of Date!" at bounding box center [752, 158] width 237 height 14
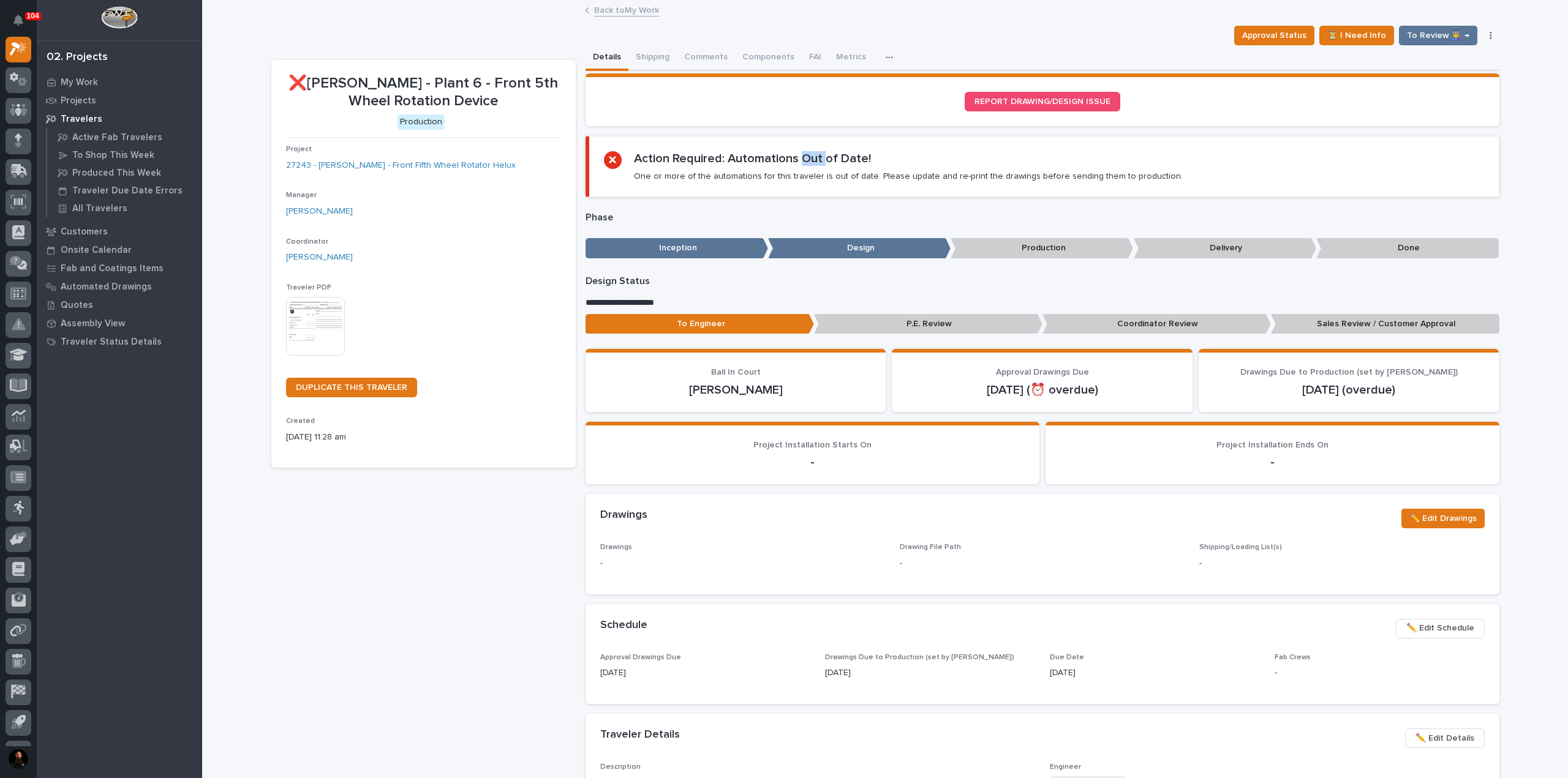
click at [811, 158] on h2 "Action Required: Automations Out of Date!" at bounding box center [752, 158] width 237 height 14
click at [806, 145] on section "Action Required: Automations Out of Date! One or more of the automations for th…" at bounding box center [1042, 167] width 914 height 61
click at [804, 169] on div "Action Required: Automations Out of Date! One or more of the automations for th…" at bounding box center [908, 167] width 549 height 31
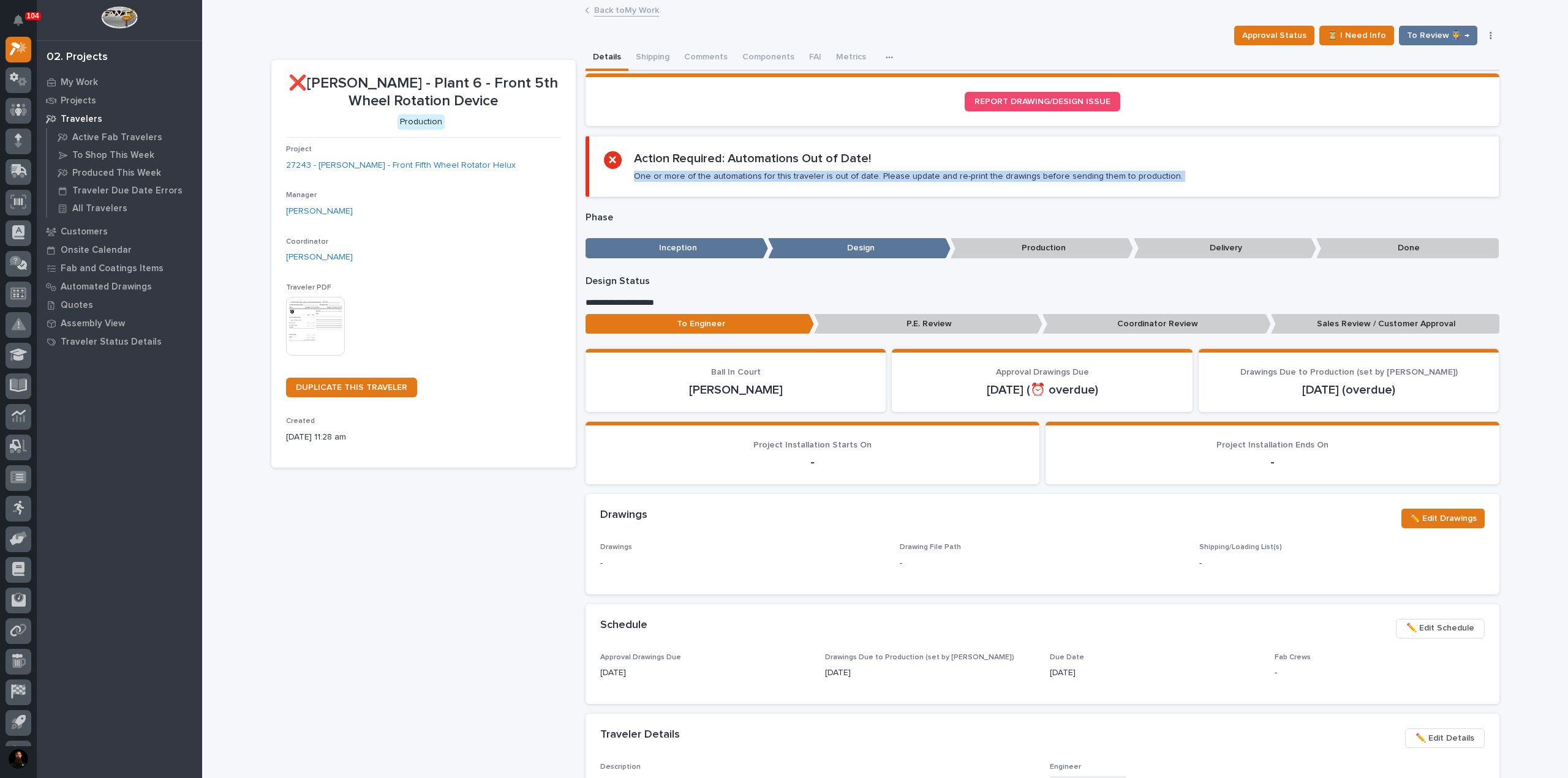
click at [804, 169] on div "Action Required: Automations Out of Date! One or more of the automations for th…" at bounding box center [908, 167] width 549 height 31
click at [804, 177] on p "One or more of the automations for this traveler is out of date. Please update …" at bounding box center [908, 176] width 549 height 11
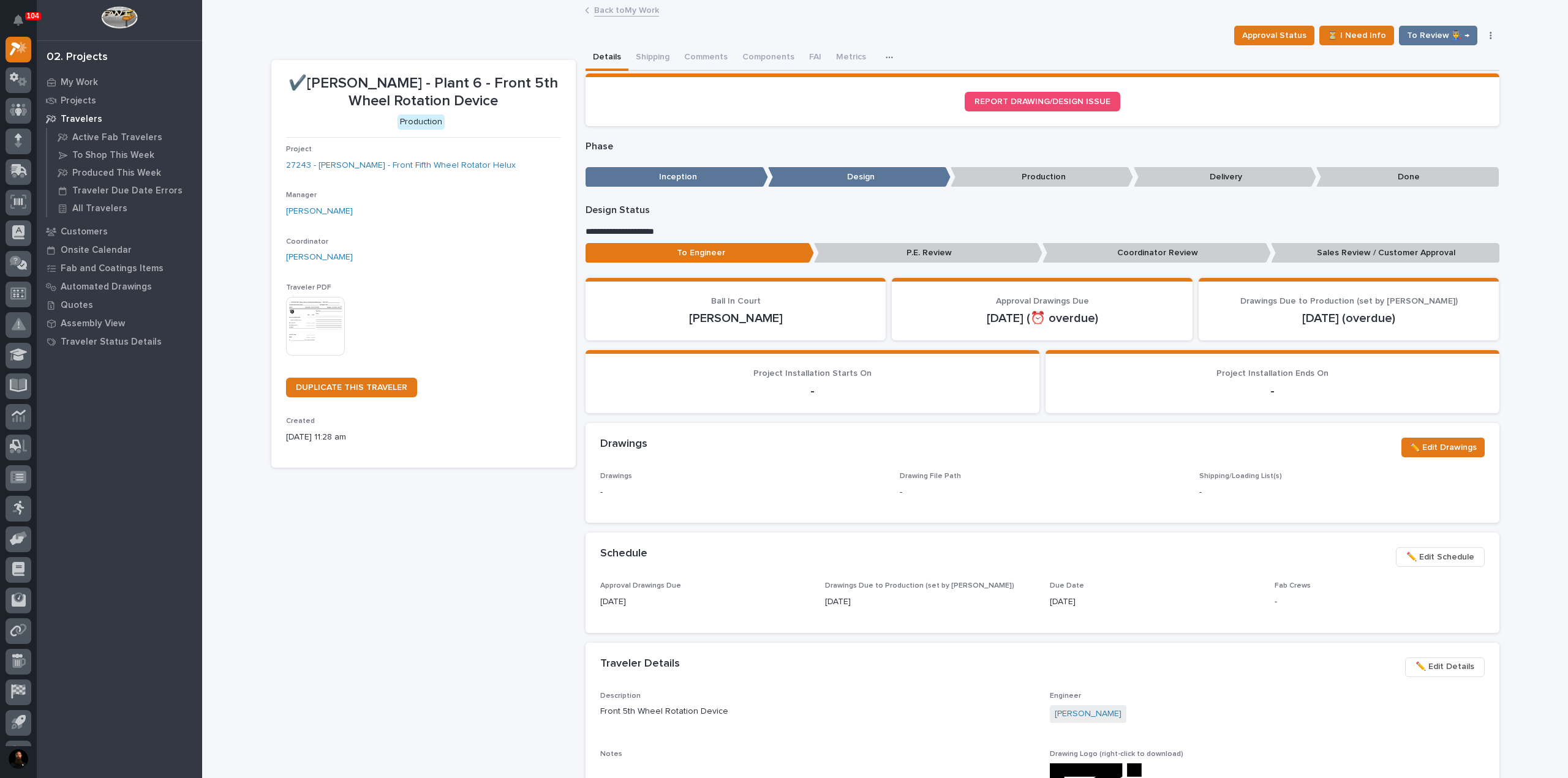
click at [495, 77] on p "✔️Brinkley - Plant 6 - Front 5th Wheel Rotation Device" at bounding box center [423, 93] width 275 height 36
click at [493, 88] on p "✔️Brinkley - Plant 6 - Front 5th Wheel Rotation Device" at bounding box center [423, 93] width 275 height 36
click at [482, 97] on p "✔️Brinkley - Plant 6 - Front 5th Wheel Rotation Device" at bounding box center [423, 93] width 275 height 36
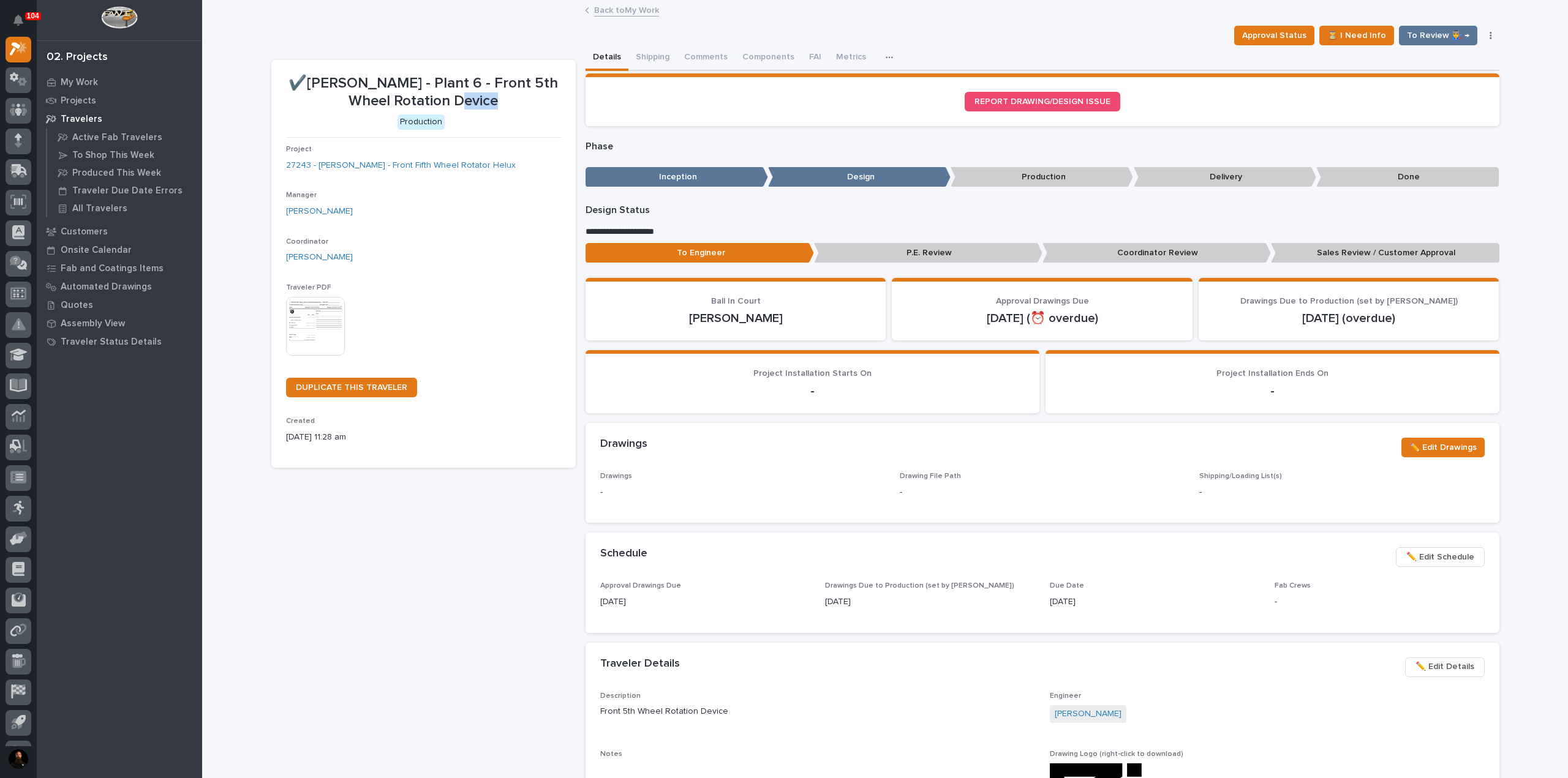
click at [482, 97] on p "✔️Brinkley - Plant 6 - Front 5th Wheel Rotation Device" at bounding box center [423, 93] width 275 height 36
click at [470, 80] on p "✔️Brinkley - Plant 6 - Front 5th Wheel Rotation Device" at bounding box center [423, 93] width 275 height 36
click at [468, 77] on p "✔️Brinkley - Plant 6 - Front 5th Wheel Rotation Device" at bounding box center [423, 93] width 275 height 36
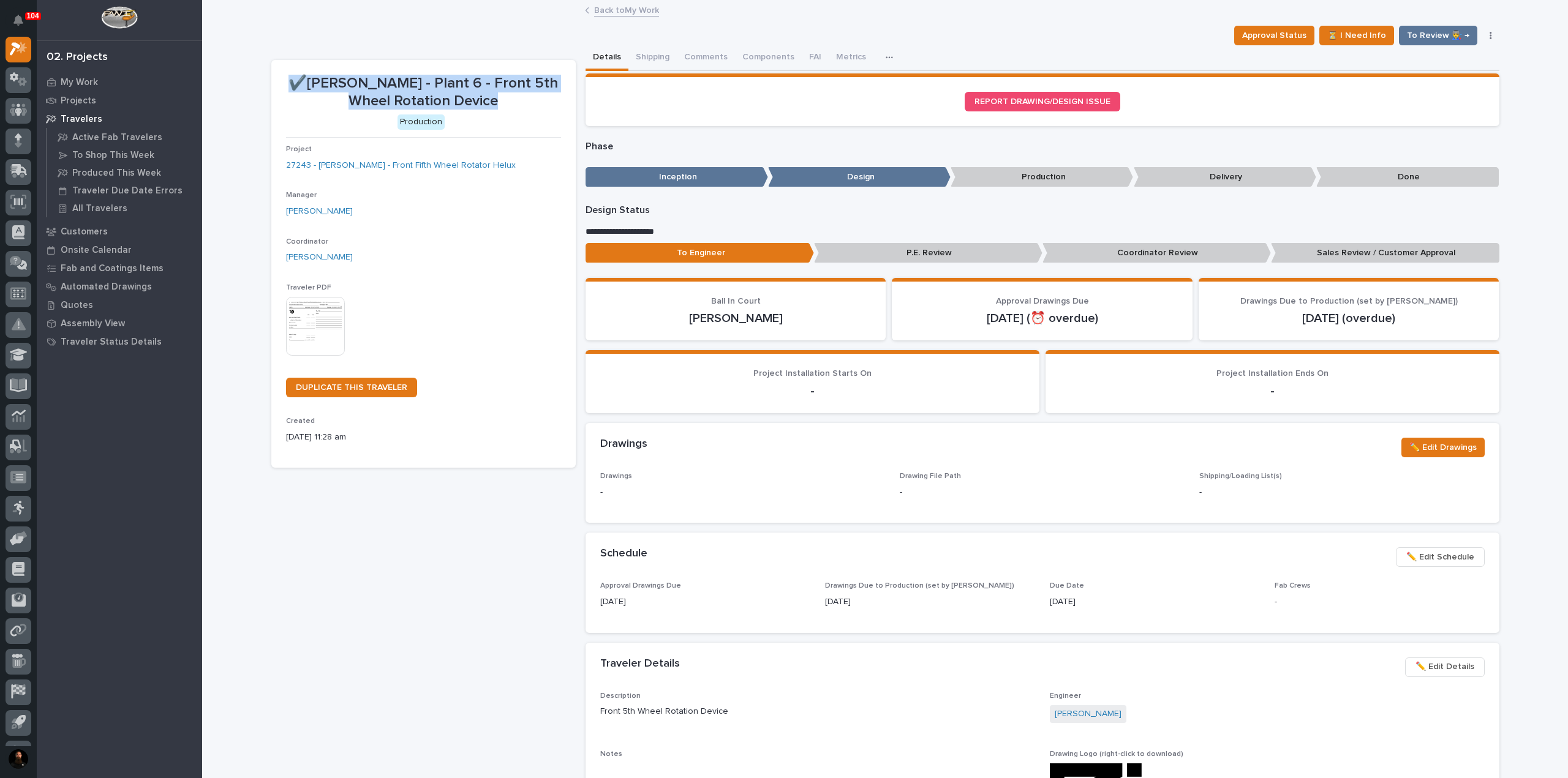
click at [468, 77] on p "✔️Brinkley - Plant 6 - Front 5th Wheel Rotation Device" at bounding box center [423, 93] width 275 height 36
click at [473, 86] on p "✔️Brinkley - Plant 6 - Front 5th Wheel Rotation Device" at bounding box center [423, 93] width 275 height 36
click at [698, 54] on button "Comments" at bounding box center [706, 58] width 58 height 26
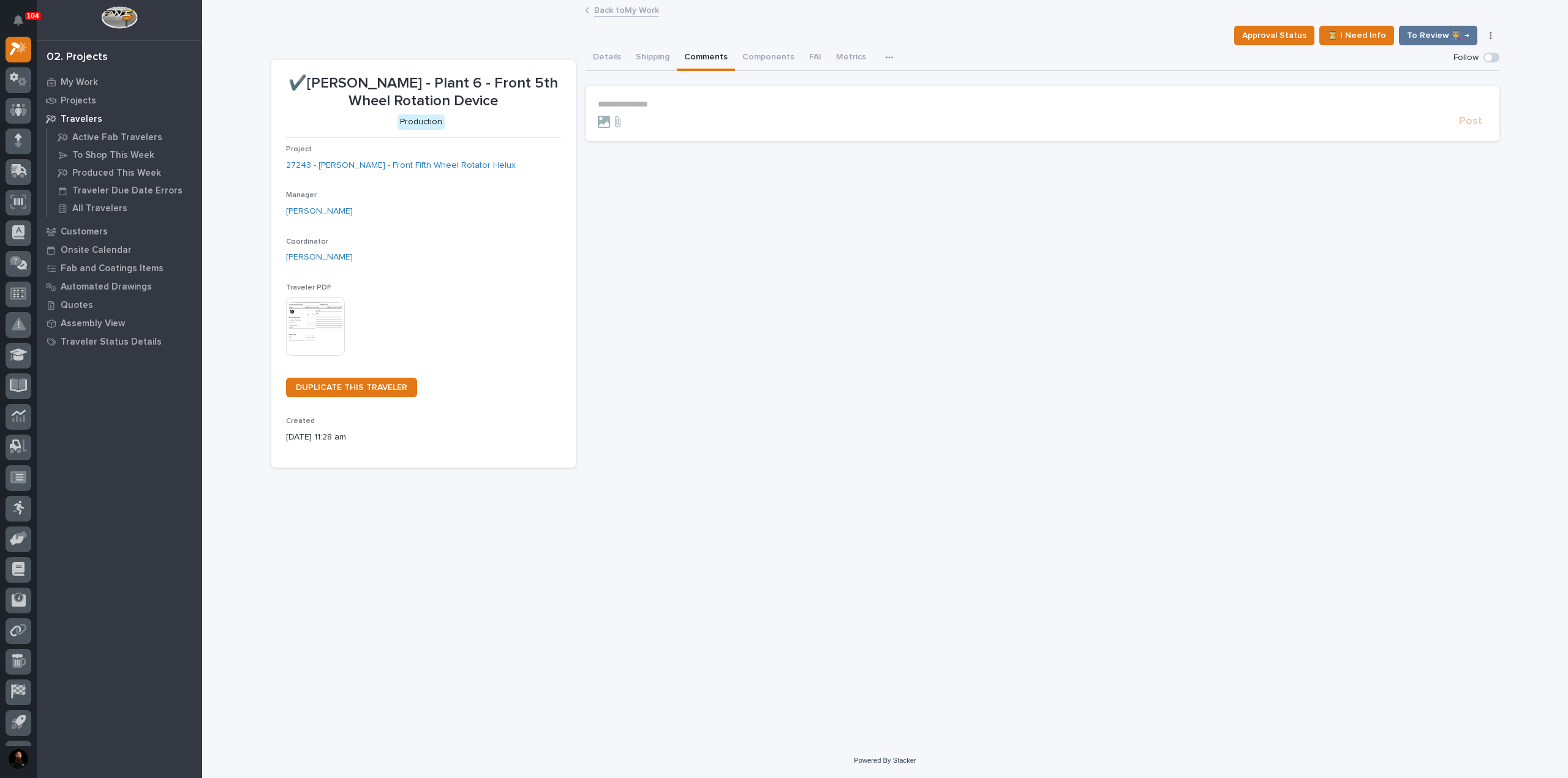
click at [670, 99] on p "**********" at bounding box center [1043, 105] width 890 height 10
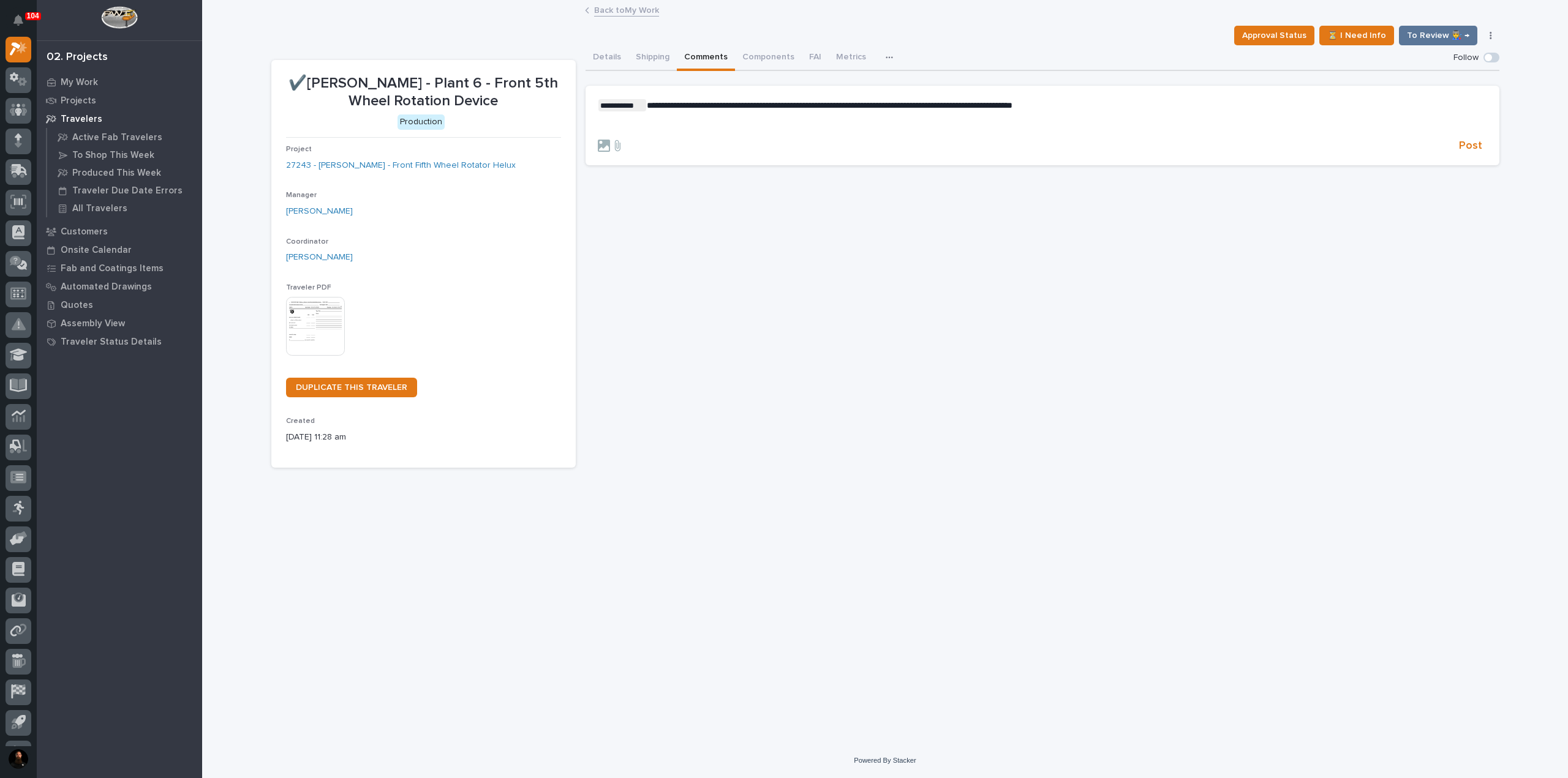
click at [1116, 100] on p "**********" at bounding box center [1043, 105] width 890 height 12
click at [937, 129] on p "﻿" at bounding box center [1043, 125] width 890 height 10
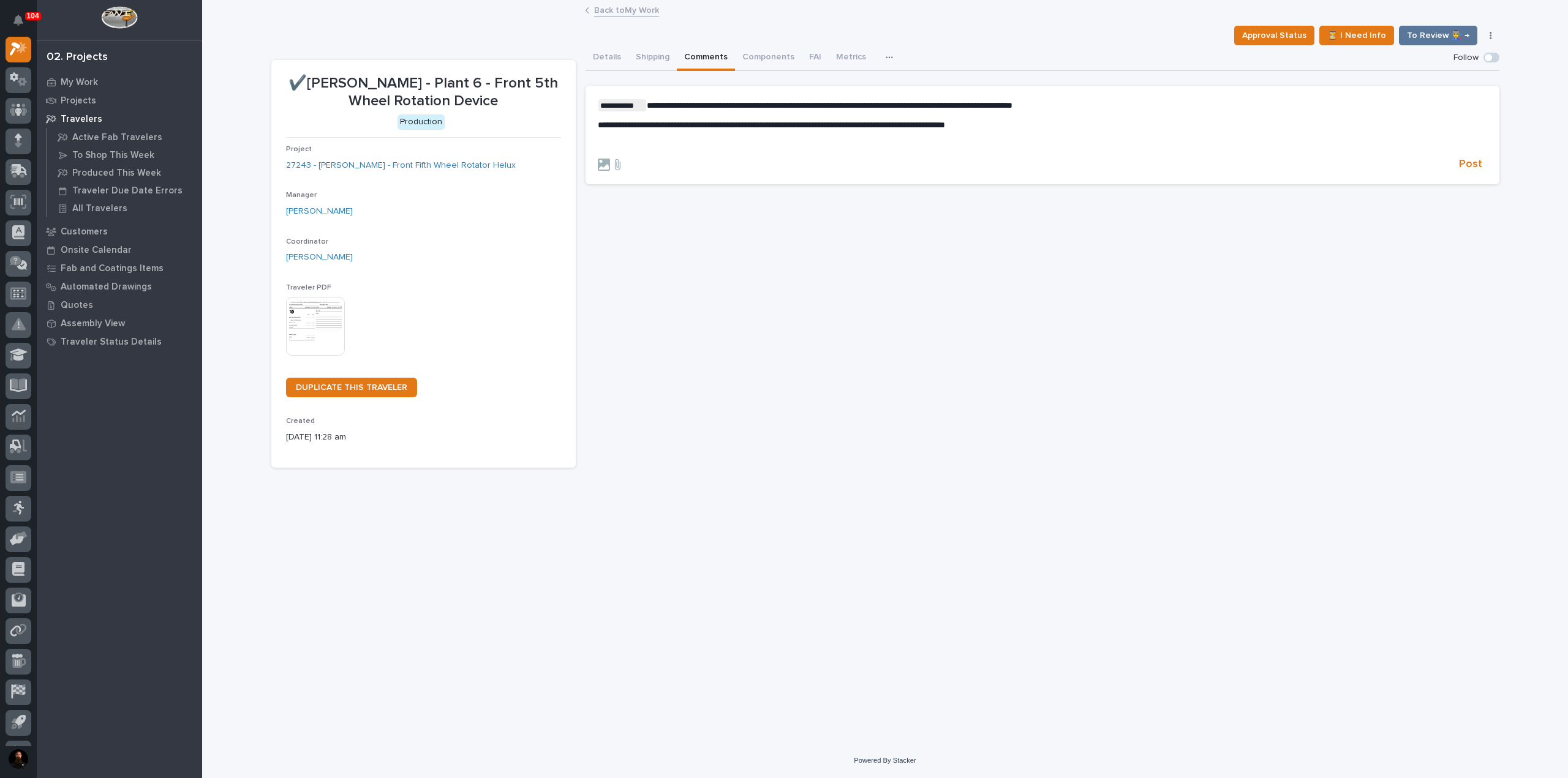
click at [702, 148] on p "﻿" at bounding box center [1043, 144] width 890 height 10
click at [1104, 106] on p "**********" at bounding box center [1043, 105] width 890 height 12
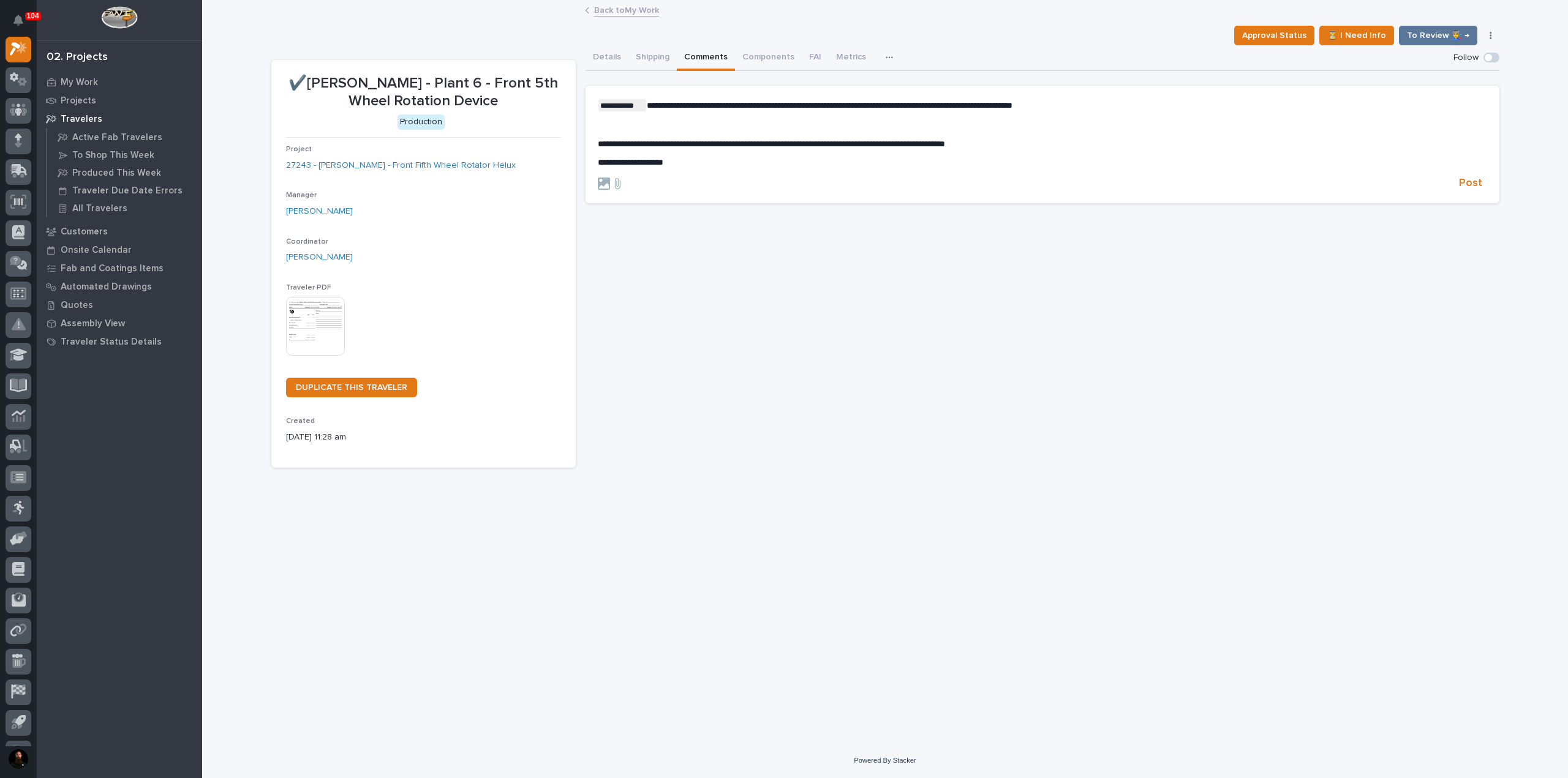
click at [865, 353] on div "**********" at bounding box center [1042, 257] width 914 height 423
click at [818, 159] on p "**********" at bounding box center [1043, 162] width 890 height 10
click at [724, 156] on div "**********" at bounding box center [1043, 133] width 890 height 69
click at [1476, 184] on span "Post" at bounding box center [1470, 183] width 23 height 14
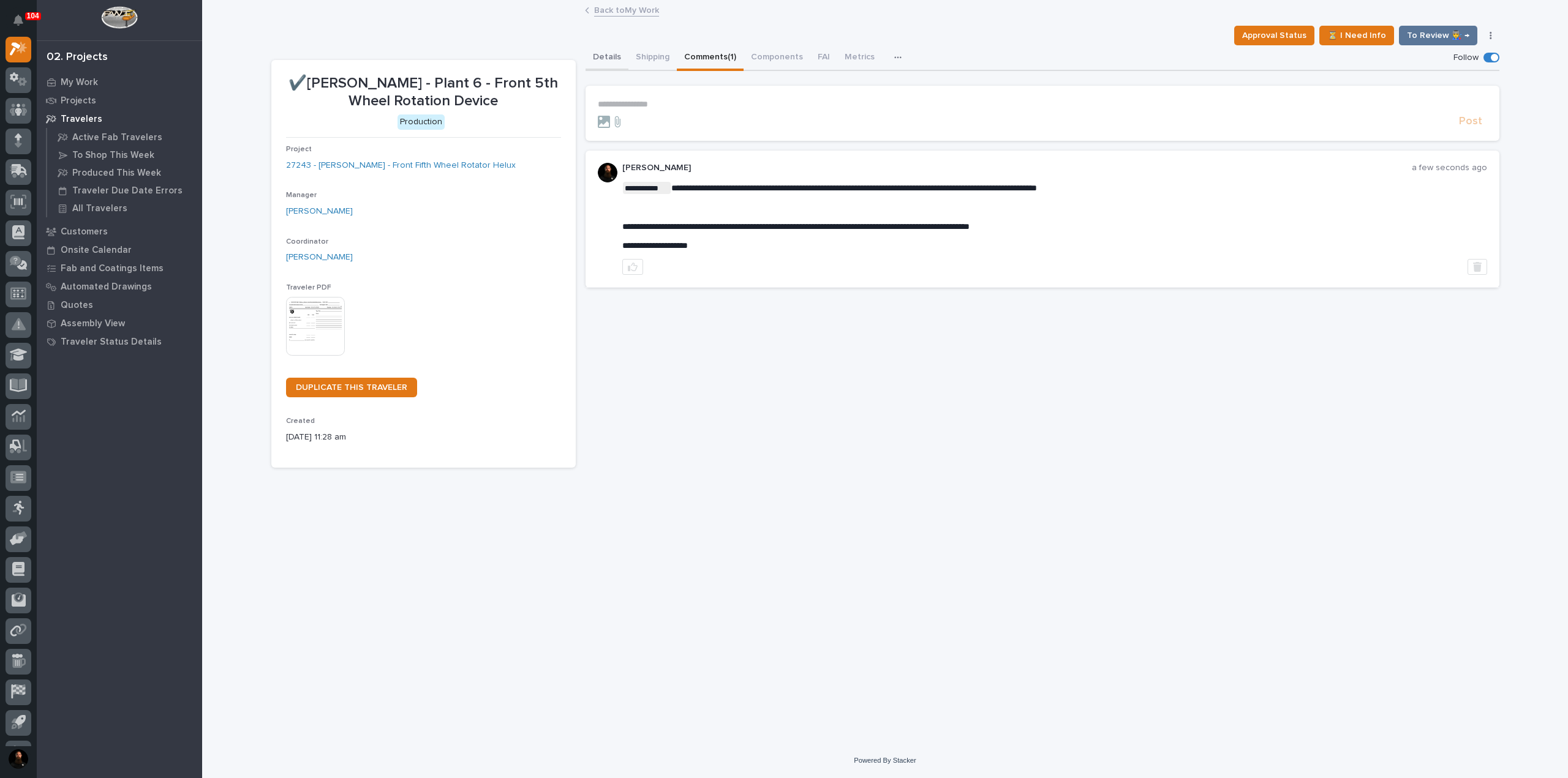
click at [622, 54] on div "Details Shipping Comments (1) Components FAI Metrics Drawing Errors Schedule" at bounding box center [1042, 58] width 914 height 26
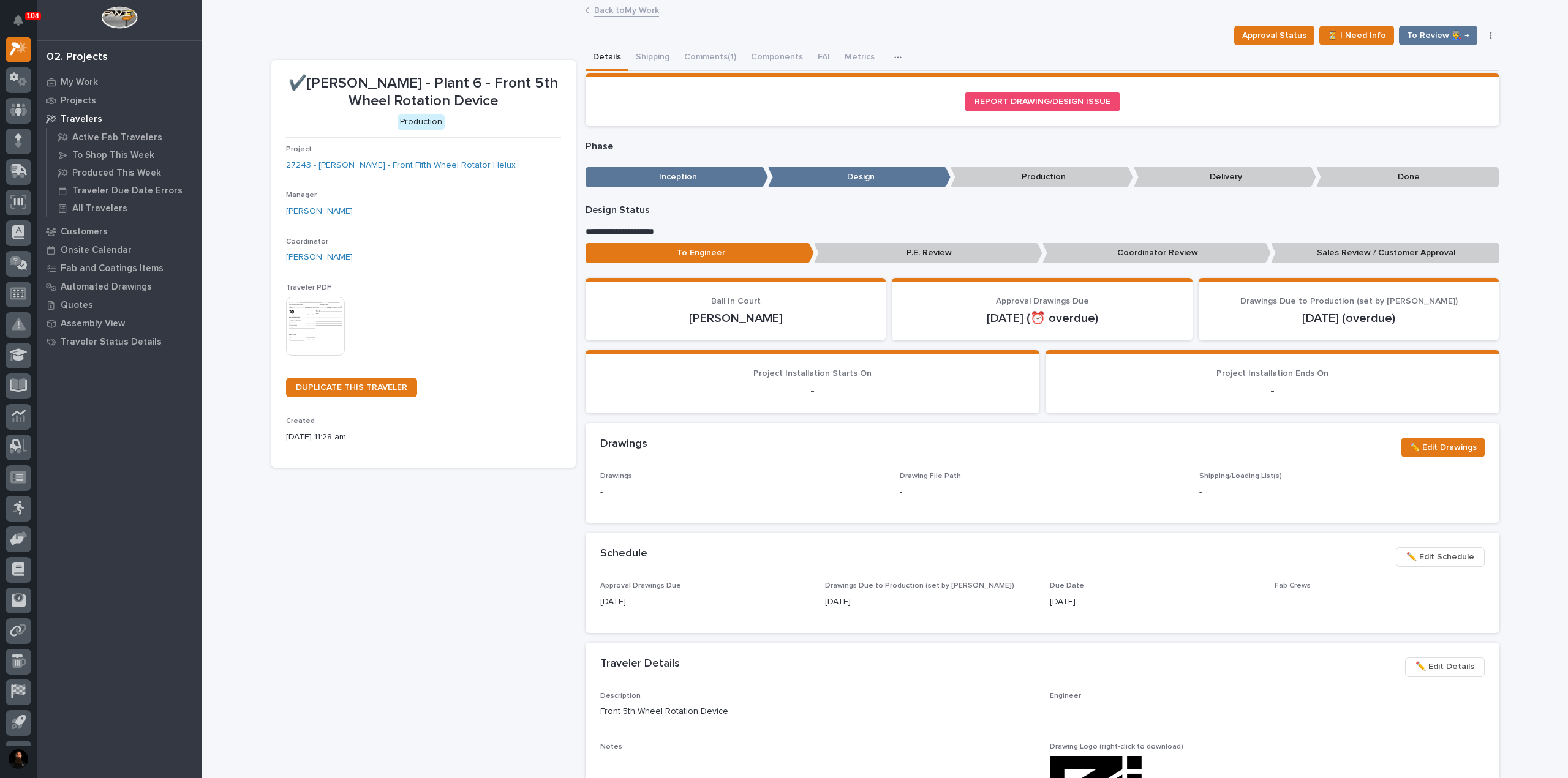
click at [1365, 253] on p "Sales Review / Customer Approval" at bounding box center [1385, 253] width 229 height 20
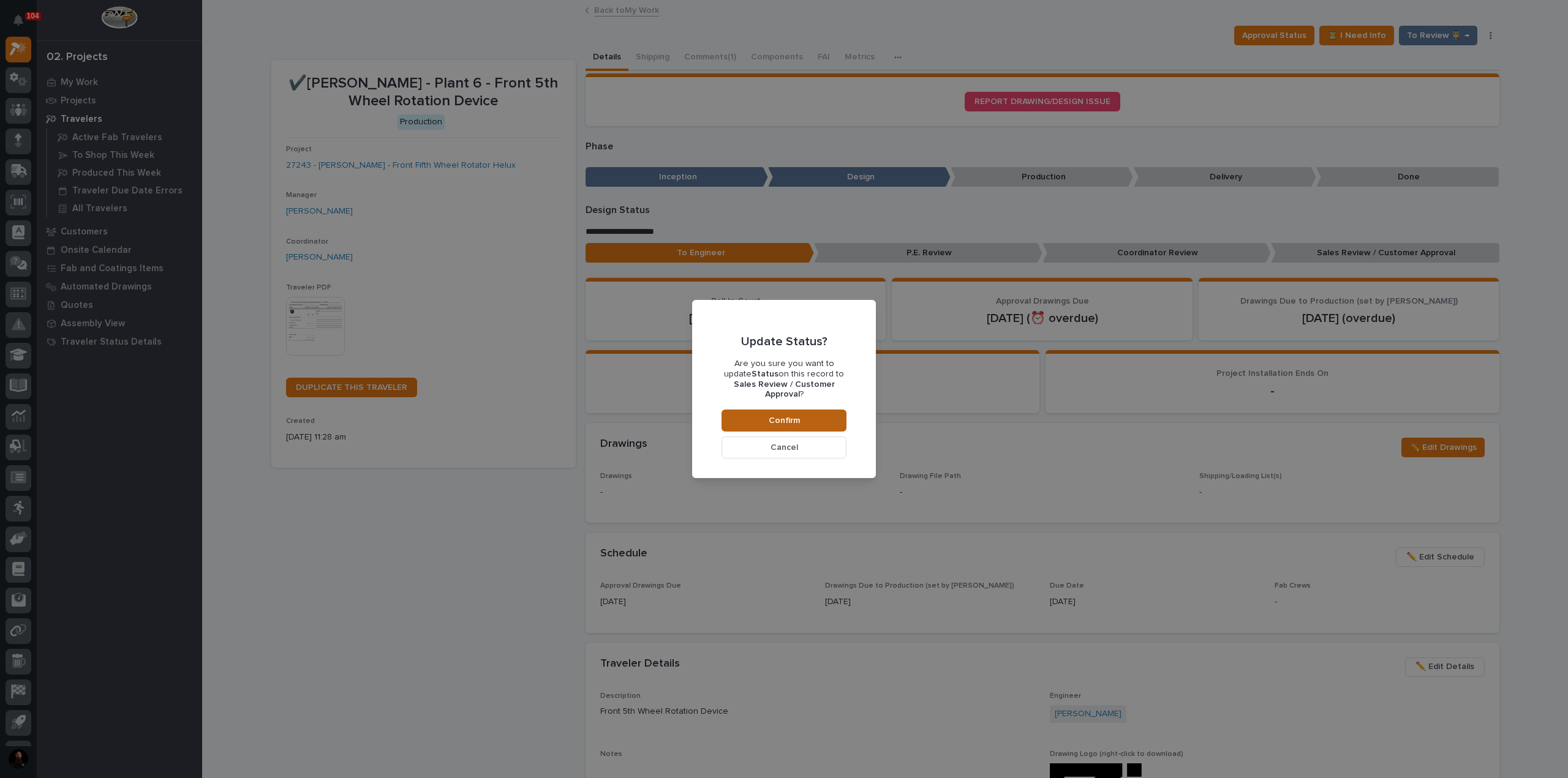
click at [787, 410] on button "Confirm" at bounding box center [784, 421] width 125 height 22
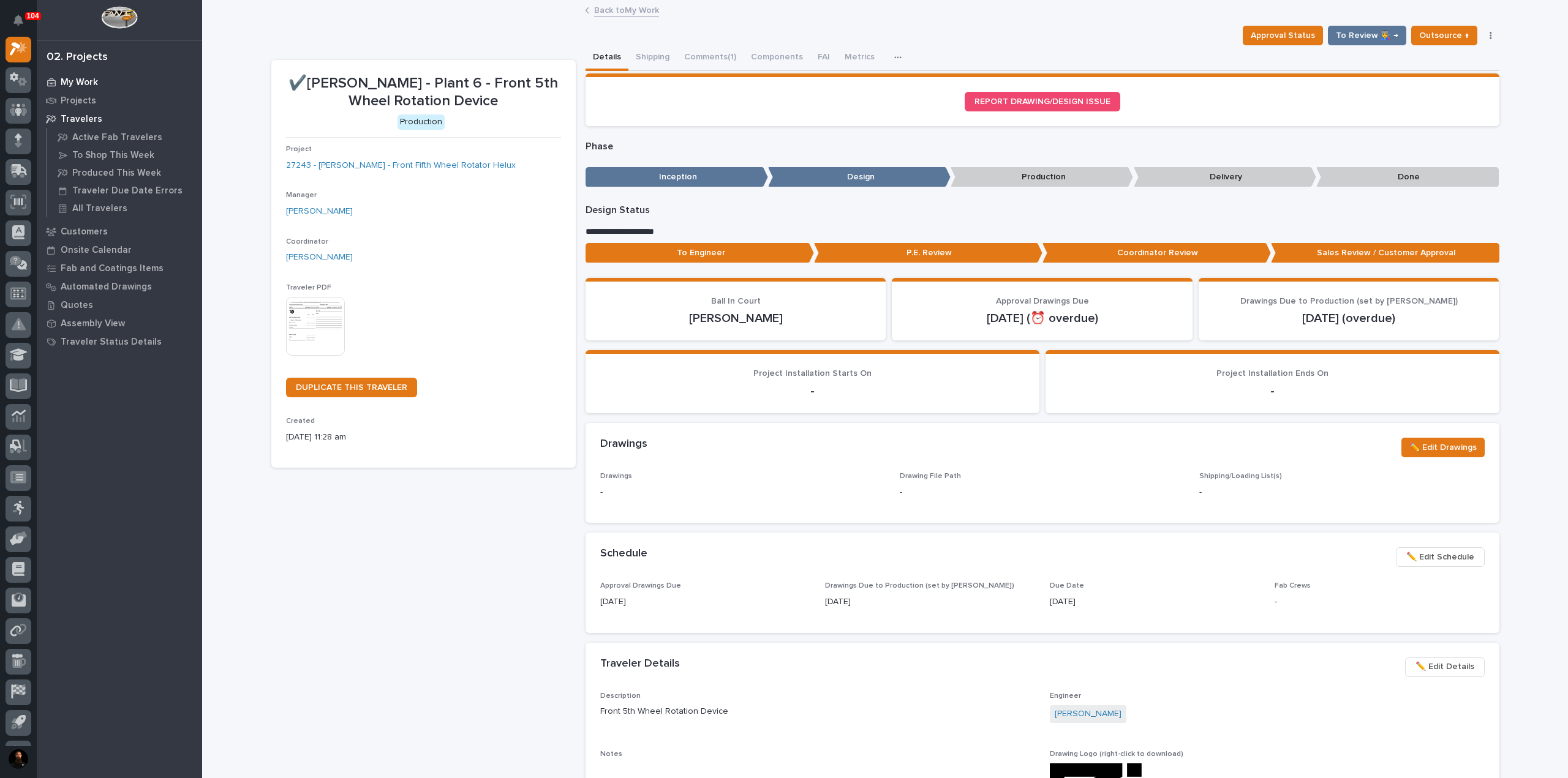
click at [81, 79] on p "My Work" at bounding box center [79, 82] width 37 height 11
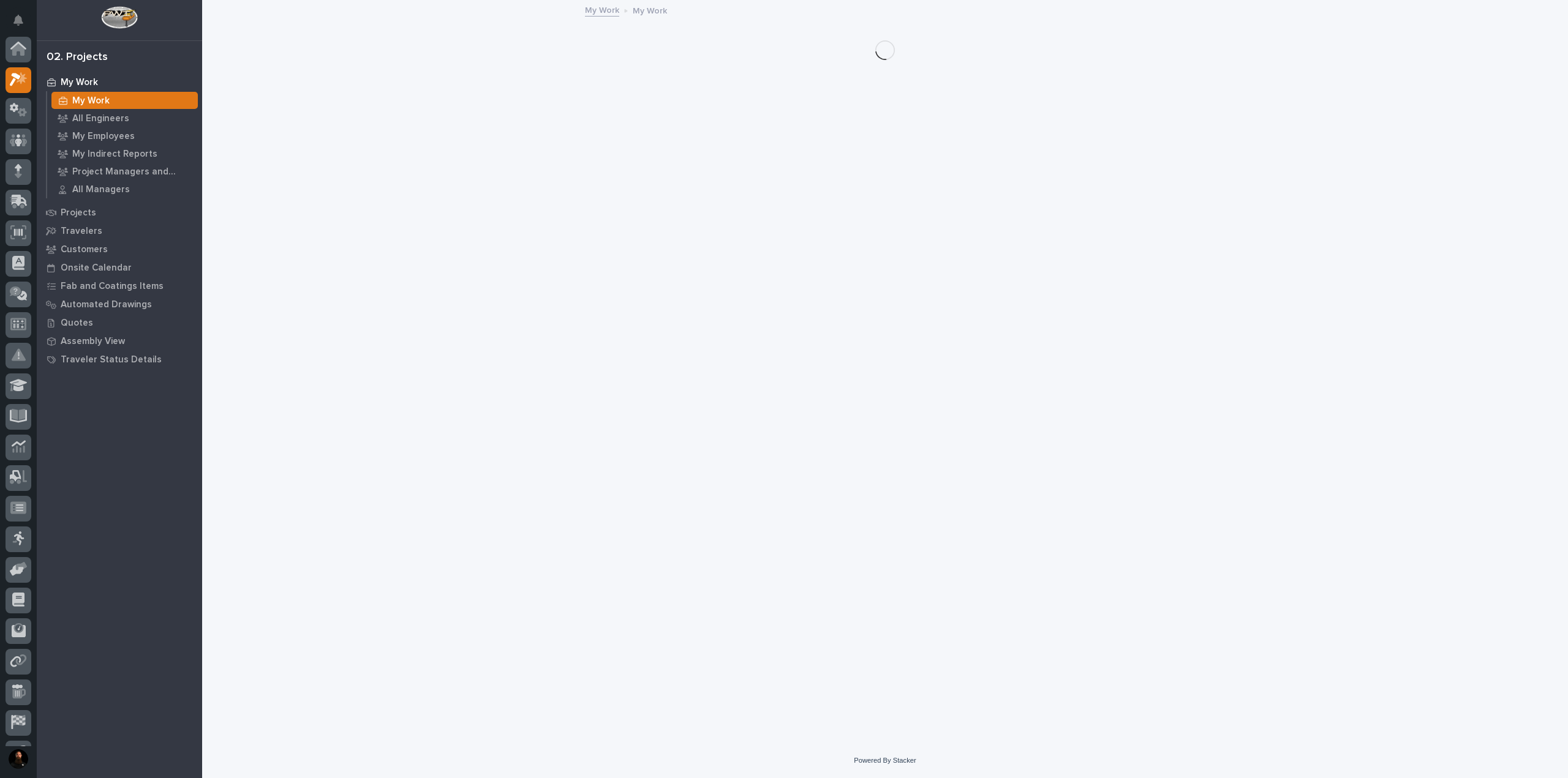
scroll to position [31, 0]
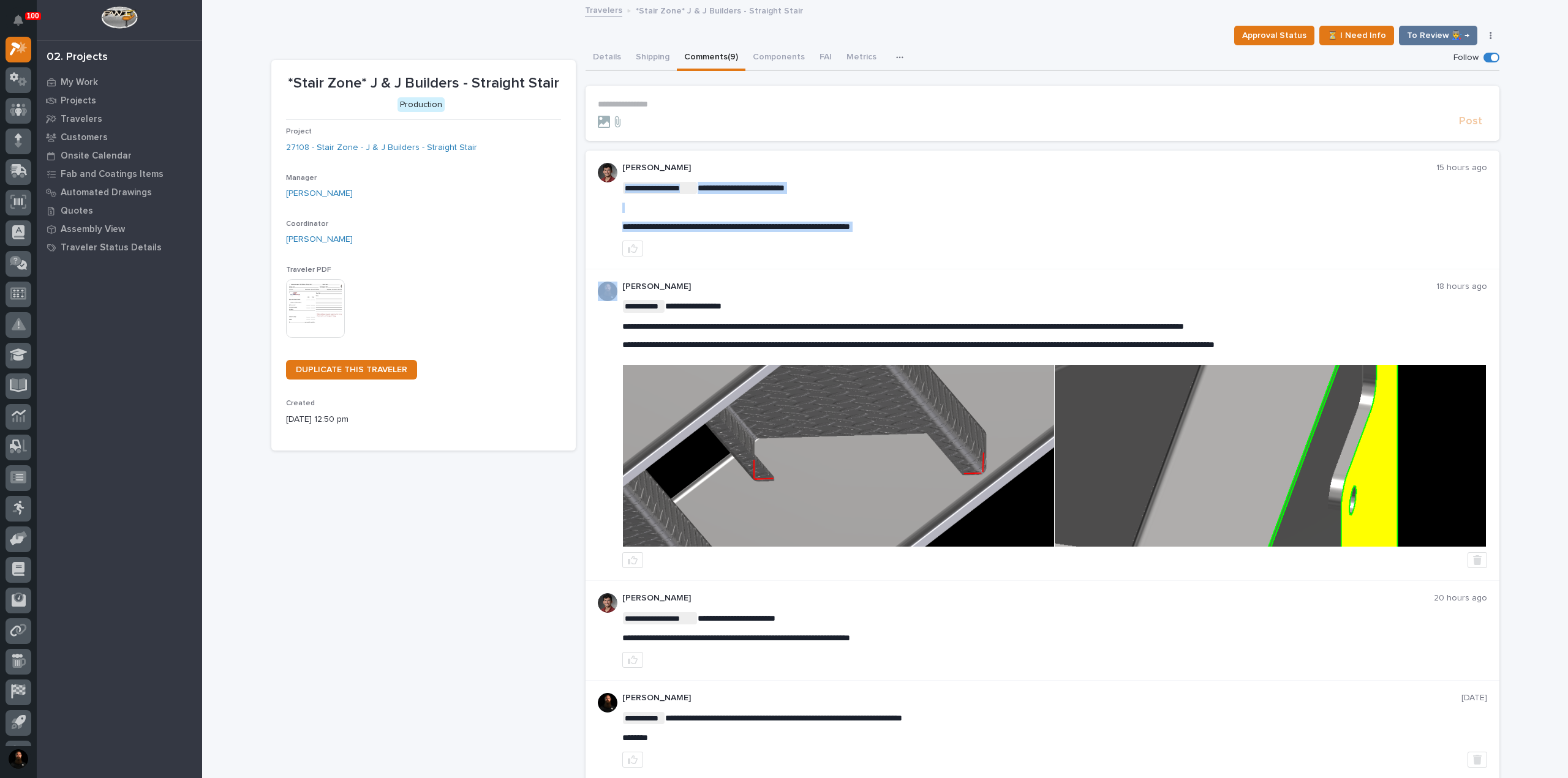
copy div "**********"
click at [780, 207] on p "﻿" at bounding box center [1055, 207] width 865 height 10
click at [386, 84] on p "*Stair Zone* J & J Builders - Straight Stair" at bounding box center [423, 83] width 275 height 18
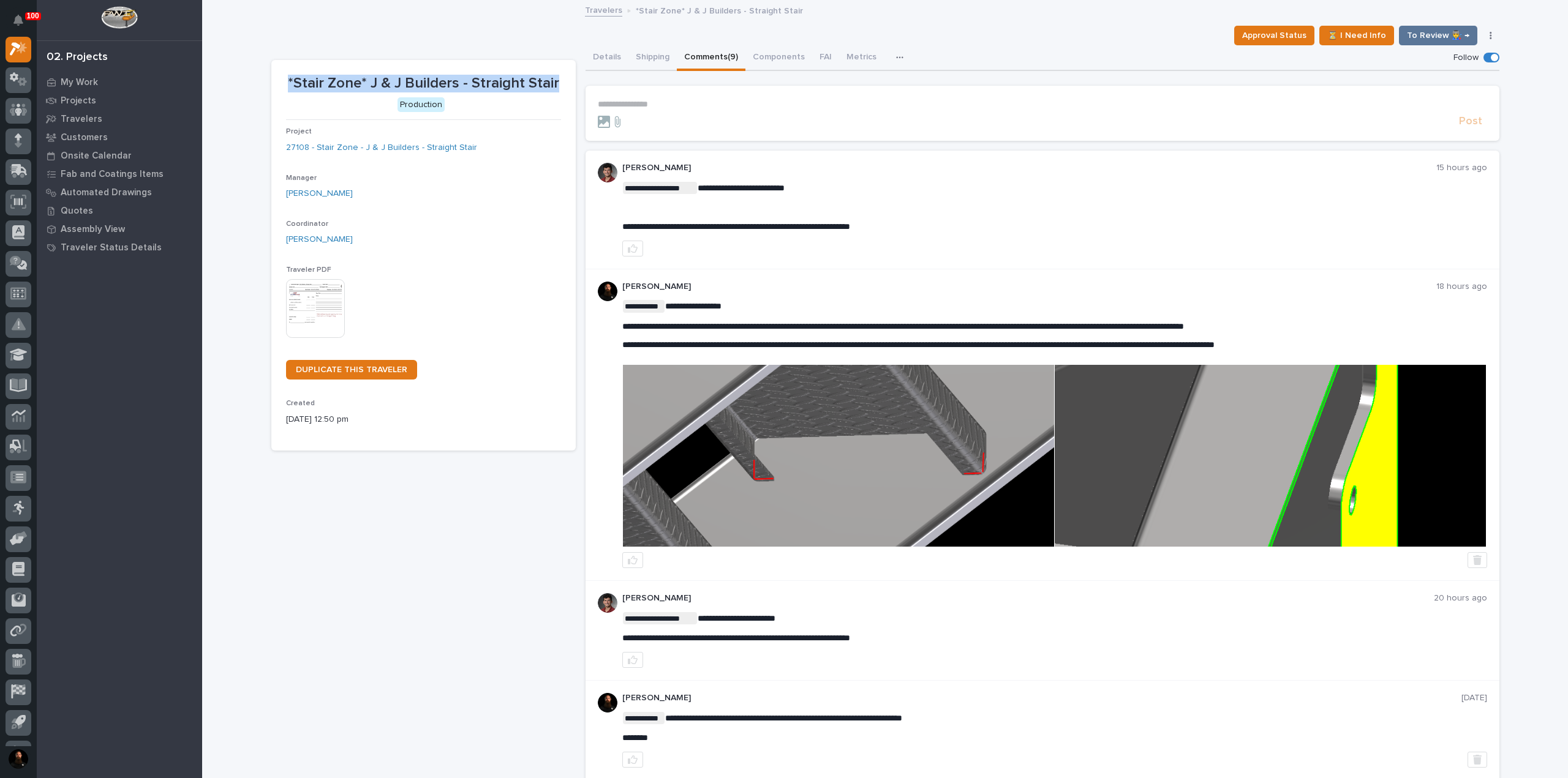
drag, startPoint x: 386, startPoint y: 84, endPoint x: 384, endPoint y: 51, distance: 33.1
click at [386, 84] on p "*Stair Zone* J & J Builders - Straight Stair" at bounding box center [423, 83] width 275 height 18
click at [384, 51] on div "**********" at bounding box center [886, 667] width 1229 height 1245
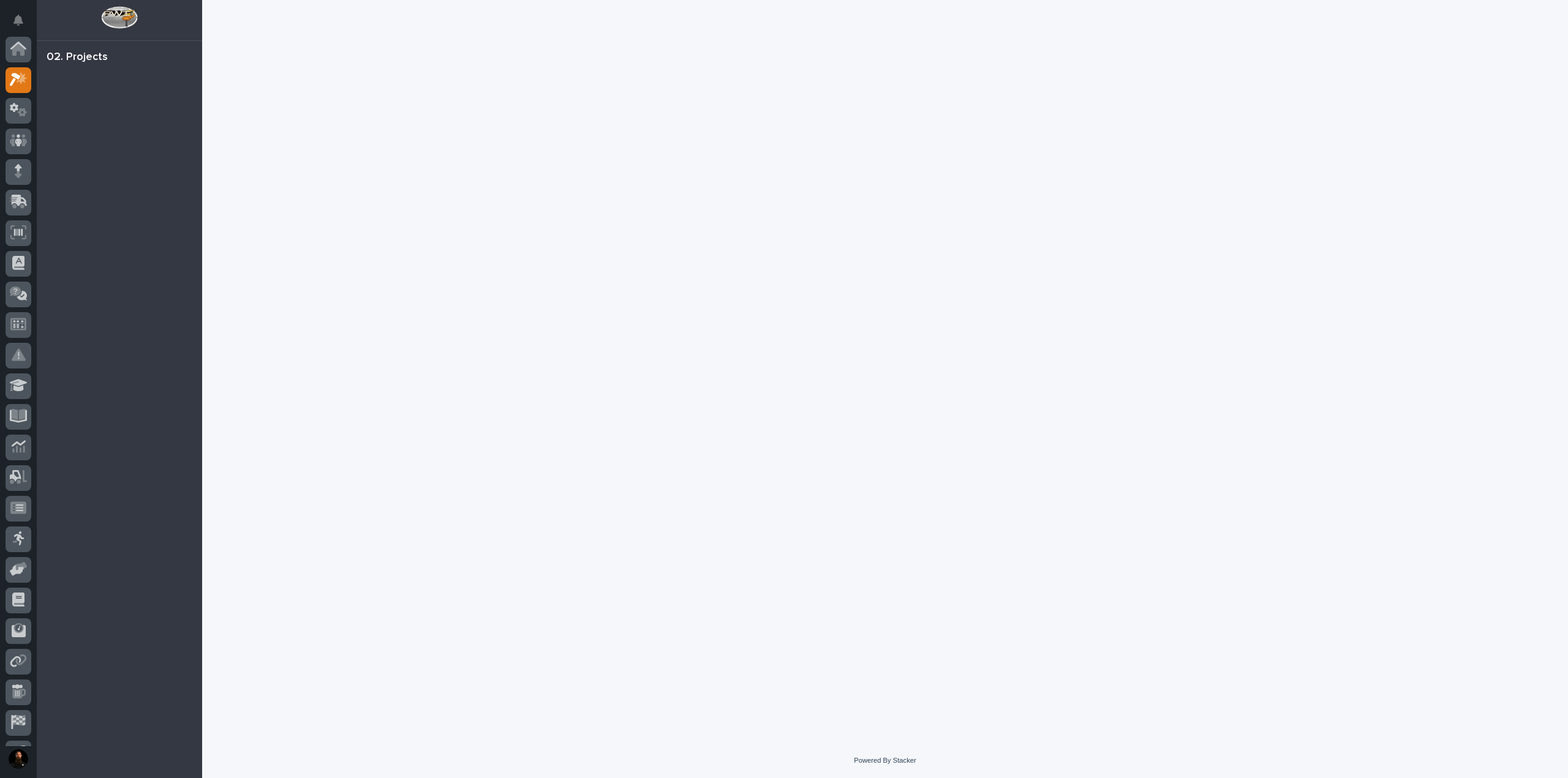
scroll to position [31, 0]
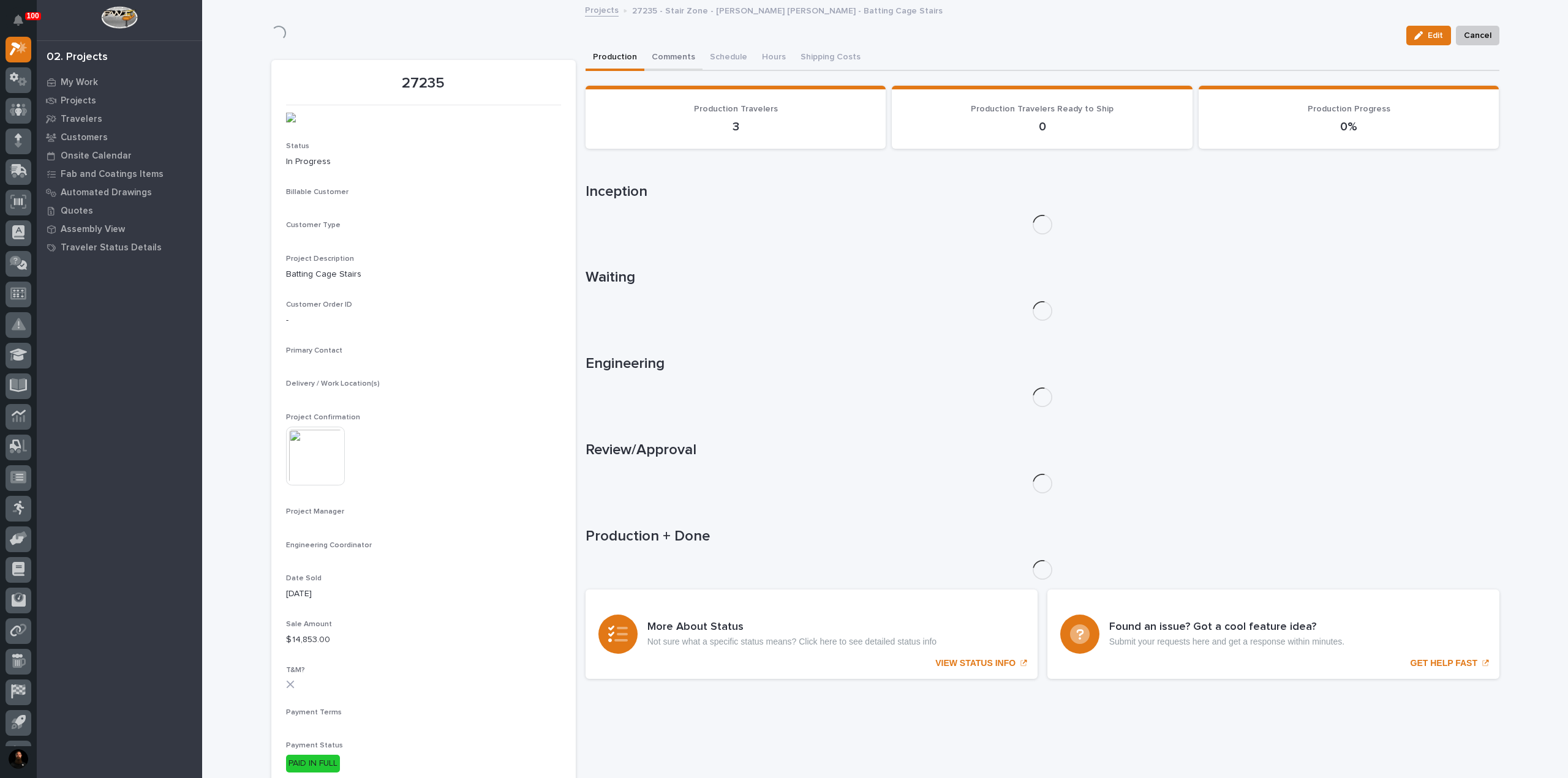
click at [662, 54] on button "Comments" at bounding box center [673, 58] width 58 height 26
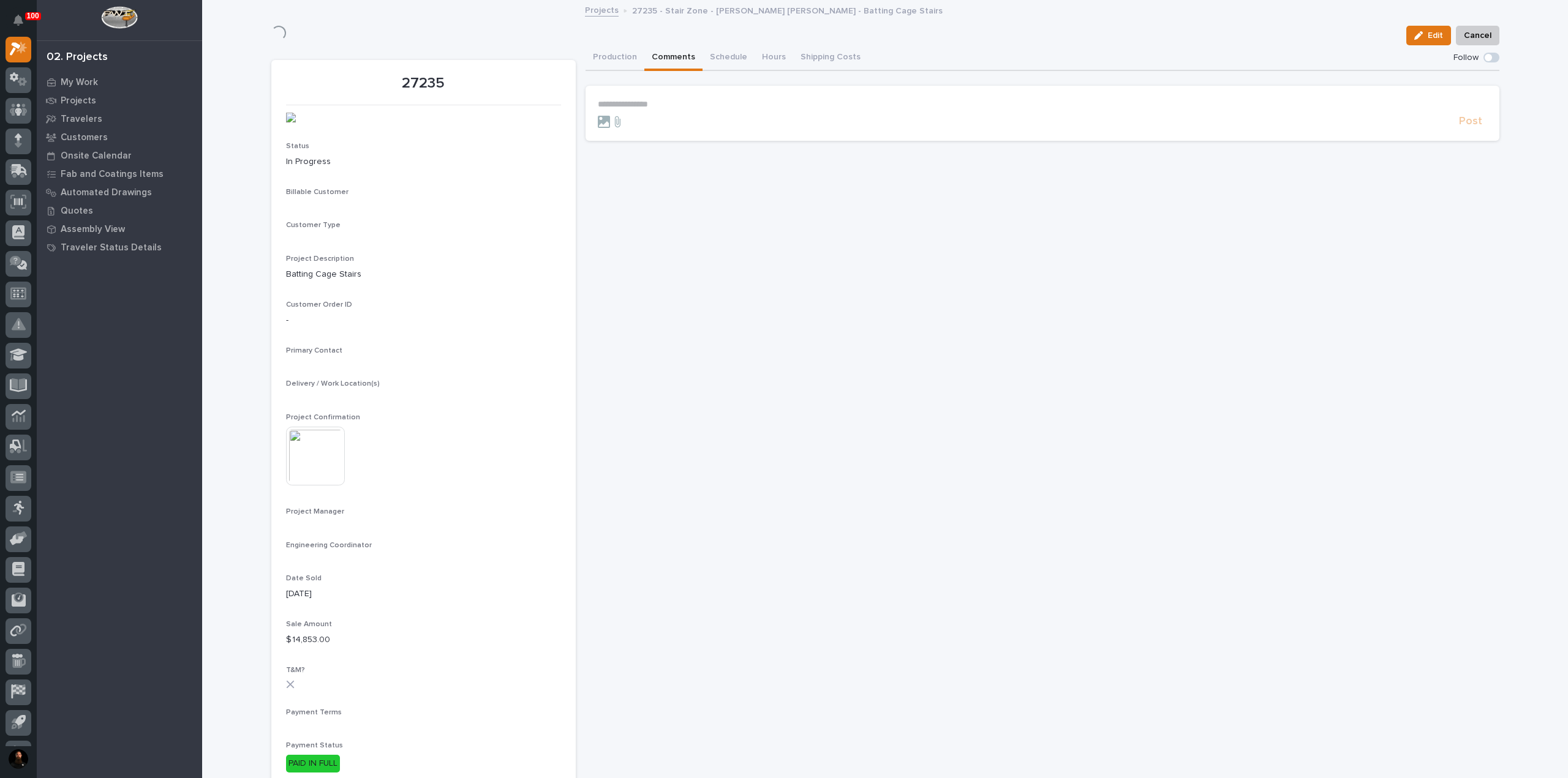
click at [688, 106] on p "**********" at bounding box center [1043, 105] width 890 height 10
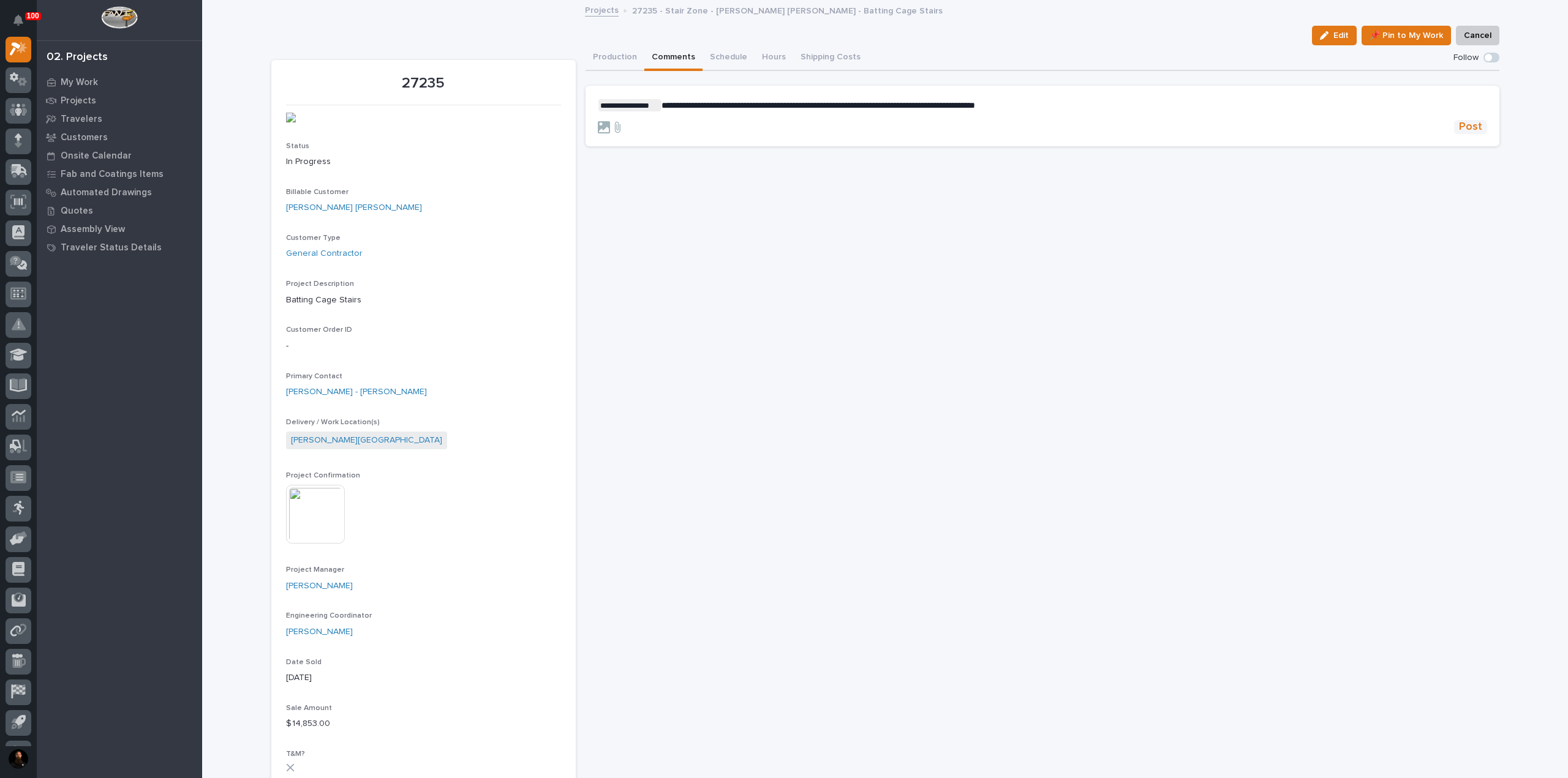
click at [1475, 124] on span "Post" at bounding box center [1470, 127] width 23 height 14
click at [619, 52] on button "Production" at bounding box center [614, 58] width 59 height 26
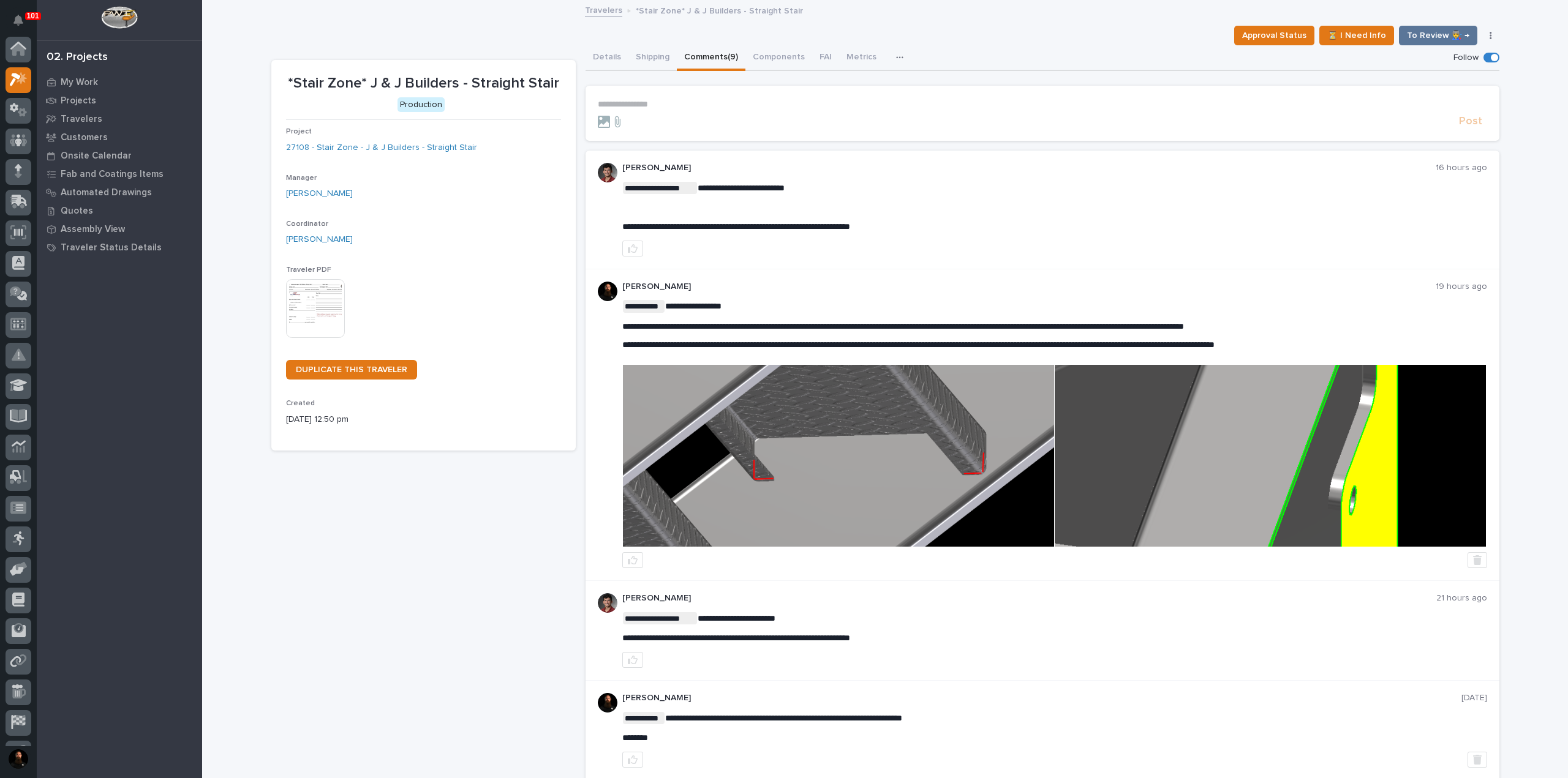
scroll to position [31, 0]
click at [721, 116] on div at bounding box center [1026, 122] width 857 height 12
click at [716, 108] on p "**********" at bounding box center [1043, 105] width 890 height 10
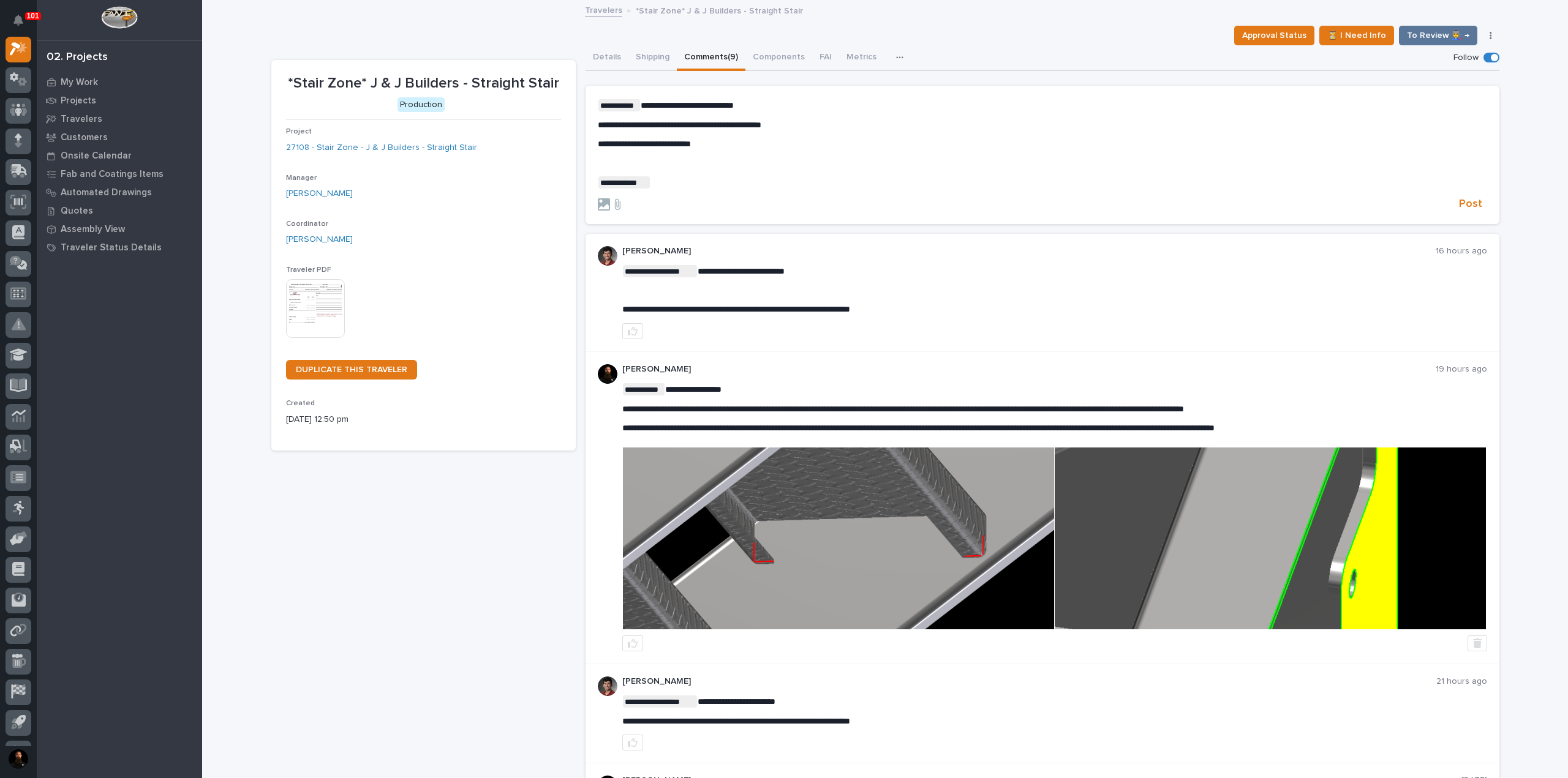
click at [716, 185] on p "**********" at bounding box center [1043, 182] width 890 height 12
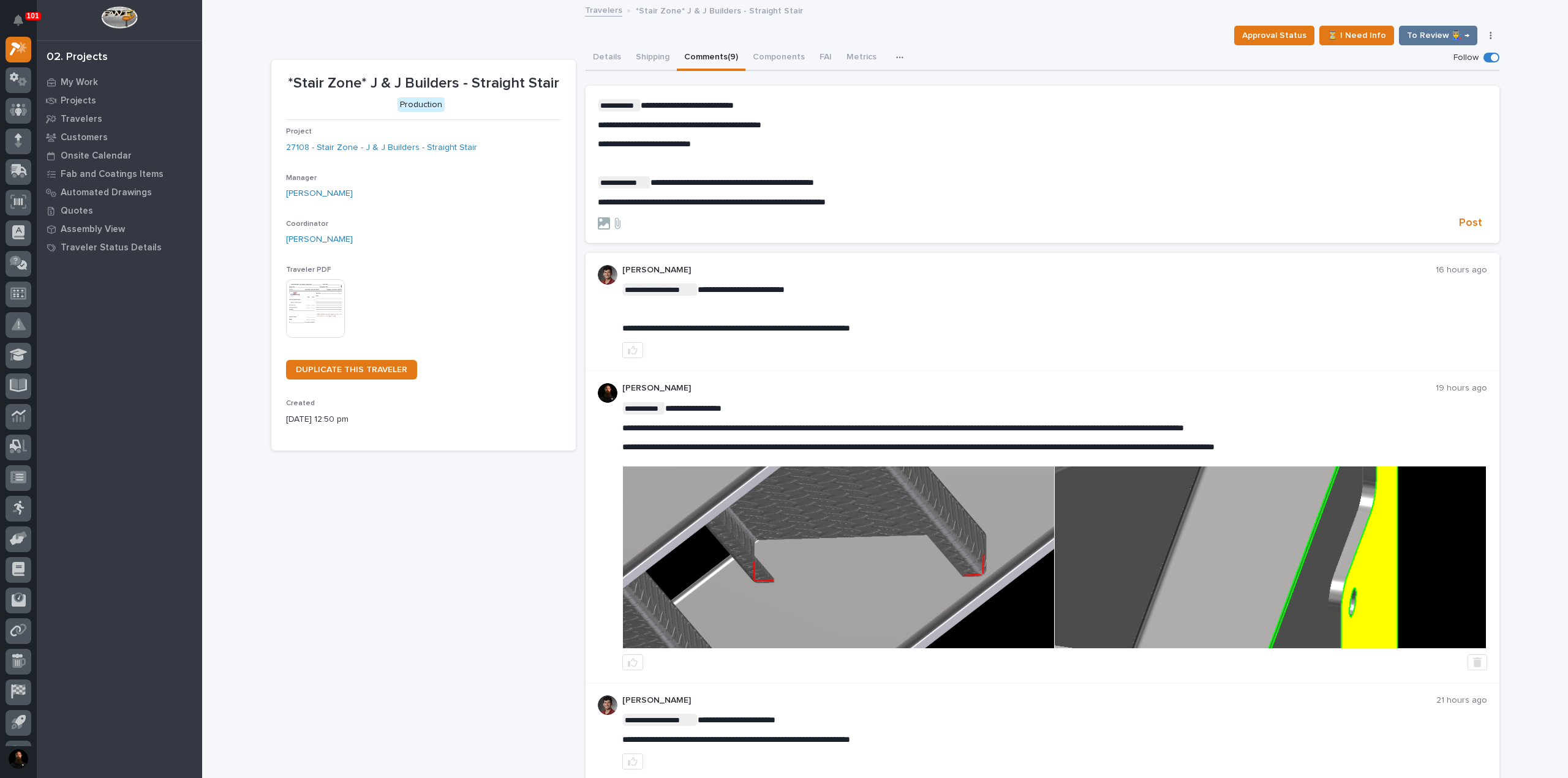
click at [1488, 219] on section "**********" at bounding box center [1042, 164] width 914 height 157
click at [1475, 222] on span "Post" at bounding box center [1470, 223] width 23 height 14
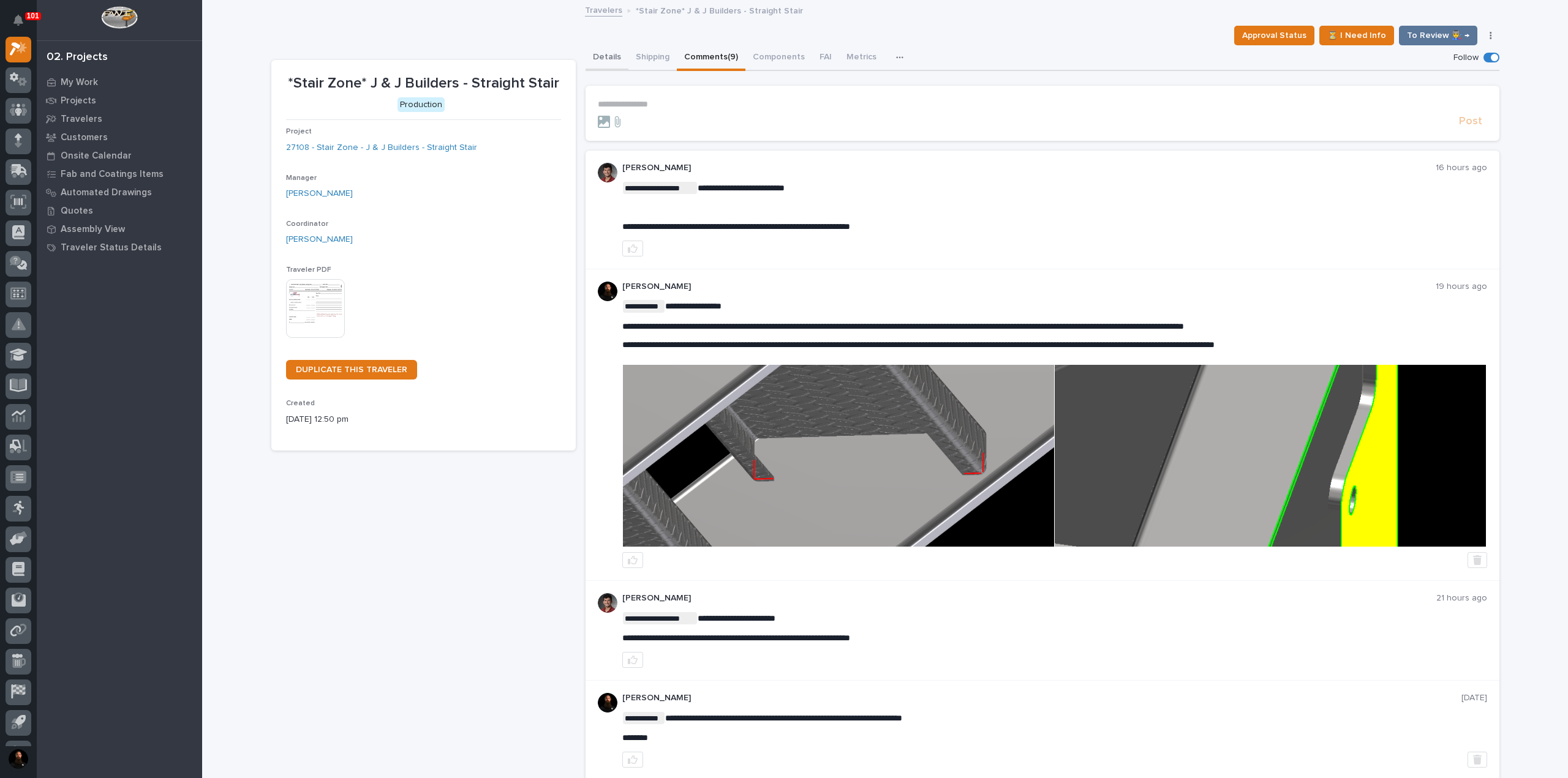
click at [602, 60] on button "Details" at bounding box center [607, 58] width 43 height 26
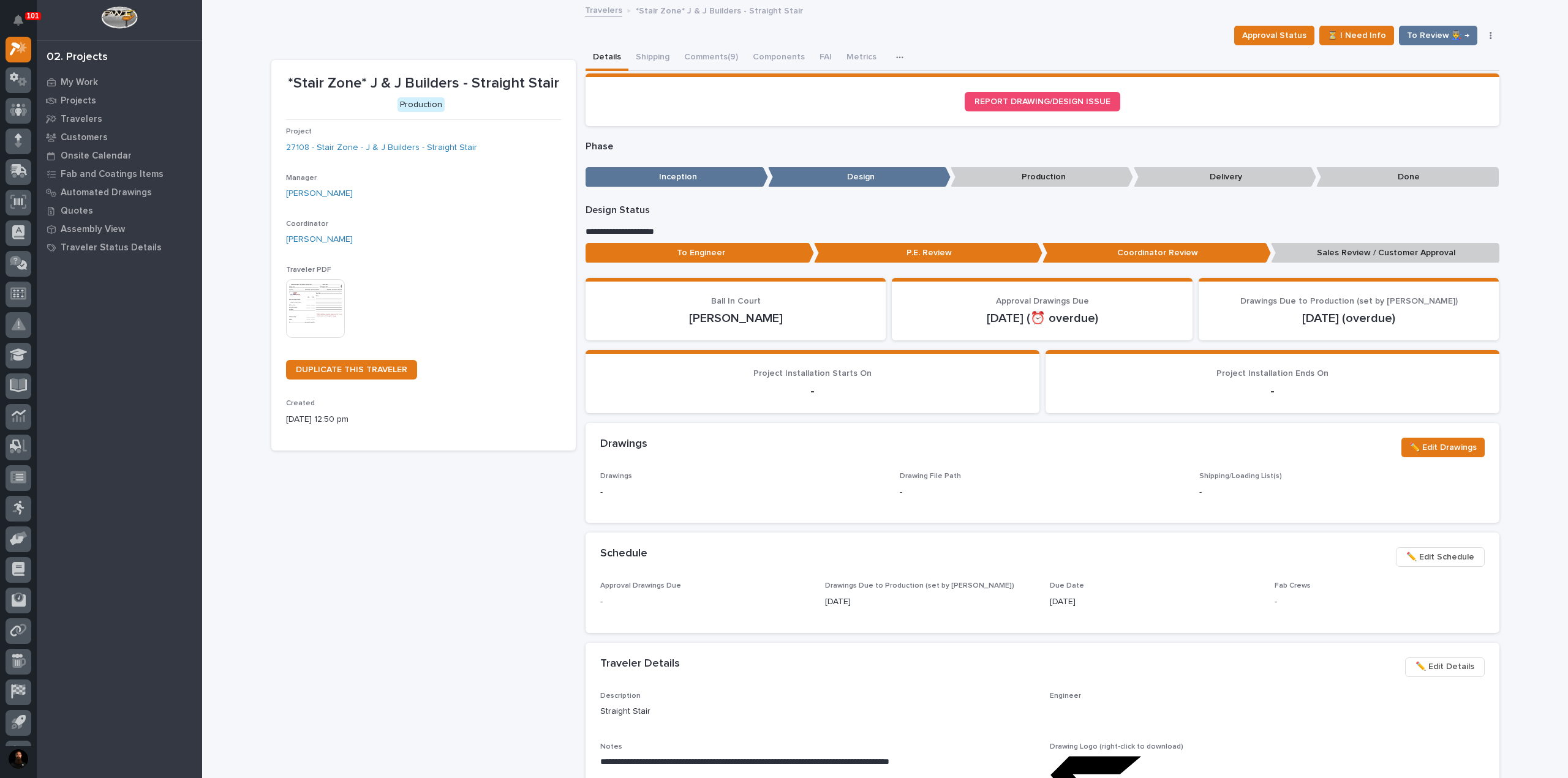
click at [1367, 254] on p "Sales Review / Customer Approval" at bounding box center [1385, 253] width 229 height 20
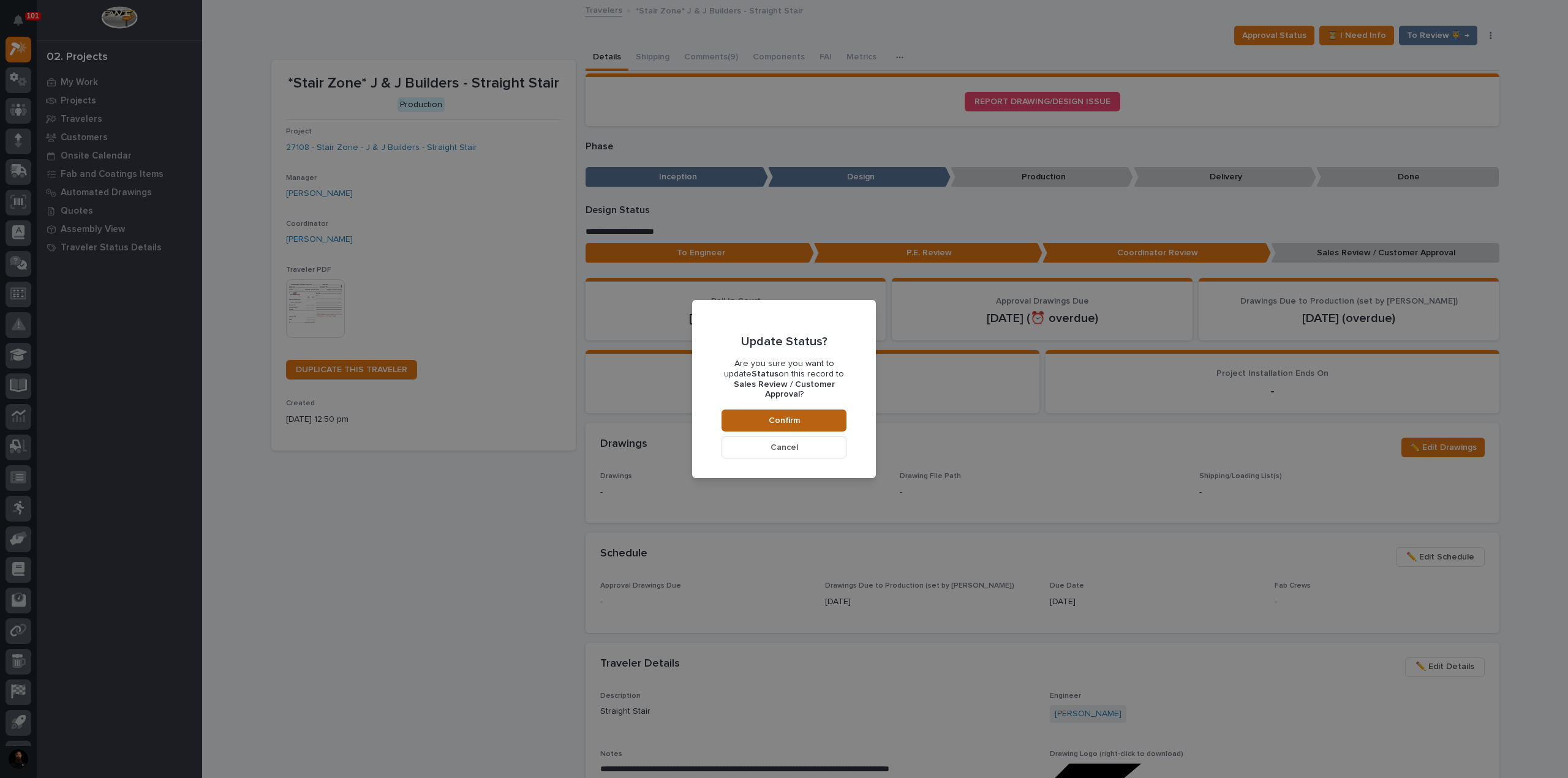
click at [805, 410] on button "Confirm" at bounding box center [784, 421] width 125 height 22
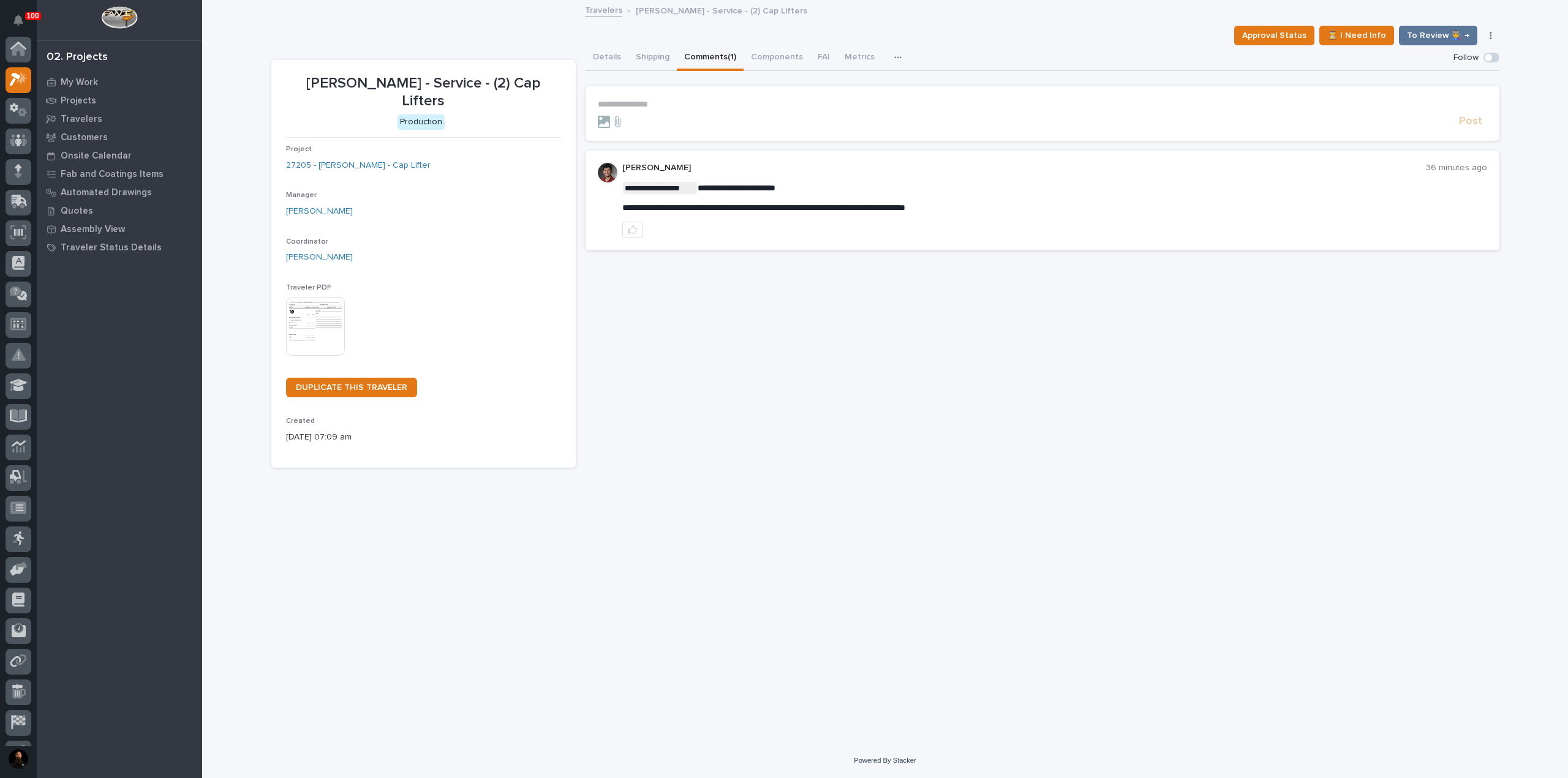
scroll to position [31, 0]
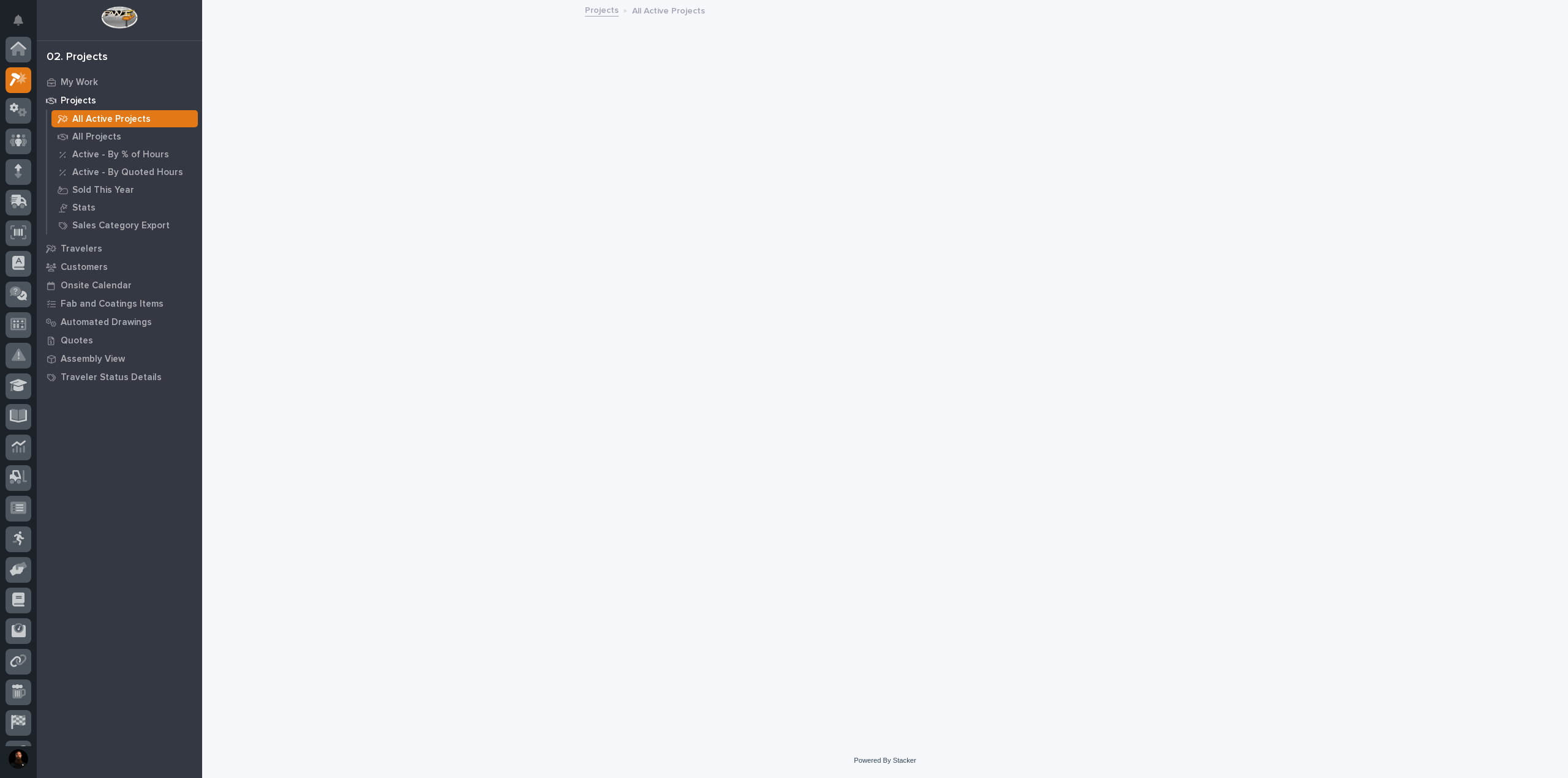
scroll to position [31, 0]
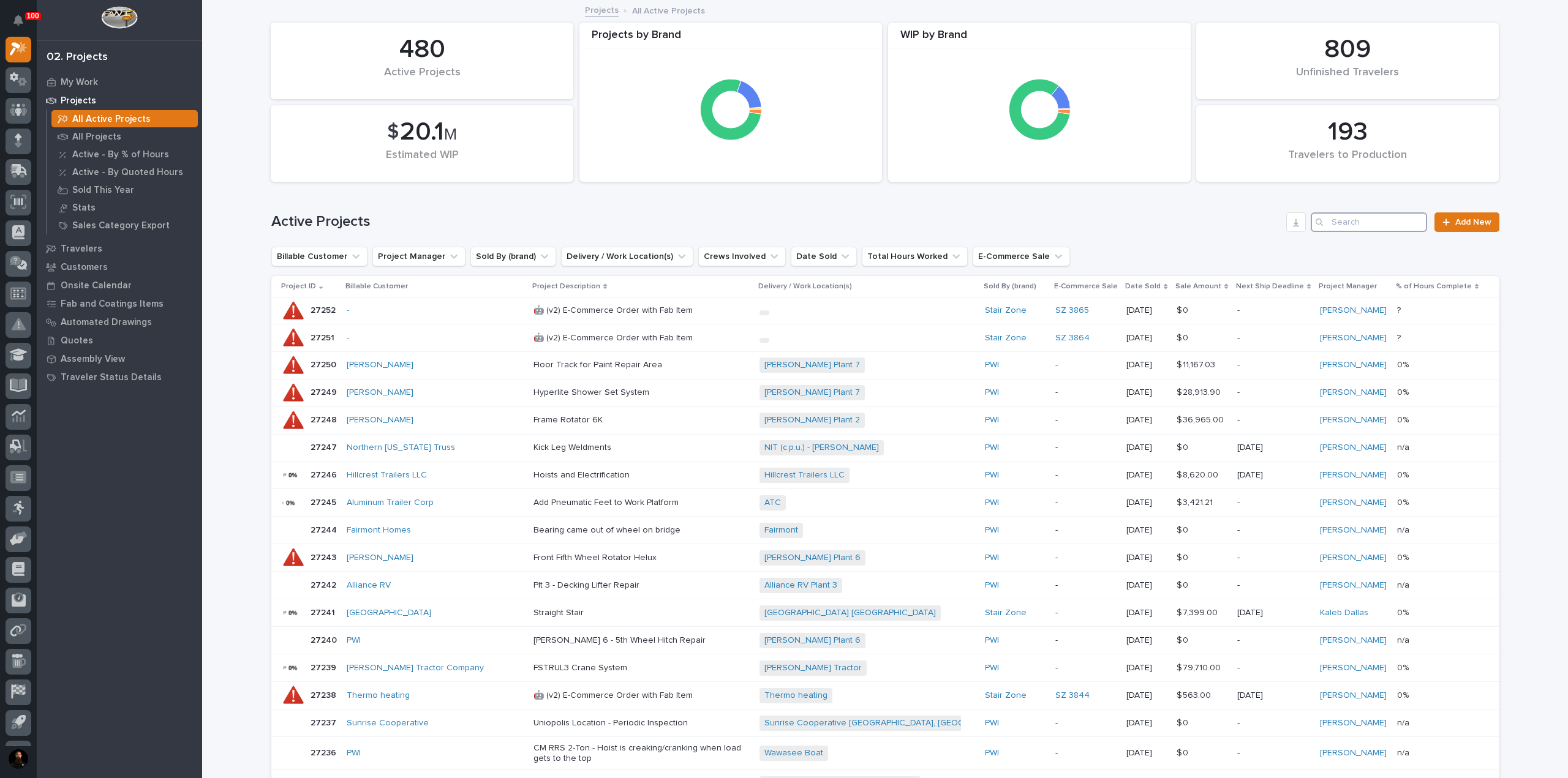
click at [1355, 224] on input "Search" at bounding box center [1369, 222] width 117 height 20
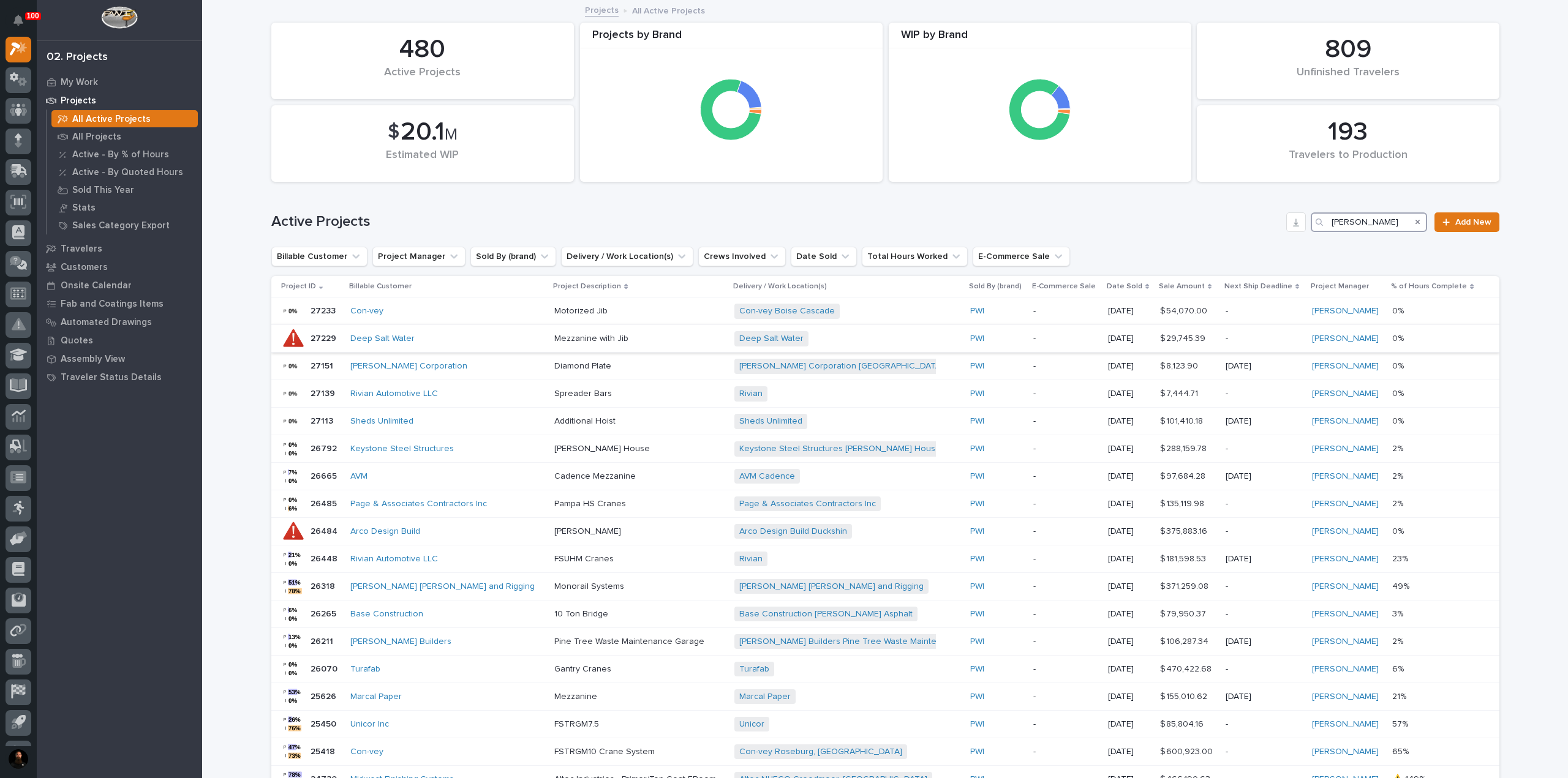
type input "riley"
click at [328, 343] on p "27229" at bounding box center [324, 338] width 28 height 13
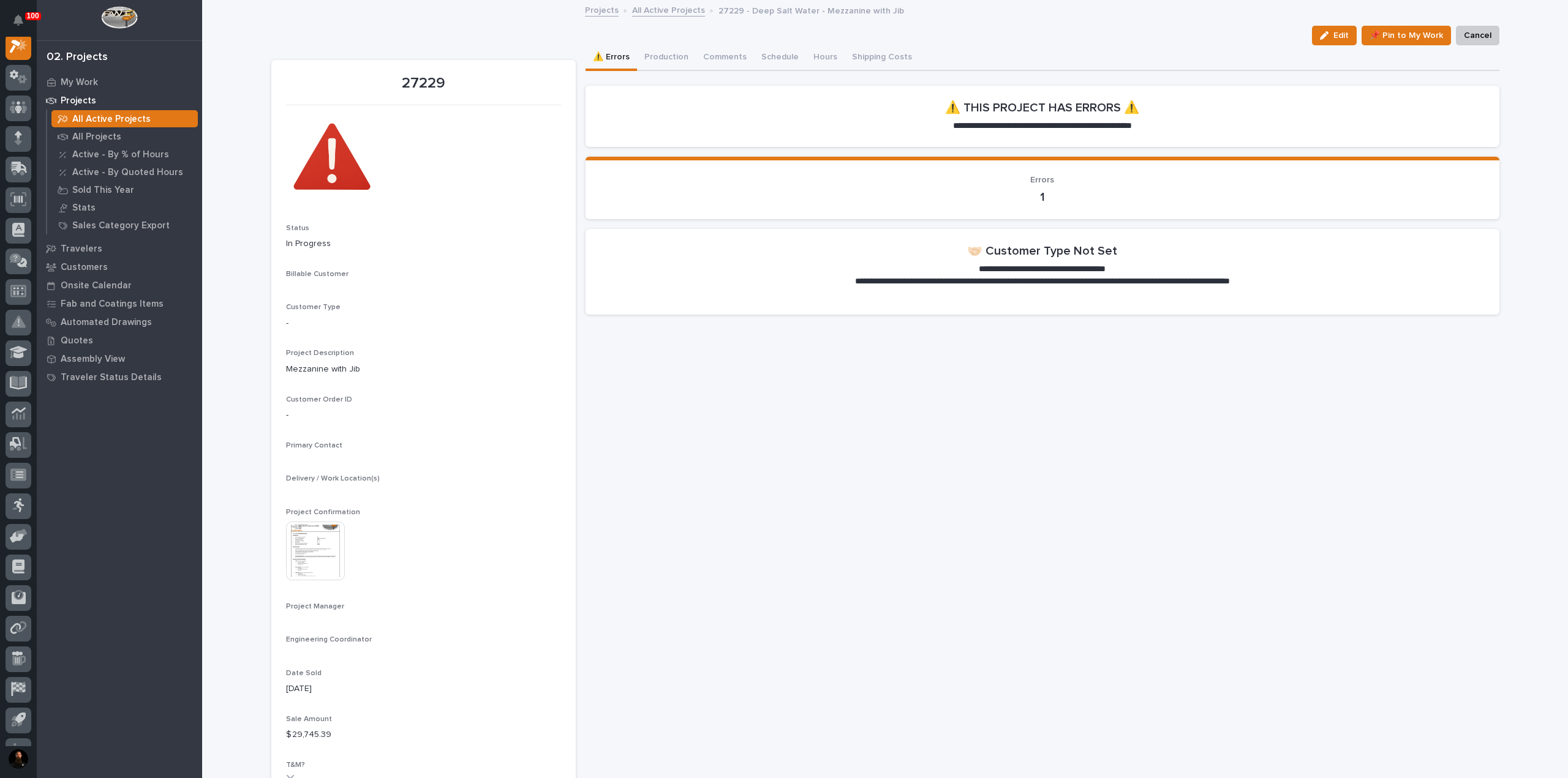
scroll to position [31, 0]
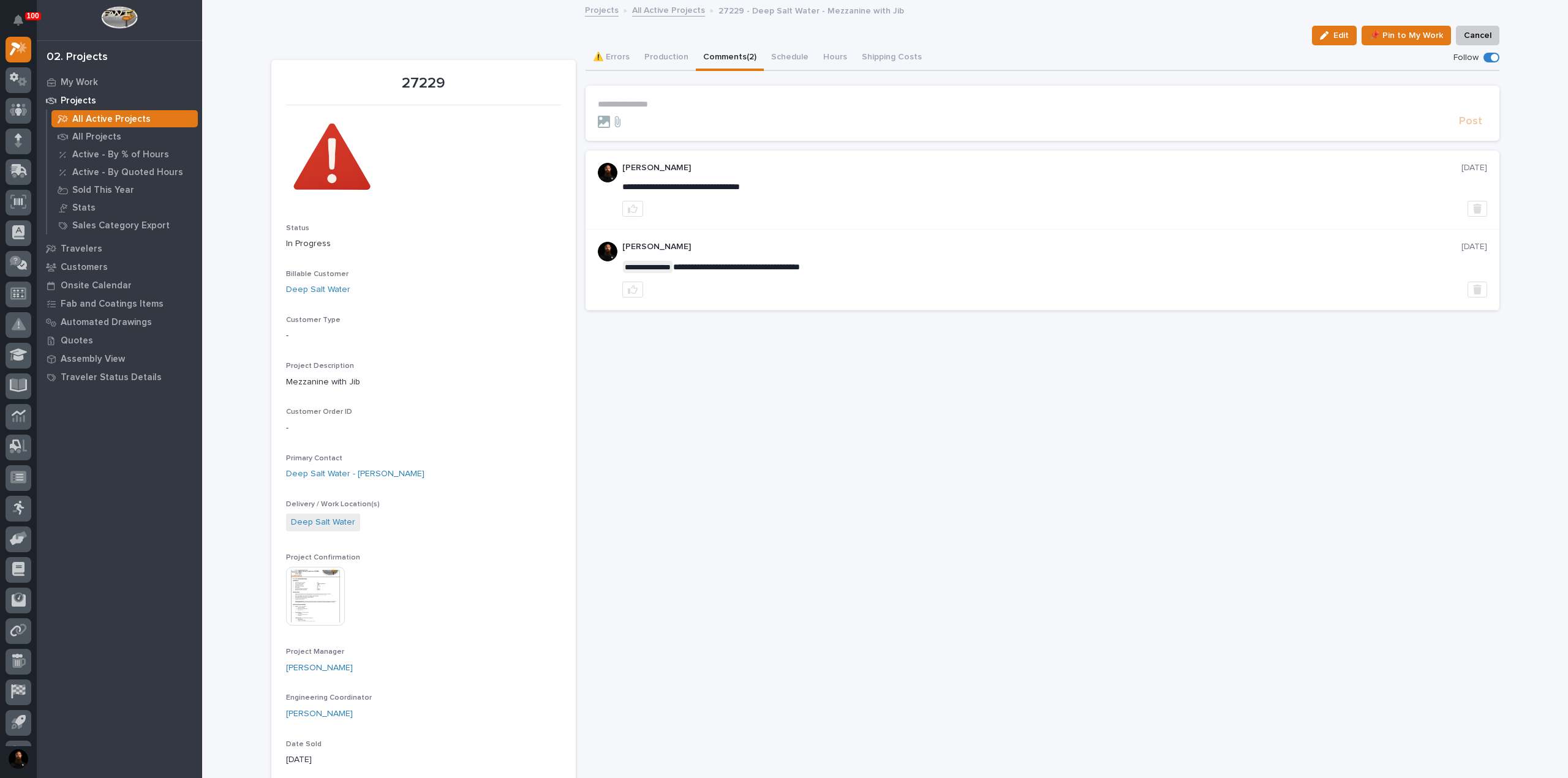
click at [721, 52] on button "Comments (2)" at bounding box center [730, 58] width 68 height 26
click at [662, 106] on p "**********" at bounding box center [1043, 105] width 890 height 10
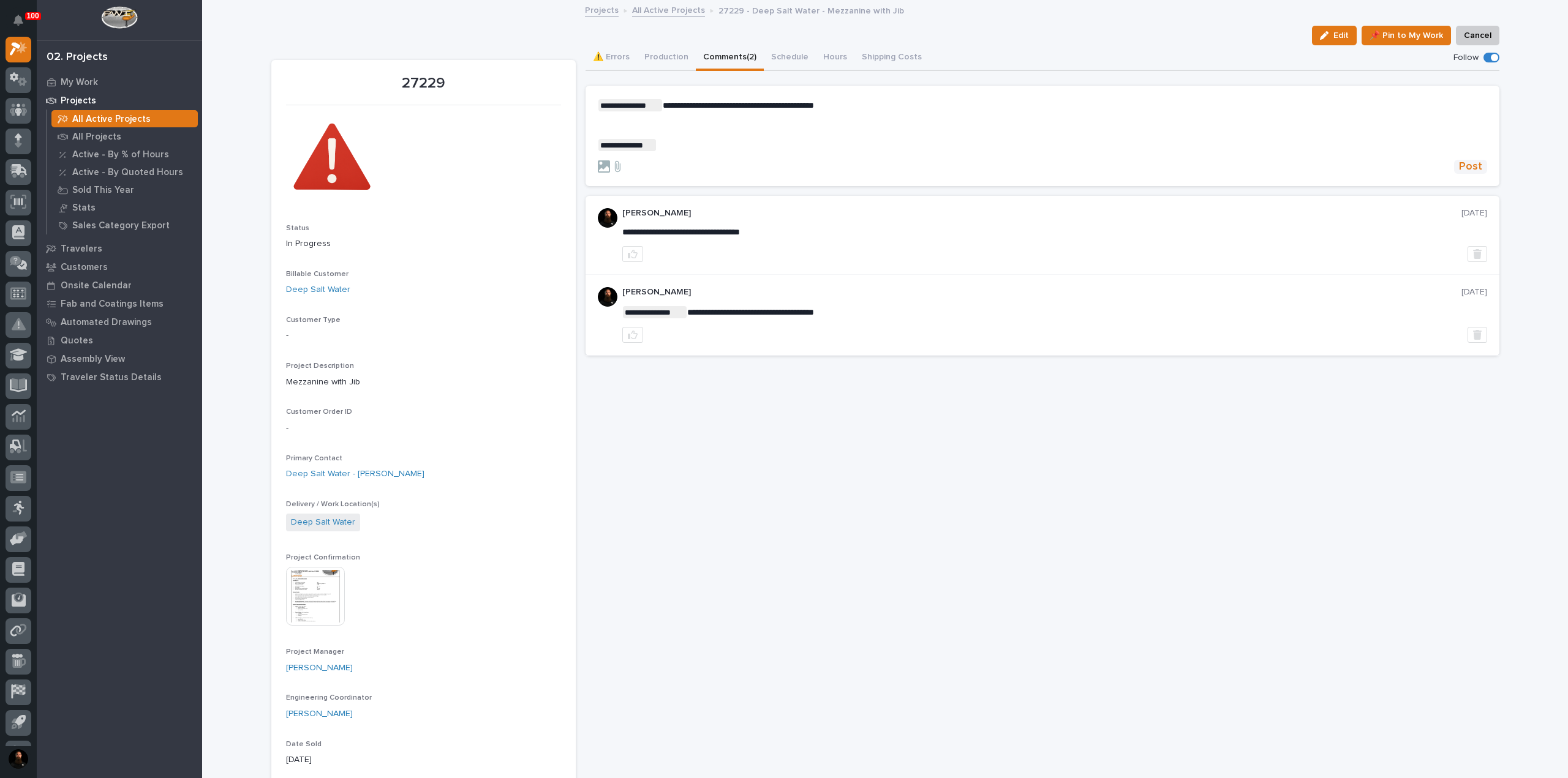
click at [1468, 161] on span "Post" at bounding box center [1470, 167] width 23 height 14
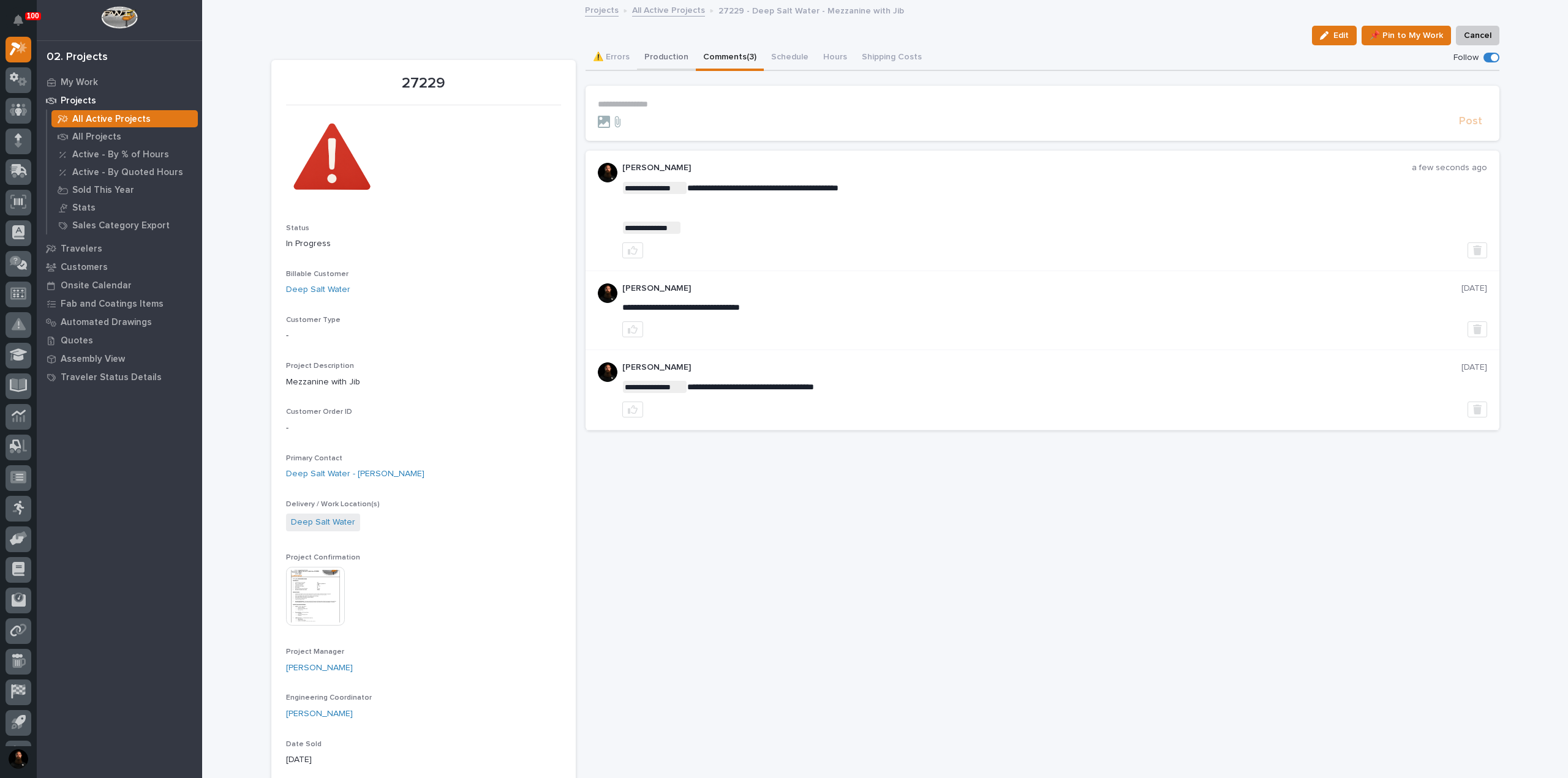
drag, startPoint x: 662, startPoint y: 56, endPoint x: 593, endPoint y: 31, distance: 73.4
click at [662, 56] on button "Production" at bounding box center [666, 58] width 59 height 26
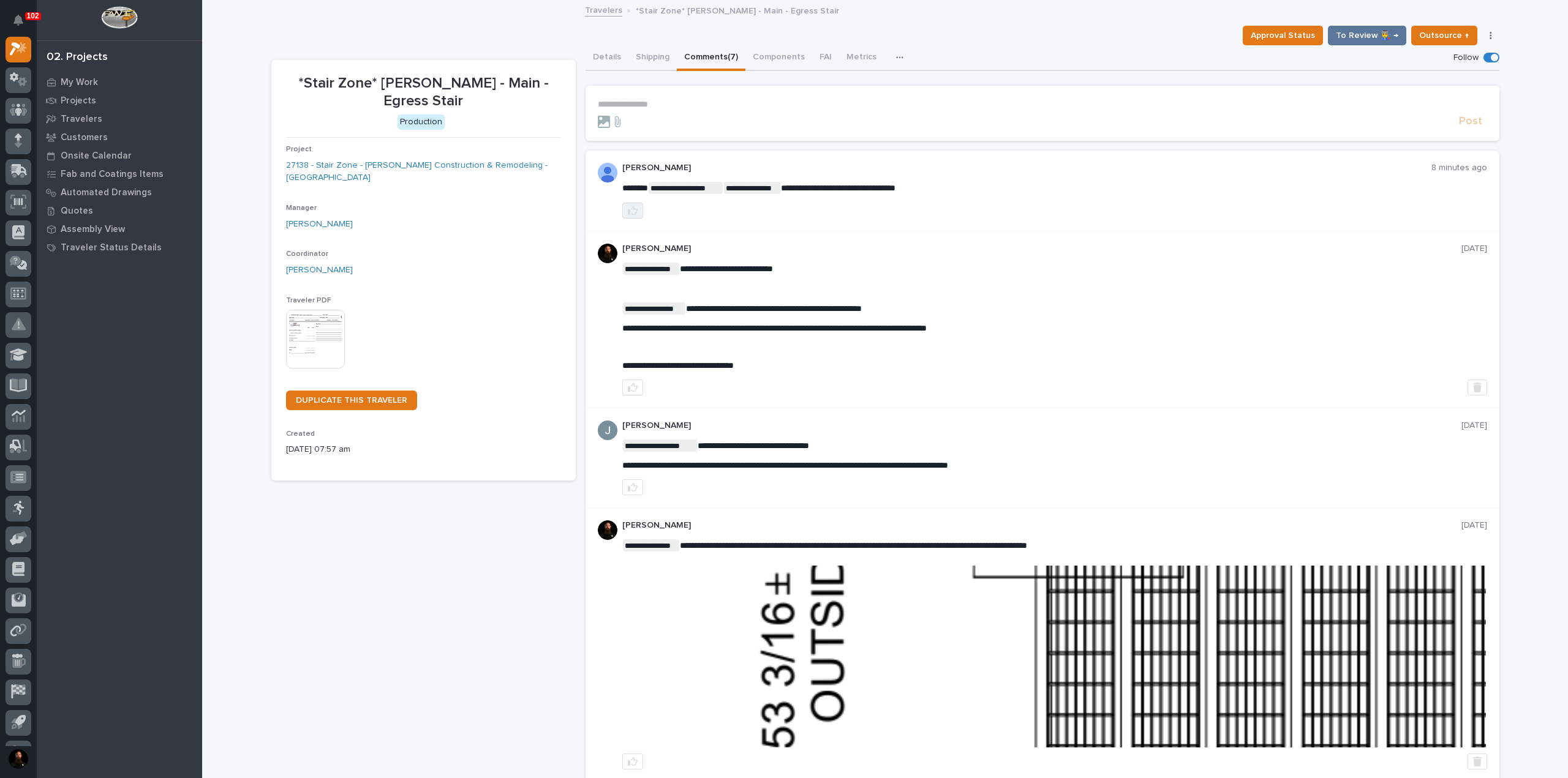
click at [623, 210] on button "button" at bounding box center [633, 210] width 20 height 16
click at [592, 54] on button "Details" at bounding box center [607, 58] width 43 height 26
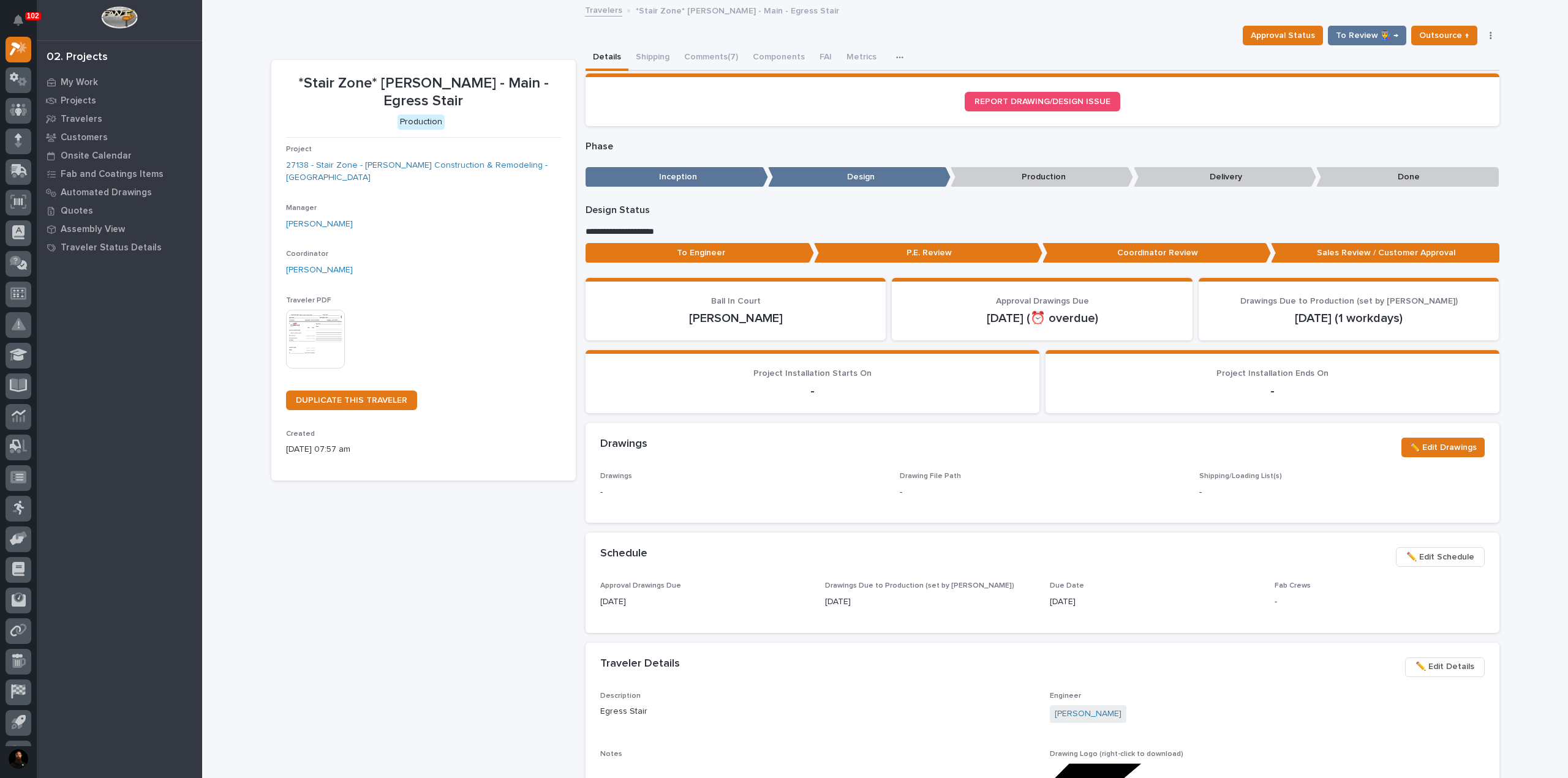
click at [708, 259] on p "To Engineer" at bounding box center [699, 253] width 229 height 20
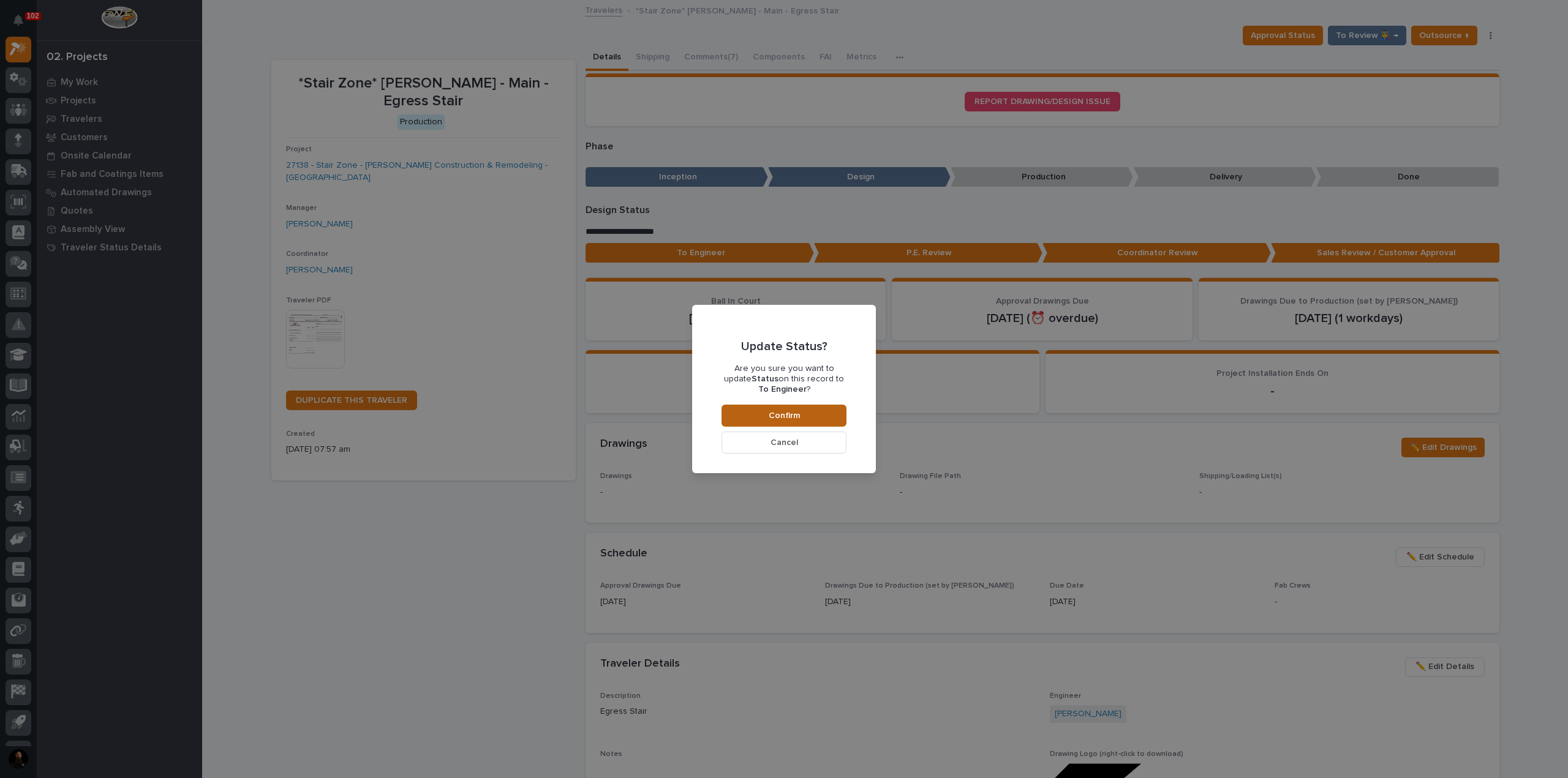
click at [765, 408] on button "Confirm" at bounding box center [784, 416] width 125 height 22
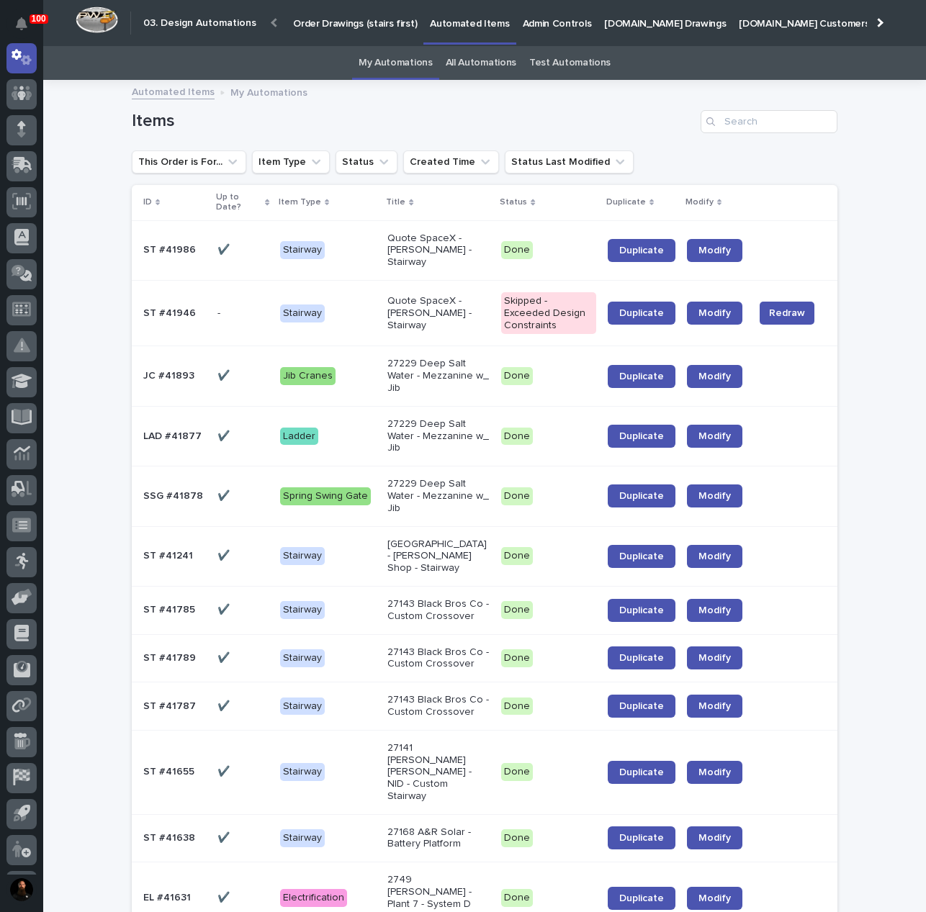
click at [472, 70] on link "All Automations" at bounding box center [481, 63] width 71 height 34
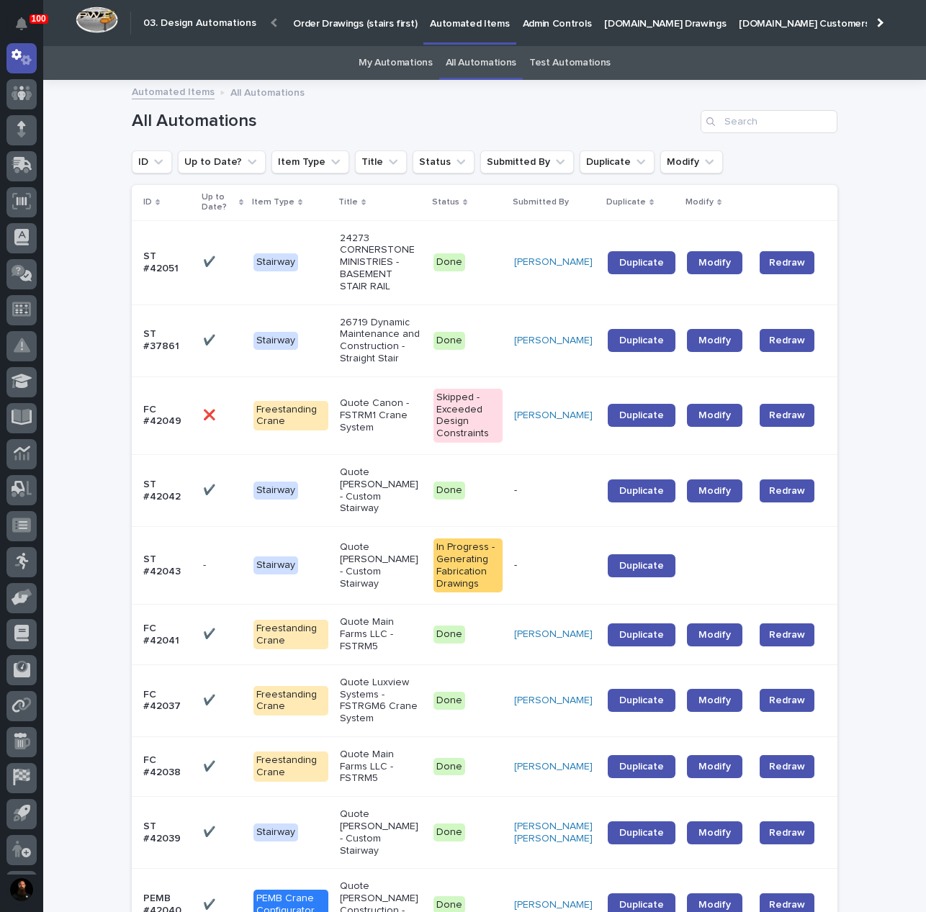
click at [329, 21] on p "Order Drawings (stairs first)" at bounding box center [355, 15] width 124 height 30
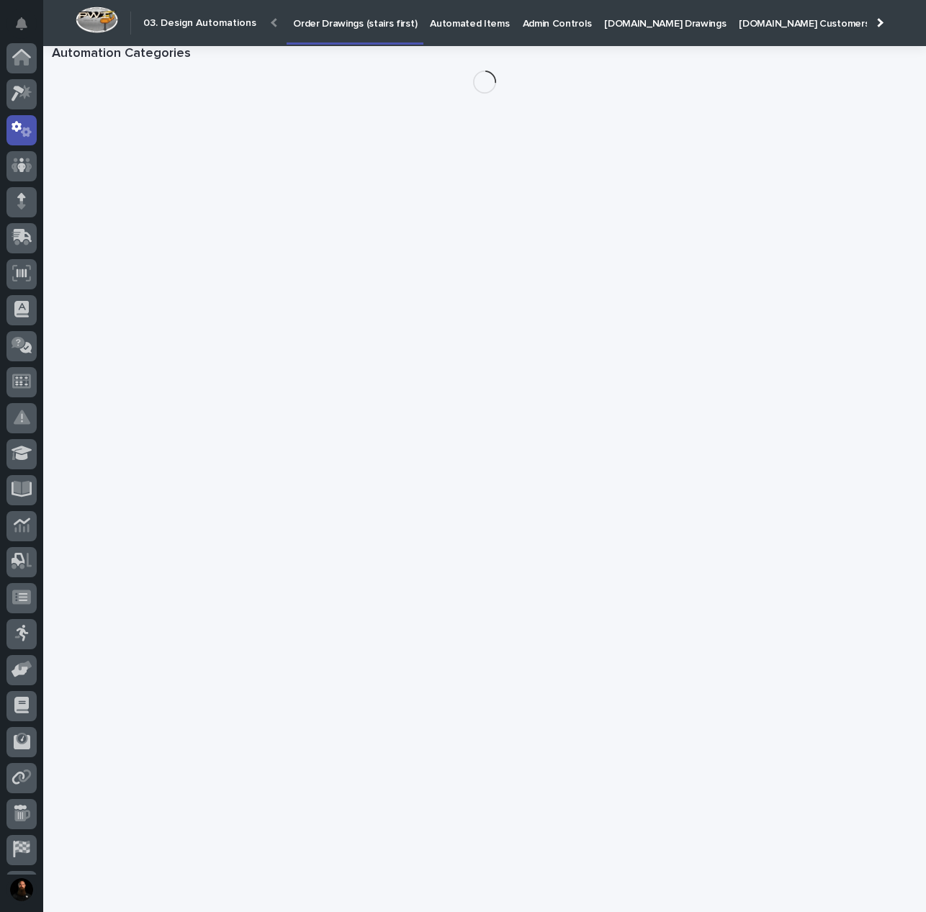
scroll to position [72, 0]
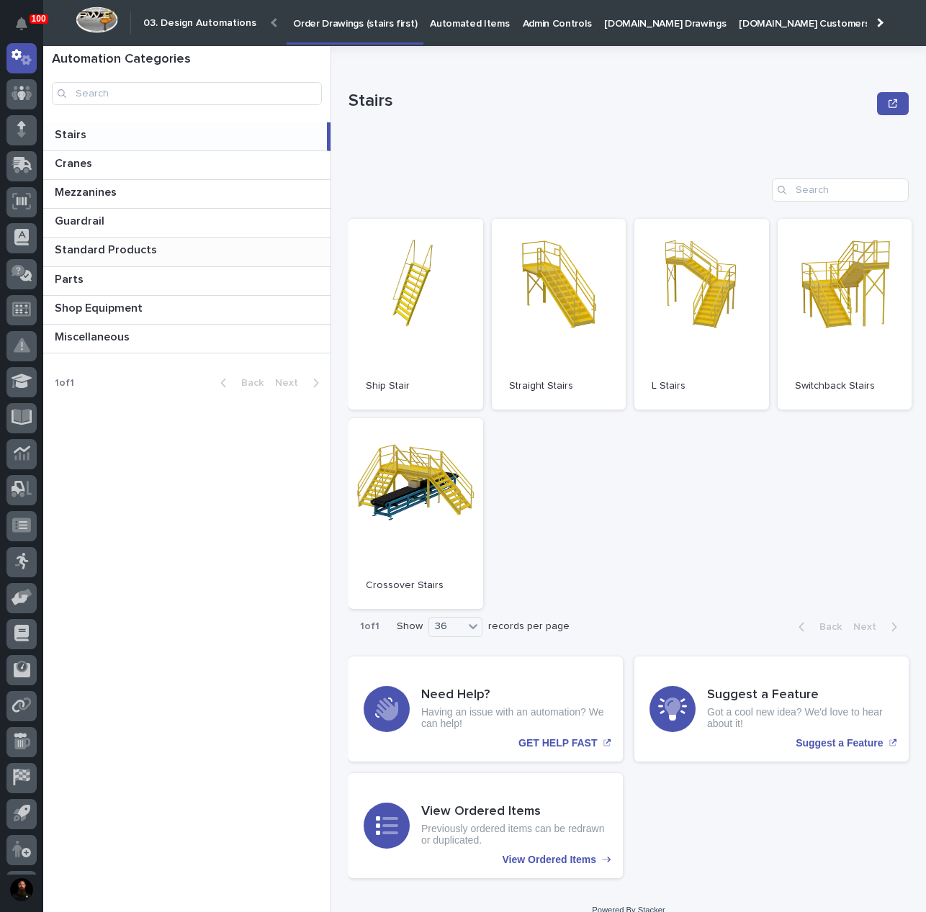
click at [140, 256] on p "Standard Products" at bounding box center [107, 248] width 105 height 17
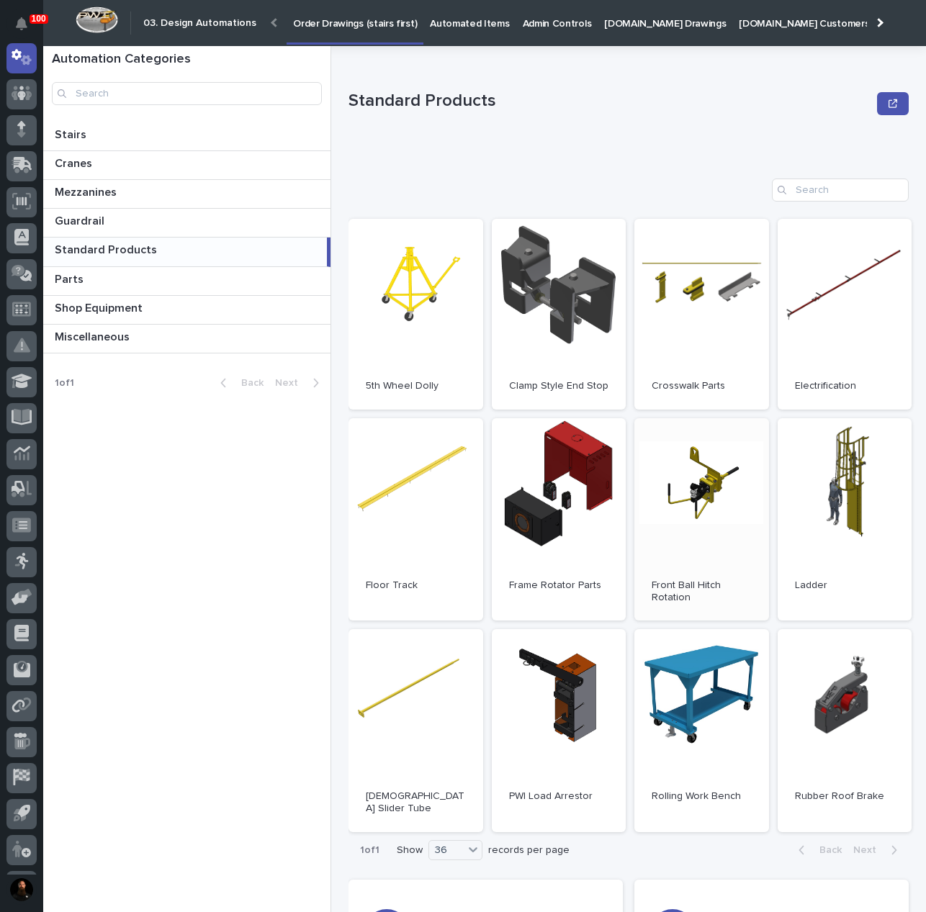
click at [711, 536] on link "Open" at bounding box center [701, 519] width 135 height 203
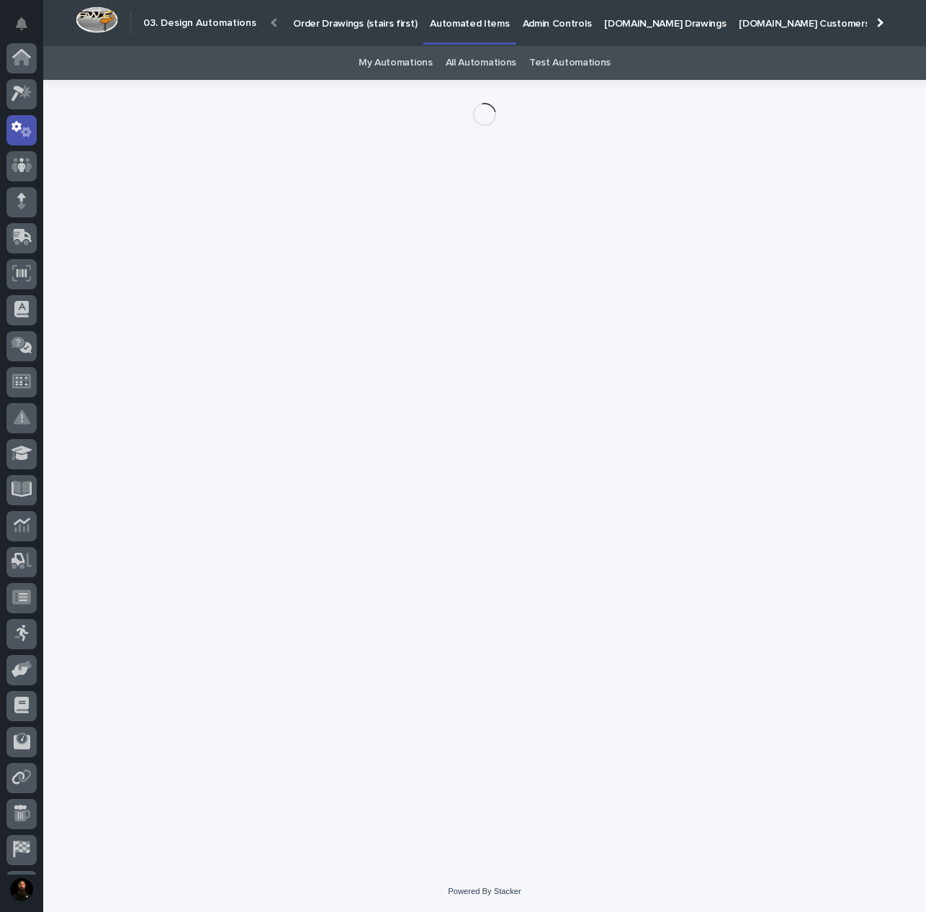
scroll to position [72, 0]
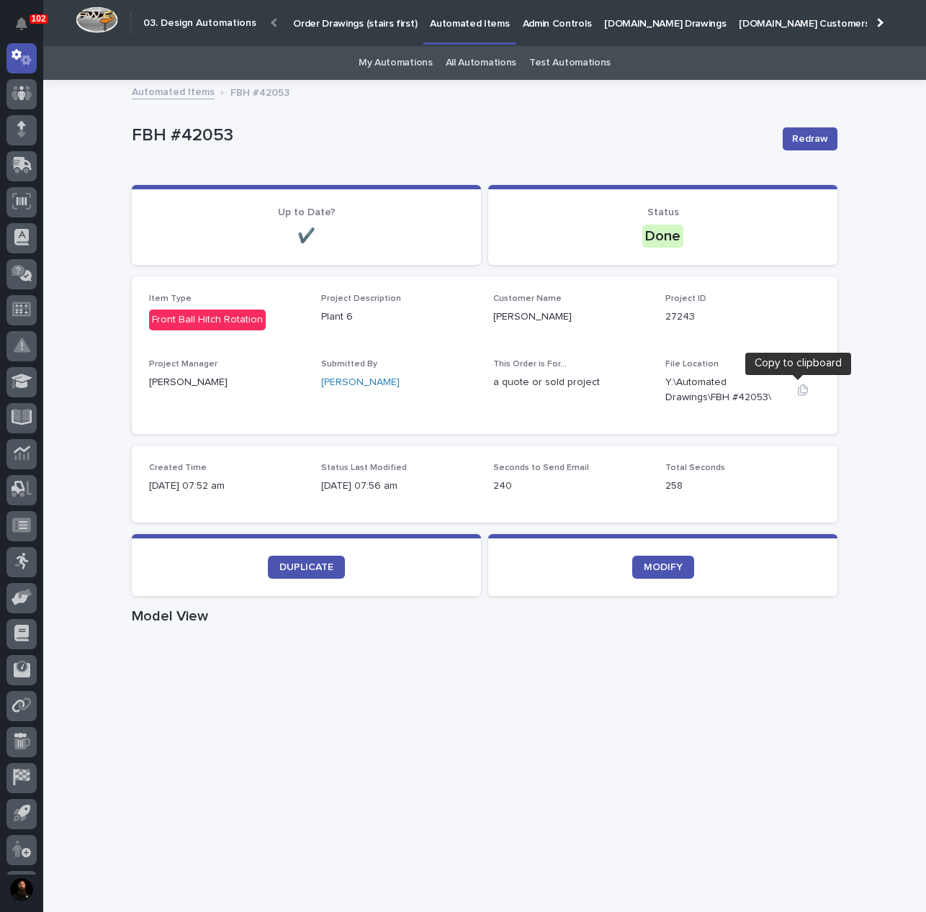
drag, startPoint x: 797, startPoint y: 391, endPoint x: 793, endPoint y: 381, distance: 10.7
click at [797, 391] on icon "button" at bounding box center [803, 391] width 12 height 12
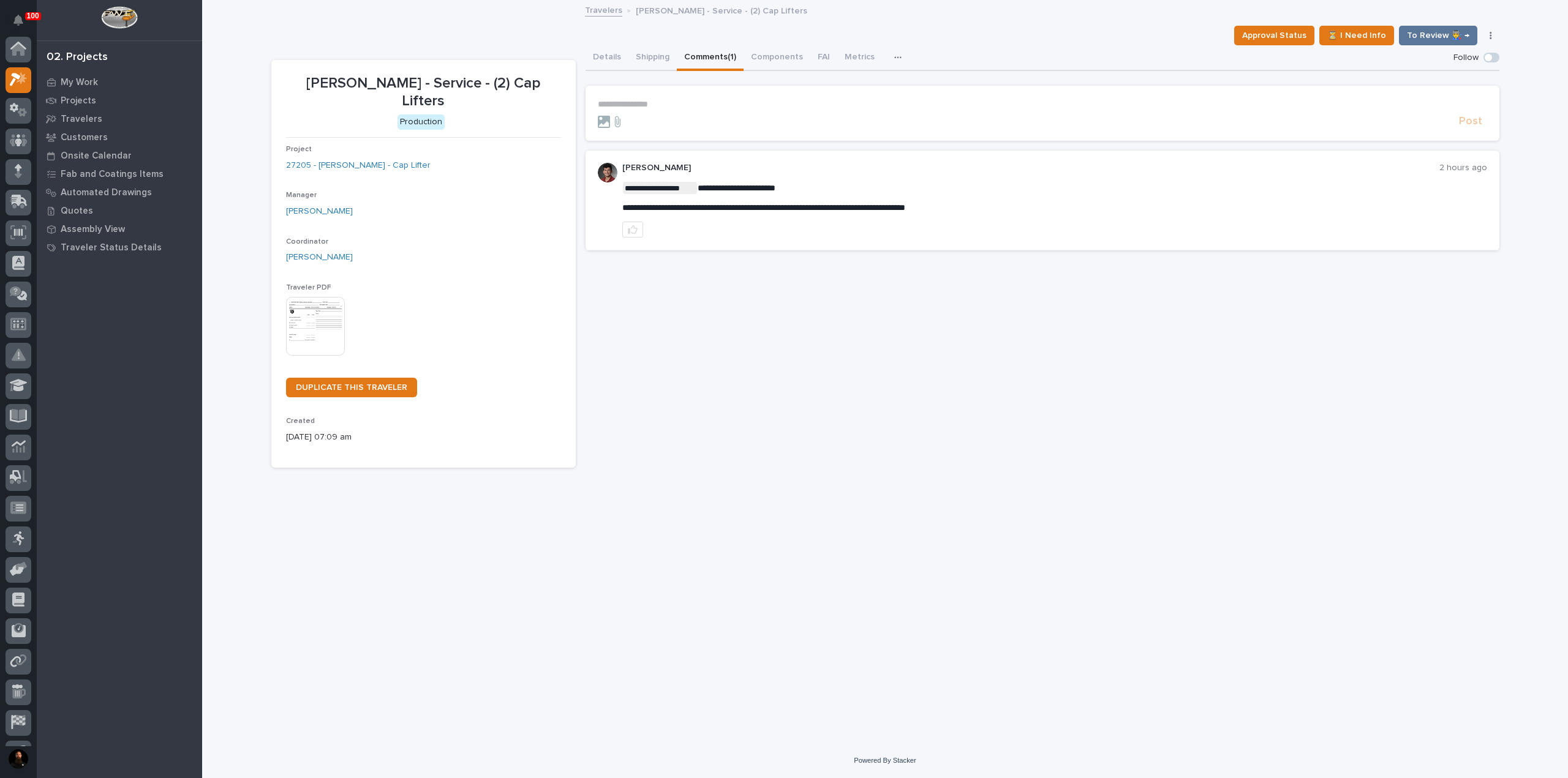
scroll to position [31, 0]
click at [740, 208] on span "**********" at bounding box center [764, 207] width 283 height 9
copy div "**********"
click at [888, 168] on p "[PERSON_NAME]" at bounding box center [1031, 168] width 818 height 10
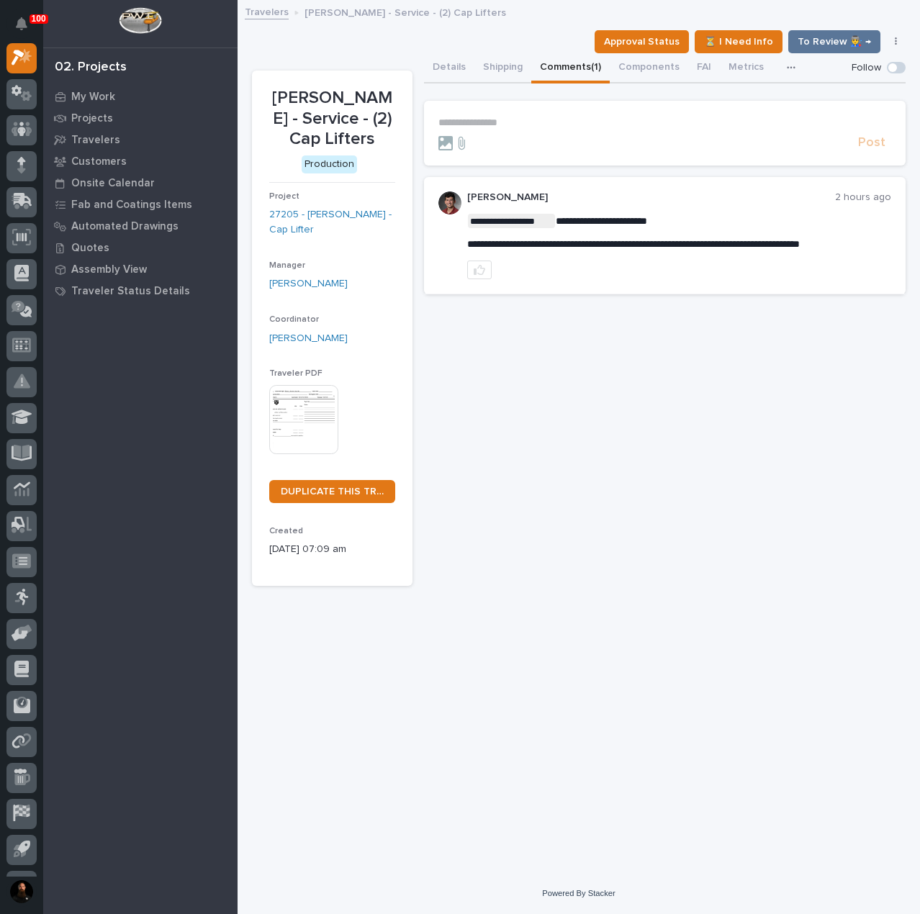
click at [621, 120] on p "**********" at bounding box center [665, 123] width 453 height 12
click at [456, 71] on button "Details" at bounding box center [449, 68] width 50 height 30
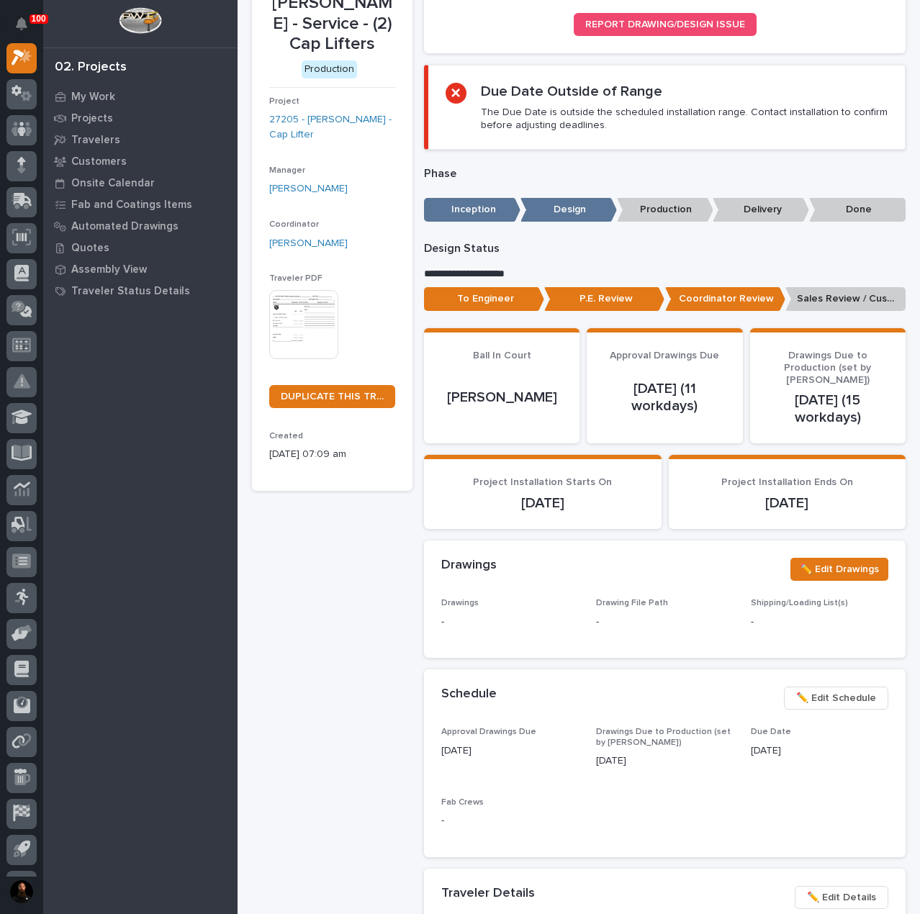
scroll to position [292, 0]
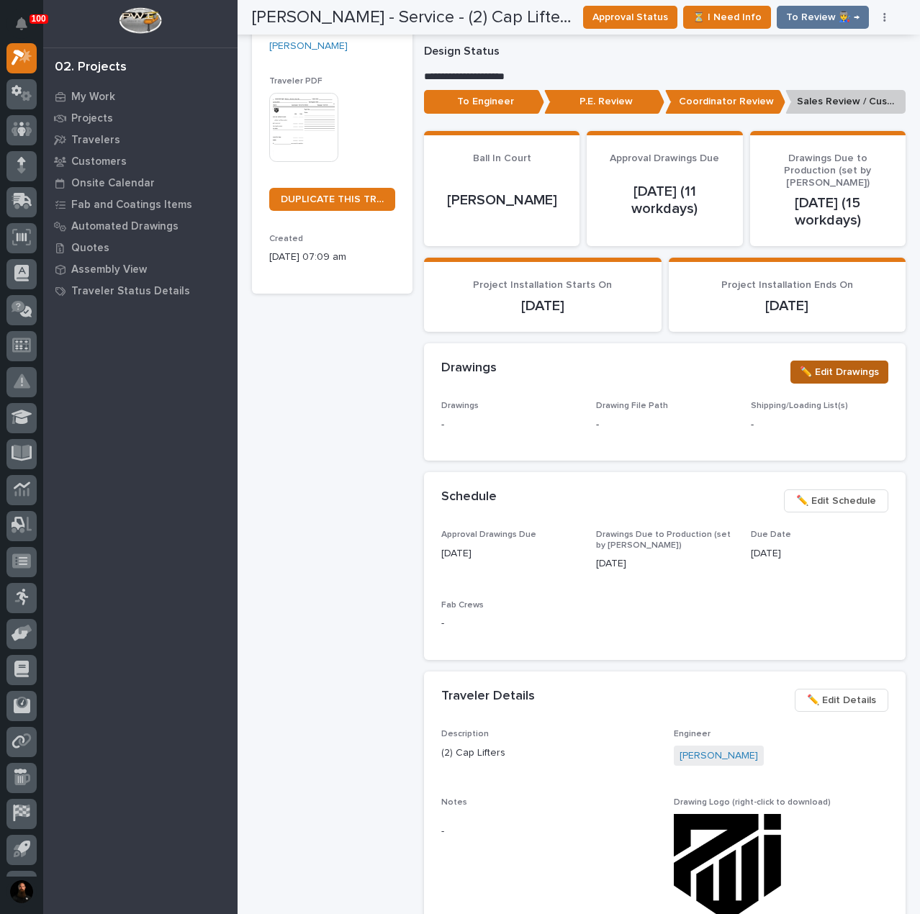
click at [834, 364] on span "✏️ Edit Drawings" at bounding box center [839, 372] width 79 height 17
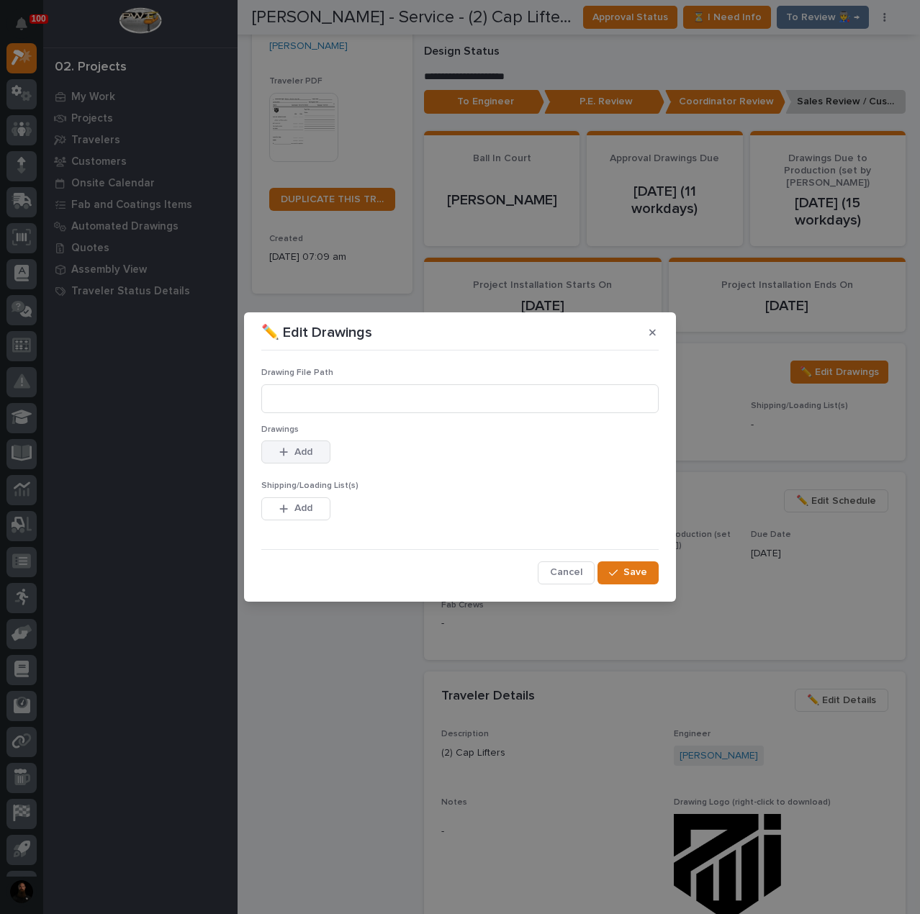
click at [289, 451] on div "button" at bounding box center [286, 452] width 14 height 10
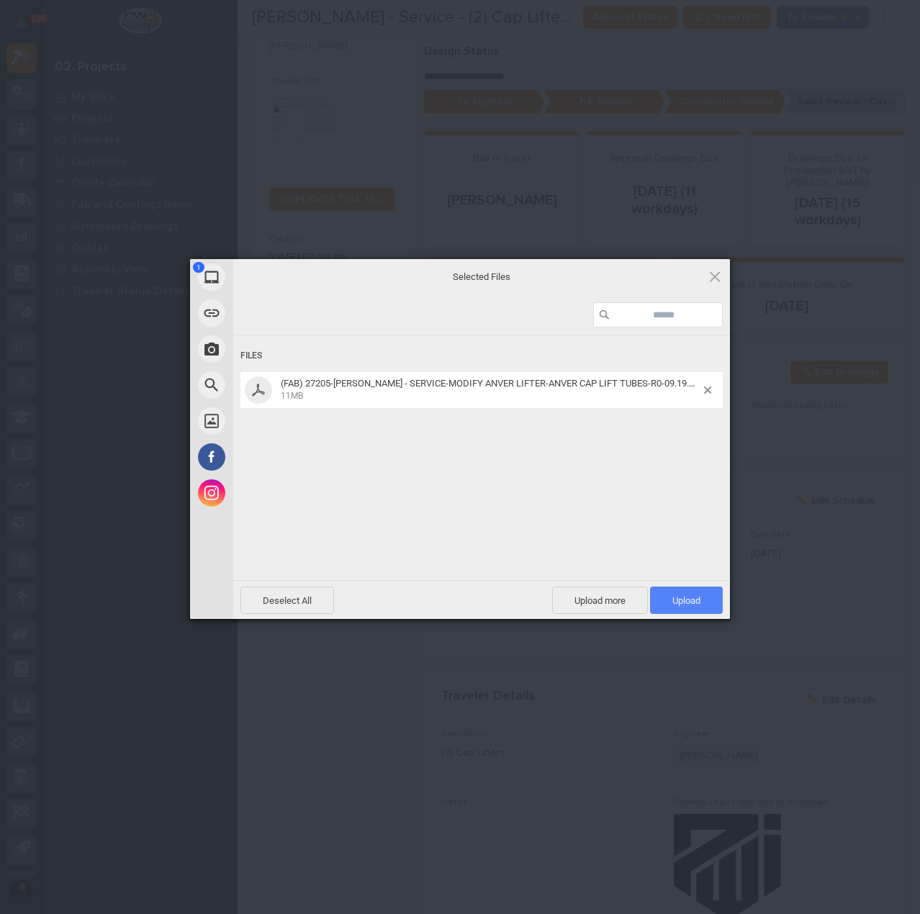
click at [680, 593] on span "Upload 1" at bounding box center [686, 600] width 73 height 27
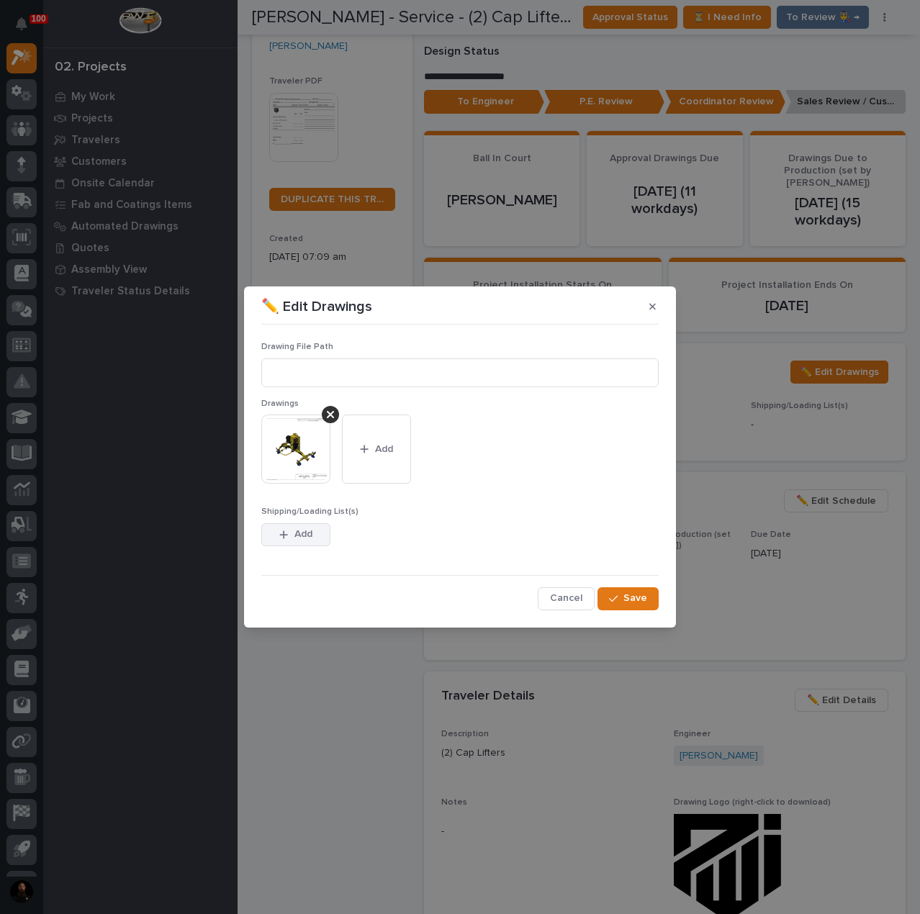
click at [295, 529] on span "Add" at bounding box center [303, 534] width 18 height 13
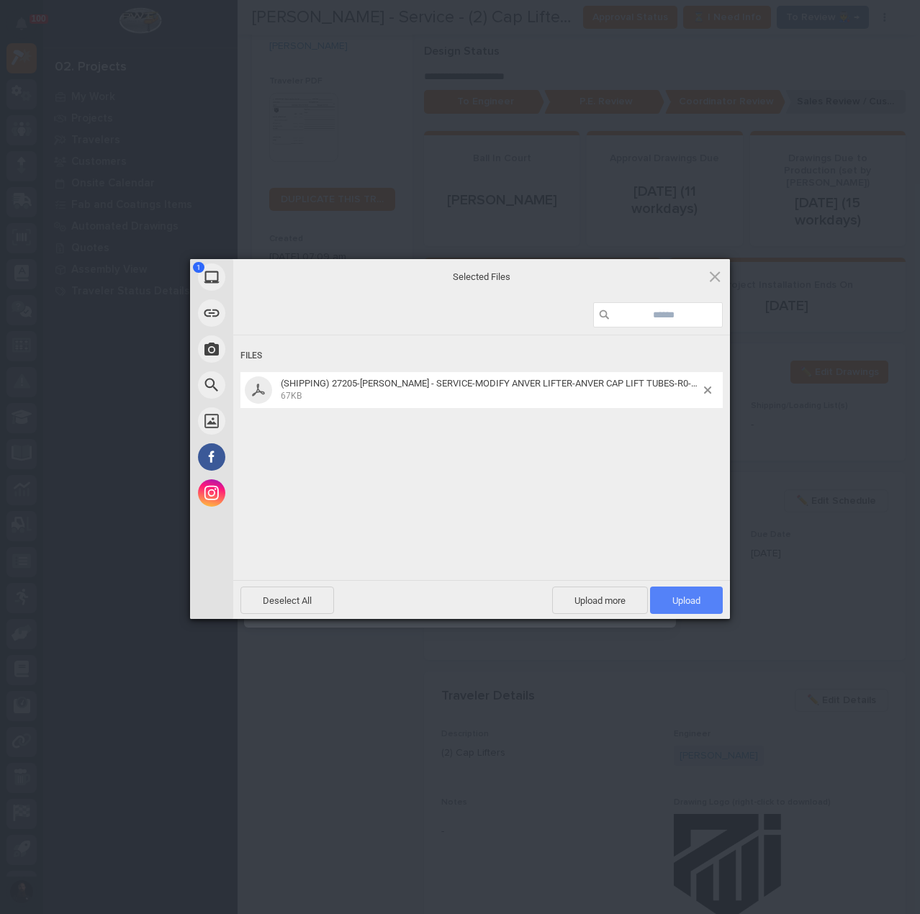
click at [704, 598] on span "Upload 1" at bounding box center [686, 600] width 73 height 27
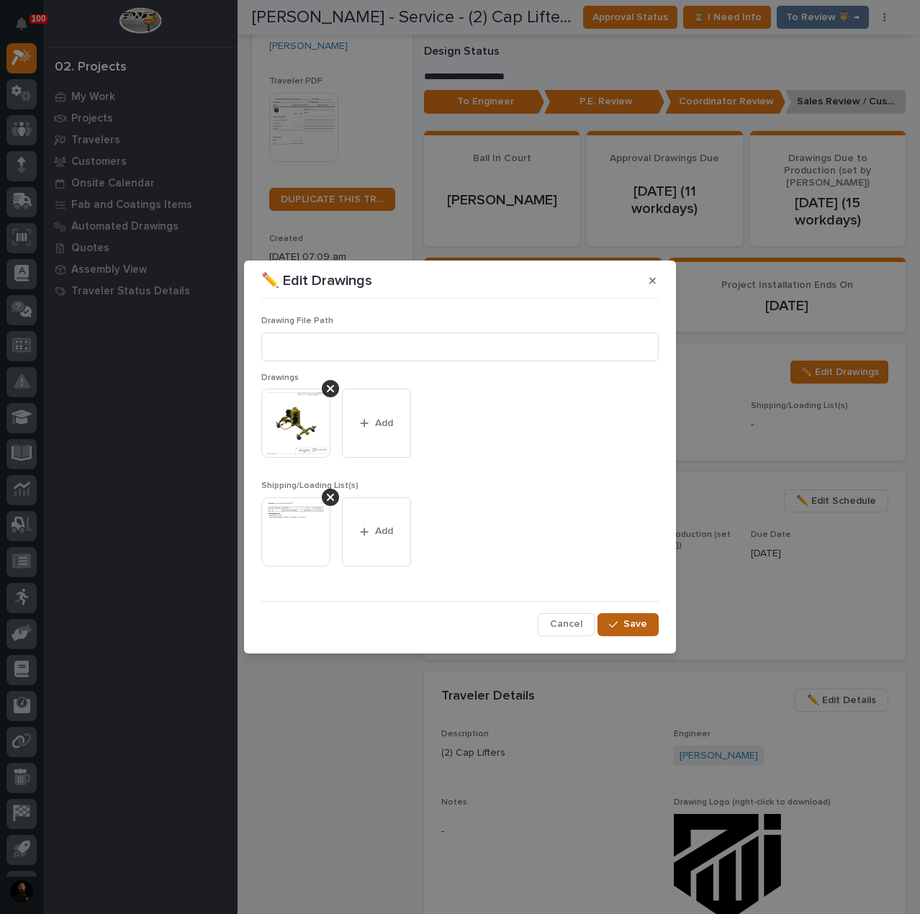
click at [621, 624] on div "button" at bounding box center [616, 625] width 14 height 10
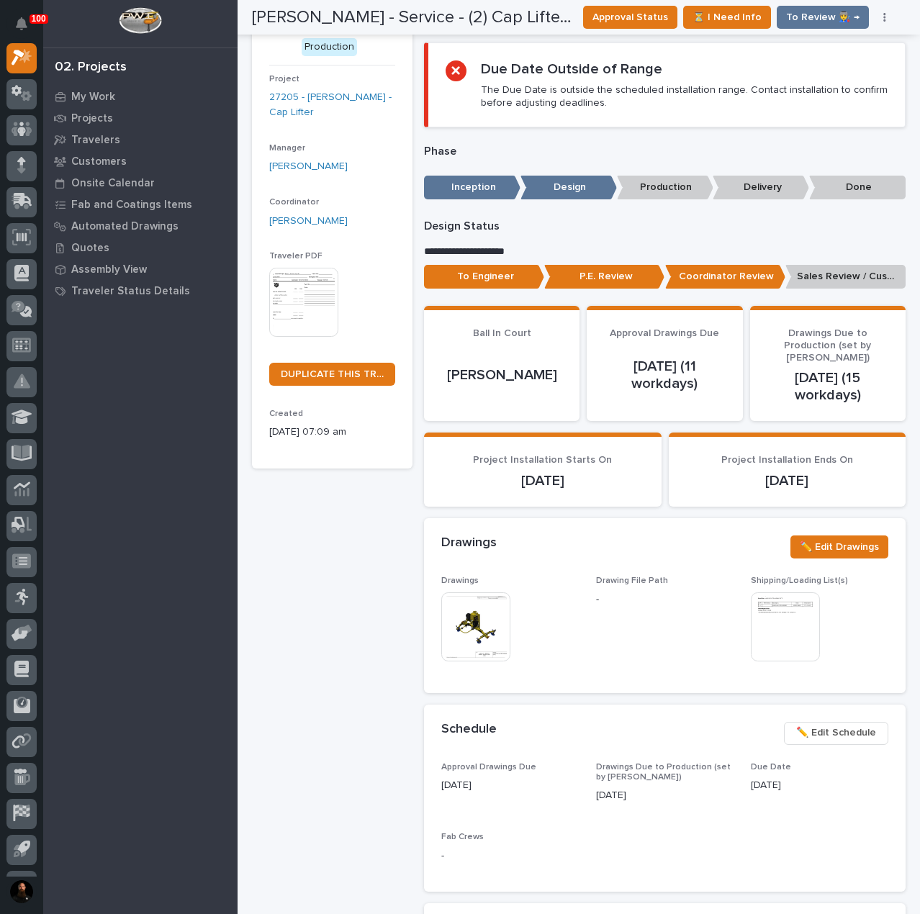
scroll to position [0, 0]
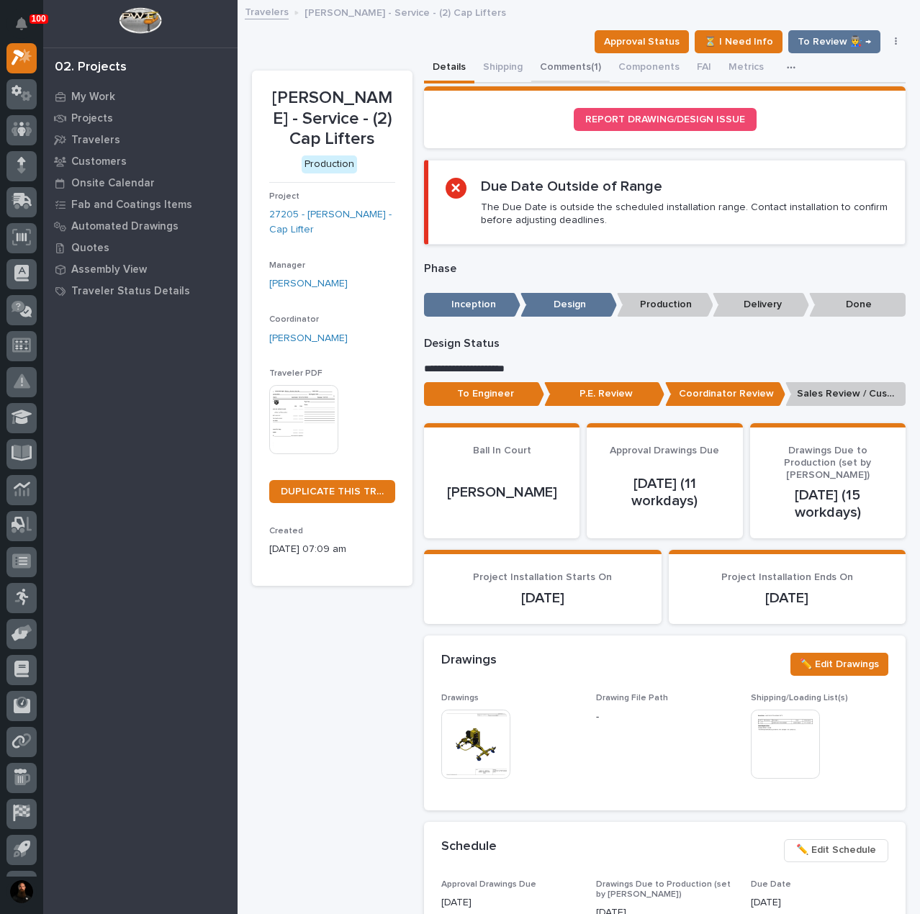
drag, startPoint x: 547, startPoint y: 64, endPoint x: 796, endPoint y: 70, distance: 249.2
click at [549, 64] on button "Comments (1)" at bounding box center [570, 68] width 78 height 30
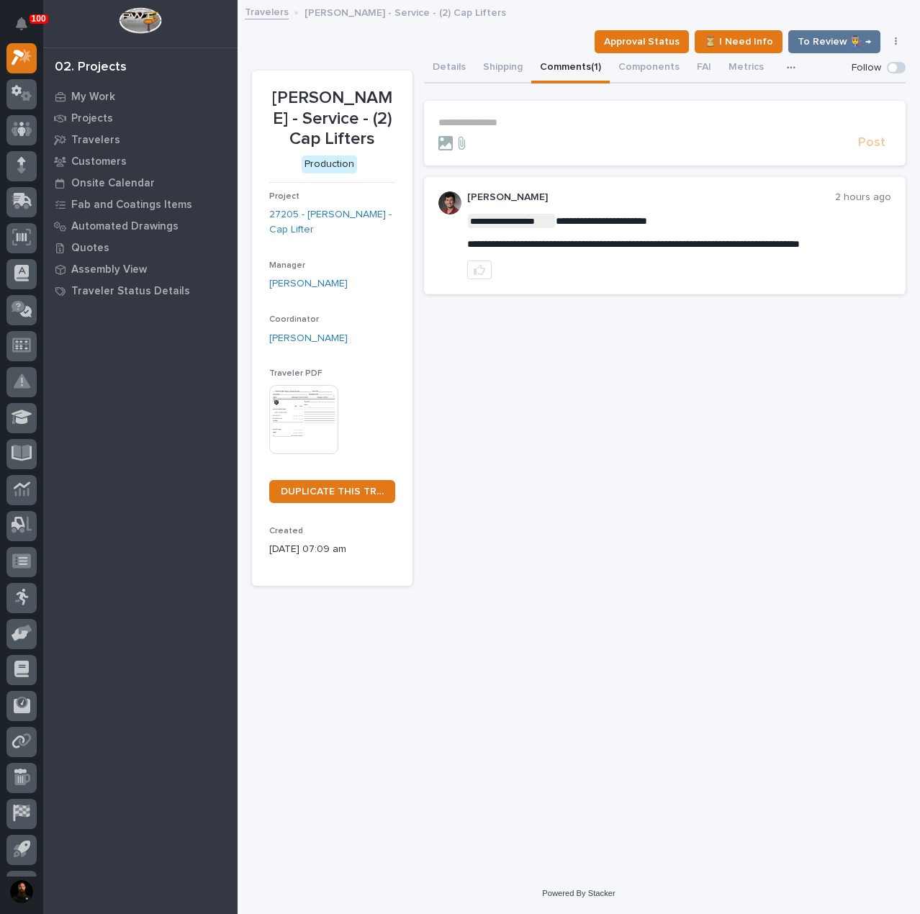
click at [561, 124] on p "**********" at bounding box center [665, 123] width 453 height 12
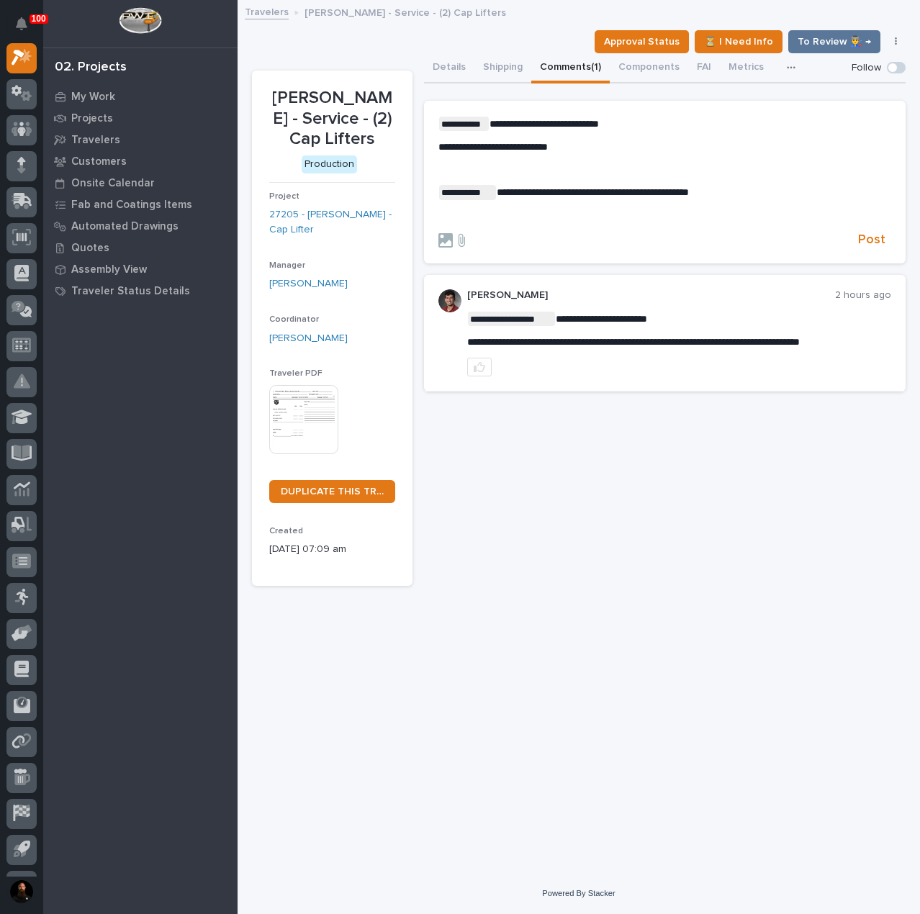
click at [520, 214] on p "﻿" at bounding box center [665, 216] width 453 height 12
click at [878, 237] on span "Post" at bounding box center [871, 240] width 27 height 17
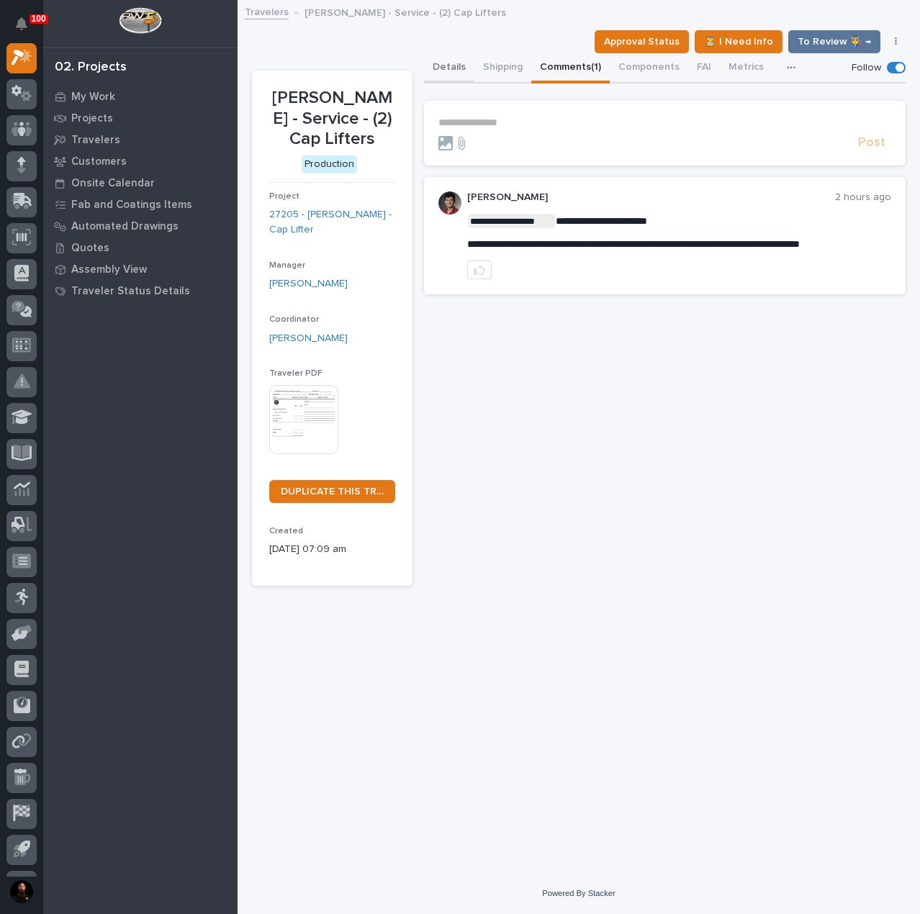
click at [455, 71] on button "Details" at bounding box center [449, 68] width 50 height 30
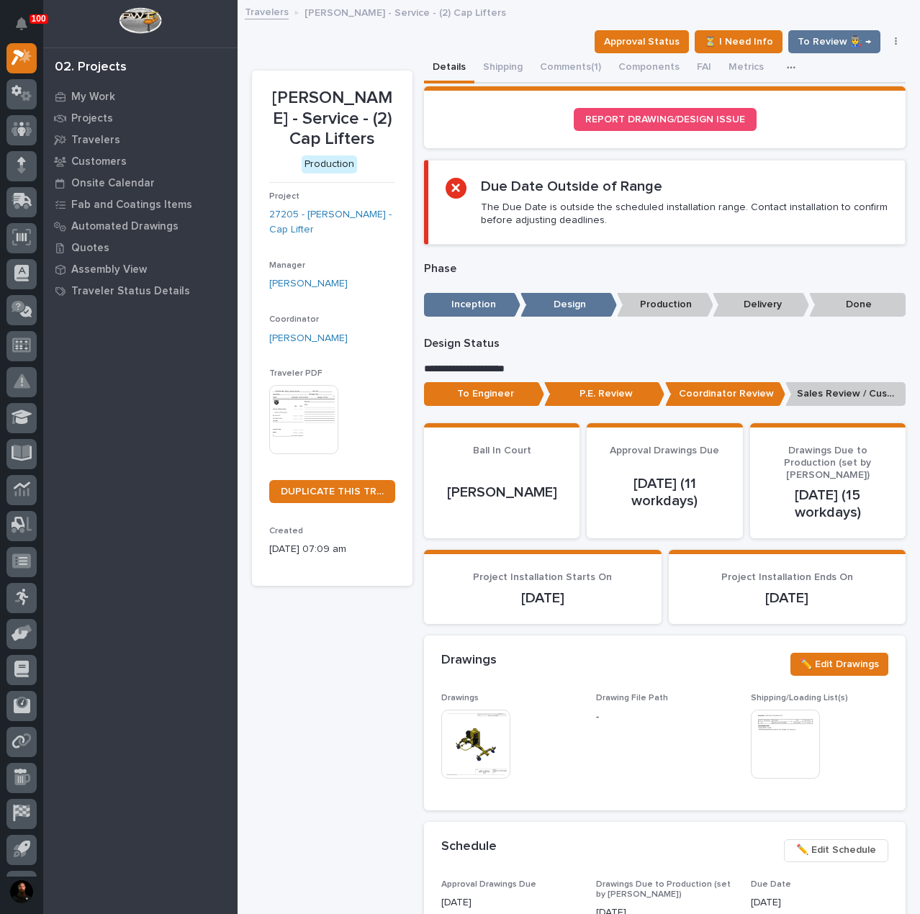
click at [836, 392] on p "Sales Review / Customer Approval" at bounding box center [846, 394] width 120 height 24
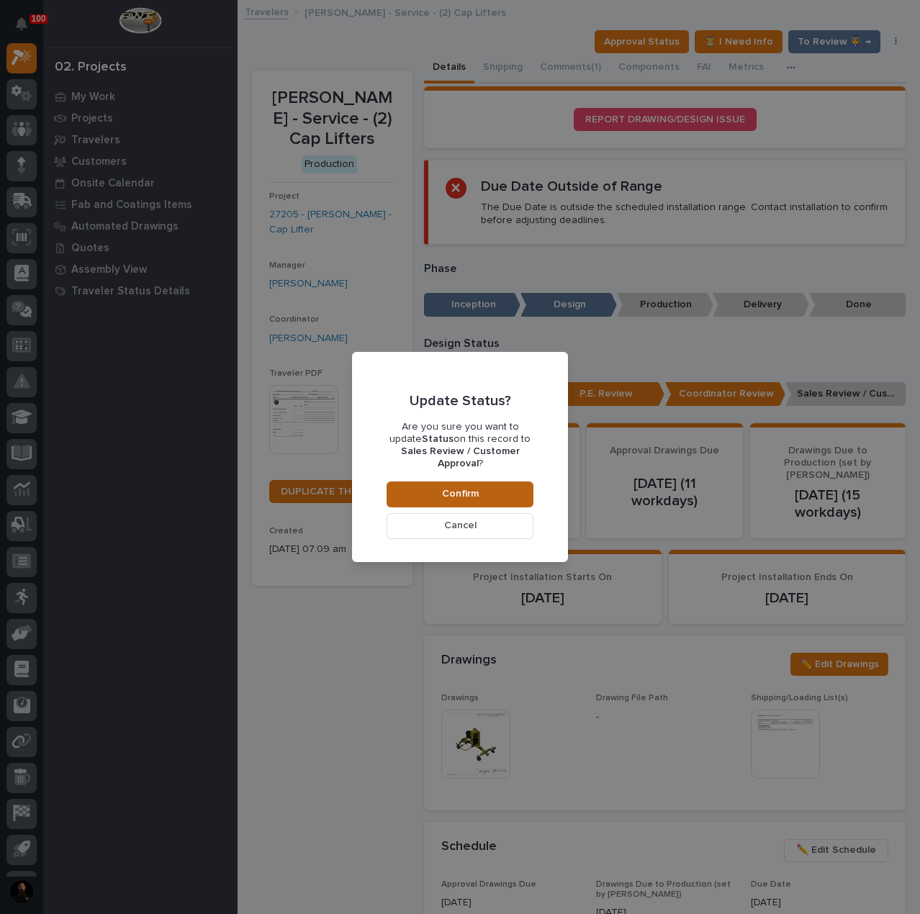
click at [438, 482] on button "Confirm" at bounding box center [460, 495] width 147 height 26
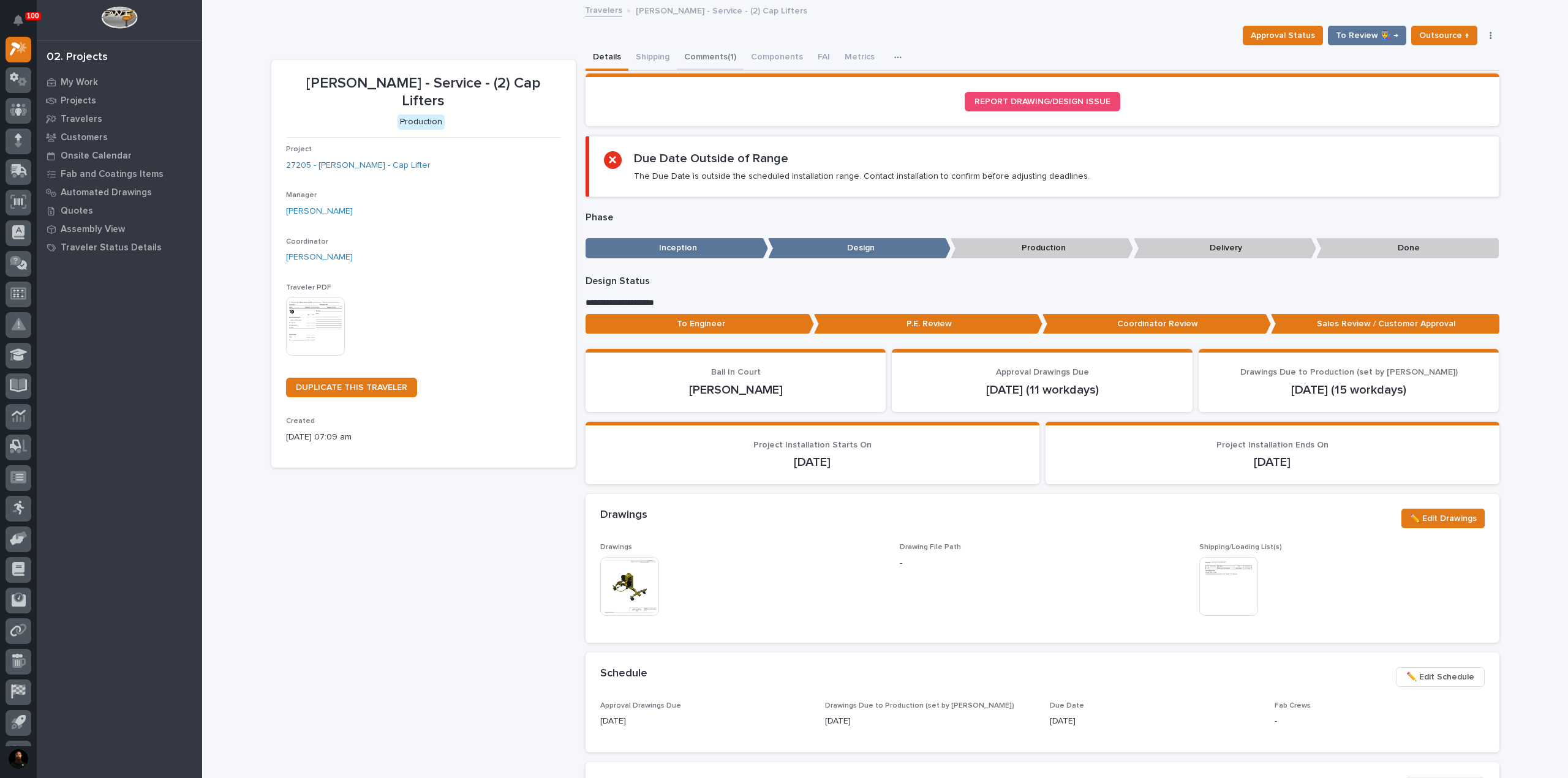
drag, startPoint x: 716, startPoint y: 58, endPoint x: 685, endPoint y: 67, distance: 32.3
click at [716, 58] on button "Comments (1)" at bounding box center [710, 58] width 66 height 26
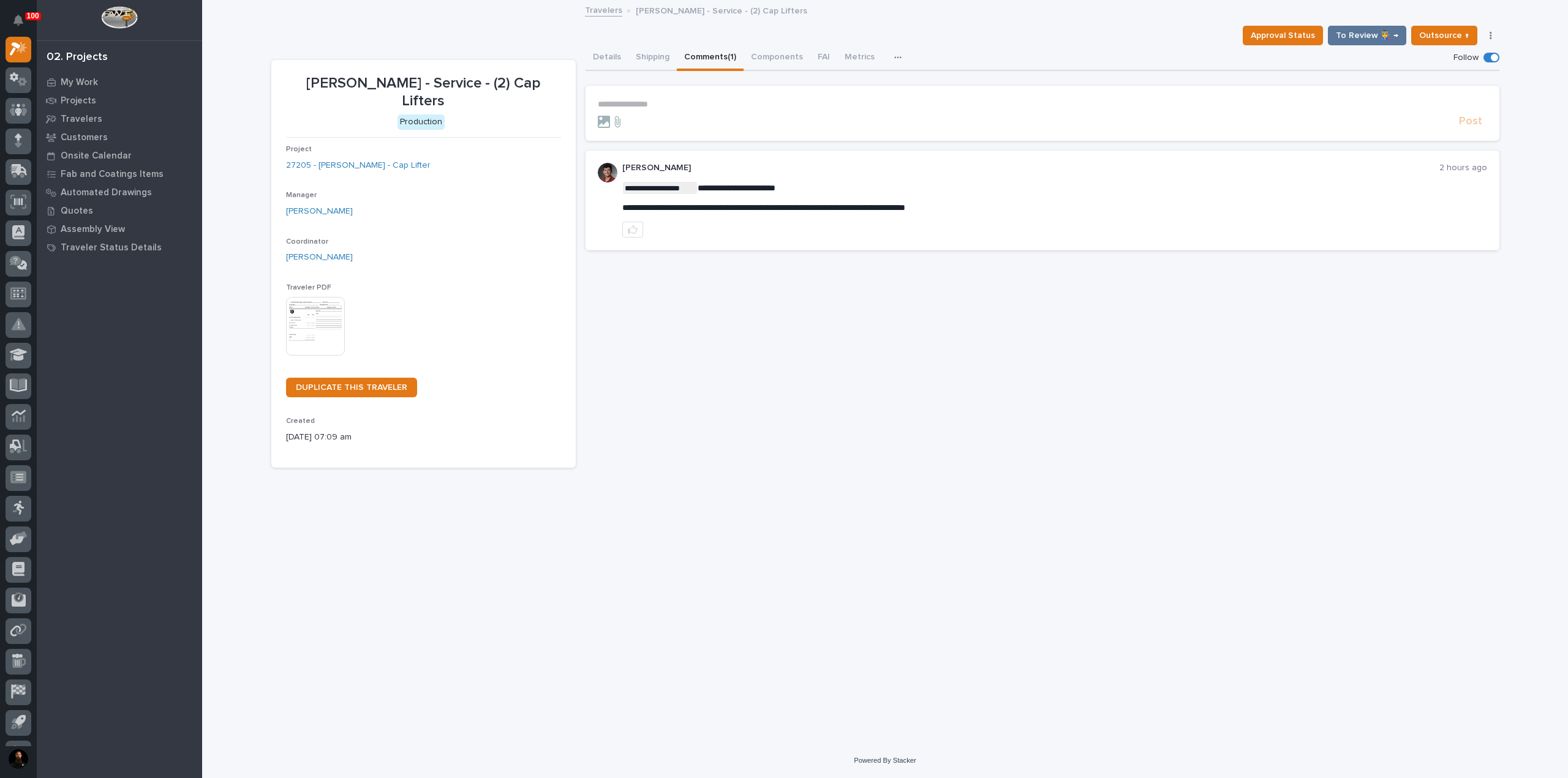
click at [739, 294] on div "**********" at bounding box center [1042, 257] width 914 height 423
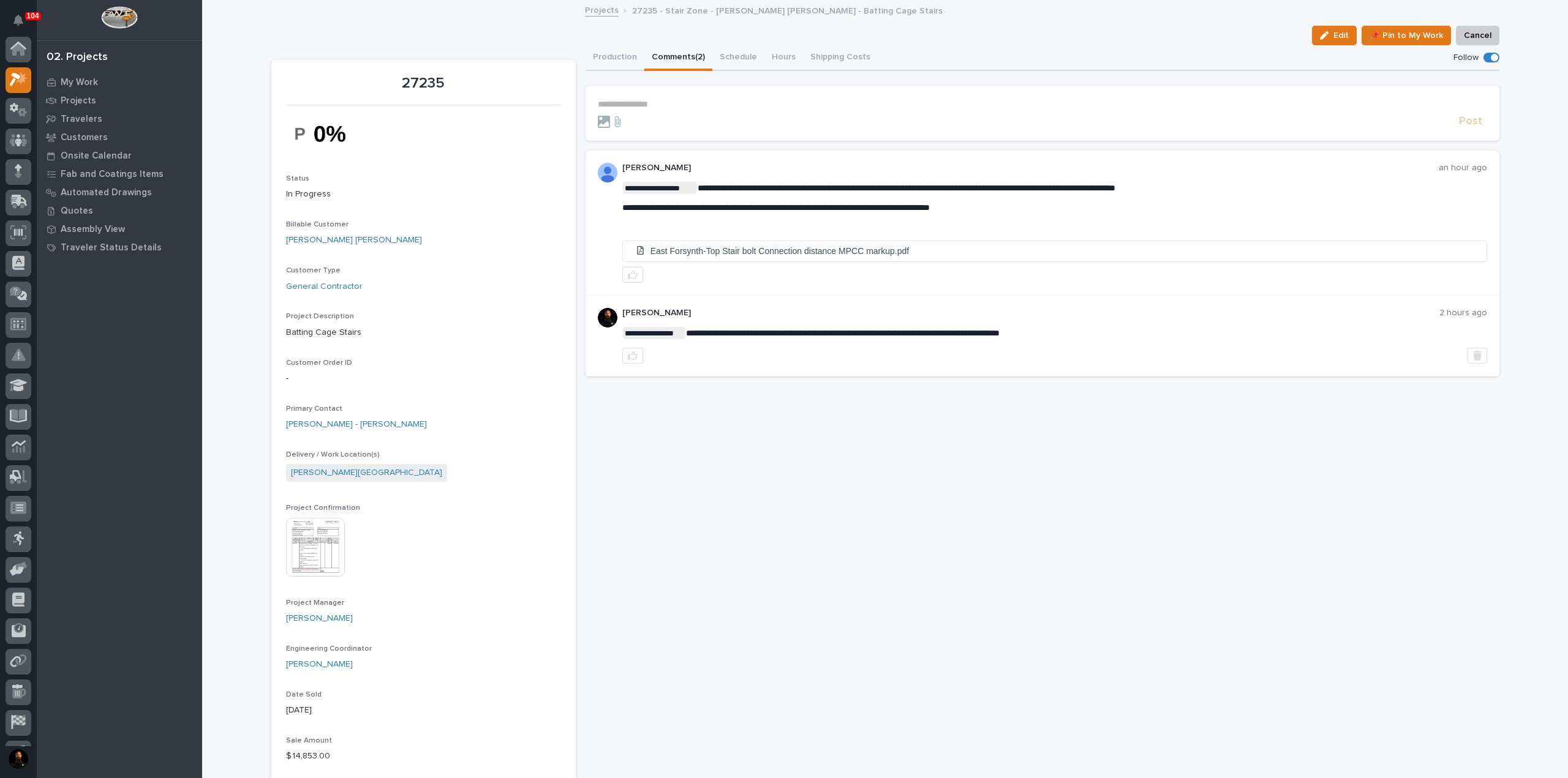
scroll to position [31, 0]
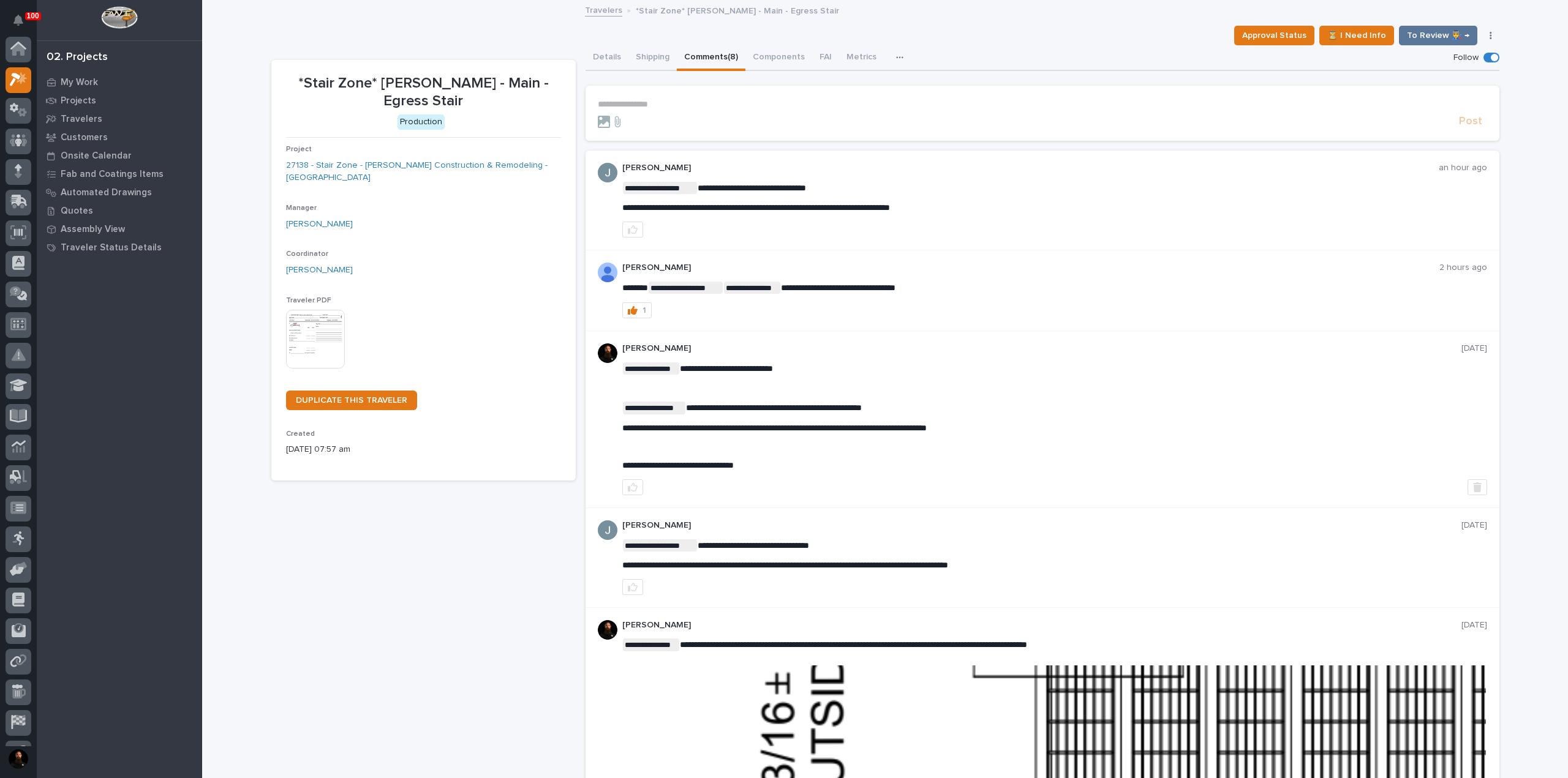
scroll to position [31, 0]
click at [729, 204] on span "**********" at bounding box center [756, 207] width 268 height 9
copy div "**********"
click at [931, 182] on p "**********" at bounding box center [1055, 188] width 865 height 12
